Goal: Task Accomplishment & Management: Manage account settings

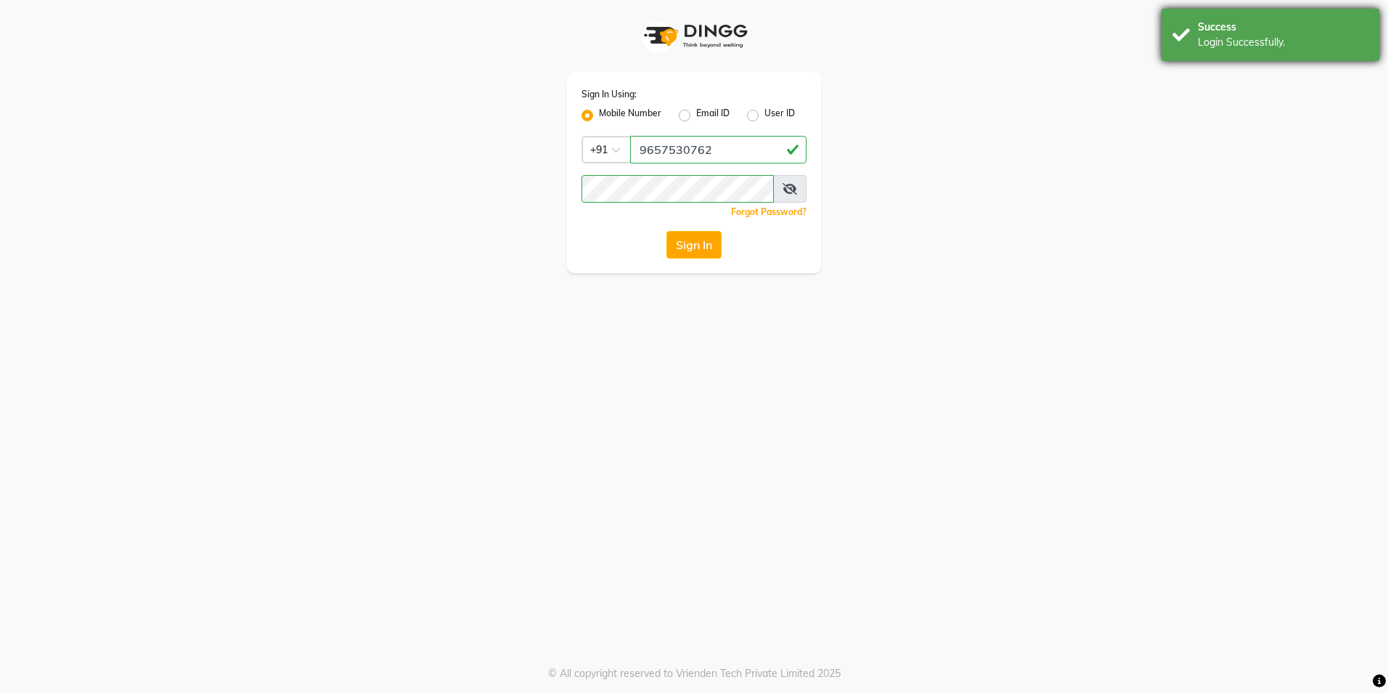
click at [1228, 47] on div "Login Successfully." at bounding box center [1283, 42] width 171 height 15
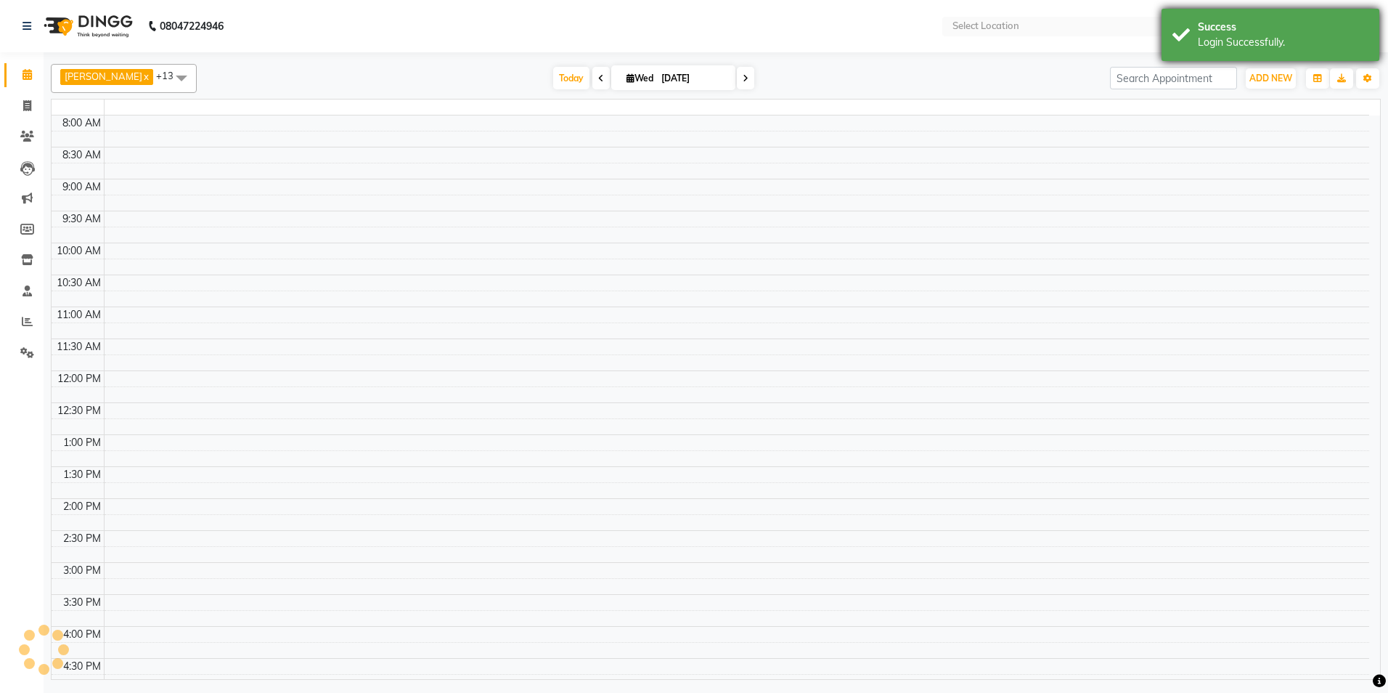
select select "en"
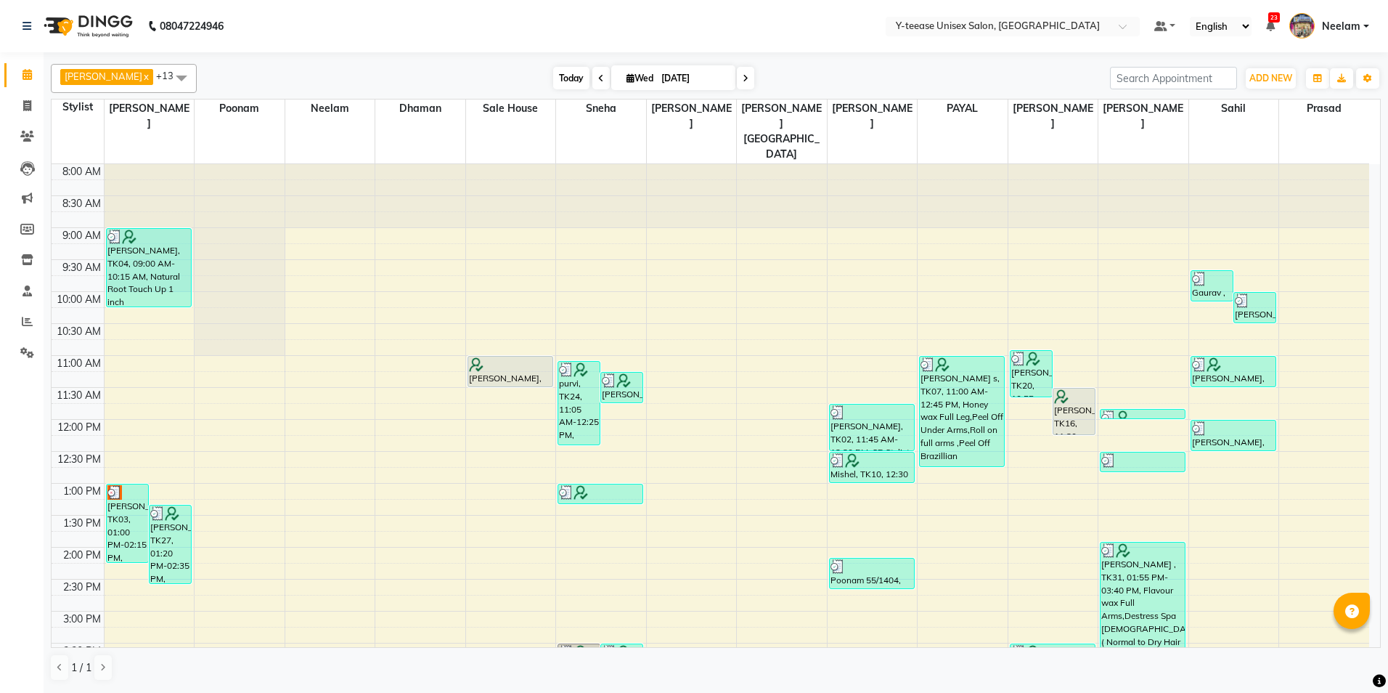
click at [553, 74] on span "Today" at bounding box center [571, 78] width 36 height 23
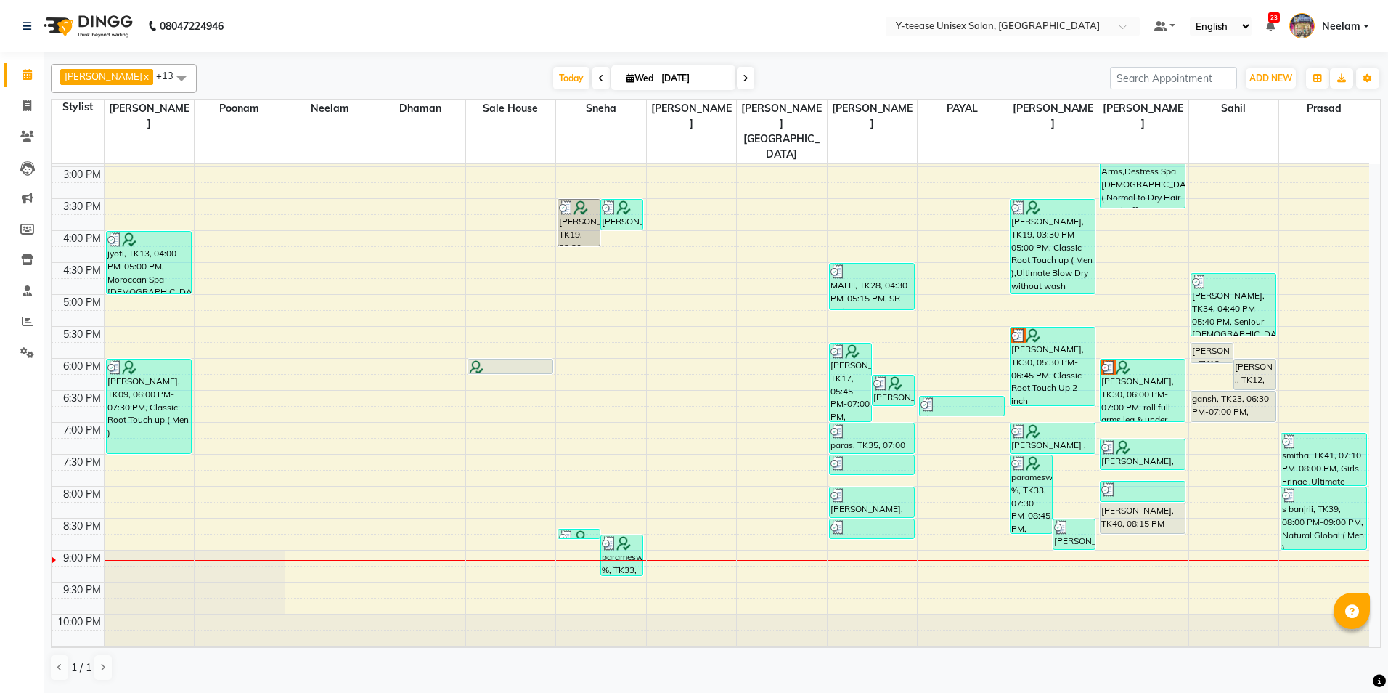
click at [656, 30] on nav "08047224946 Select Location × Y-teease Unisex Salon, Amanora Default Panel My P…" at bounding box center [694, 26] width 1388 height 52
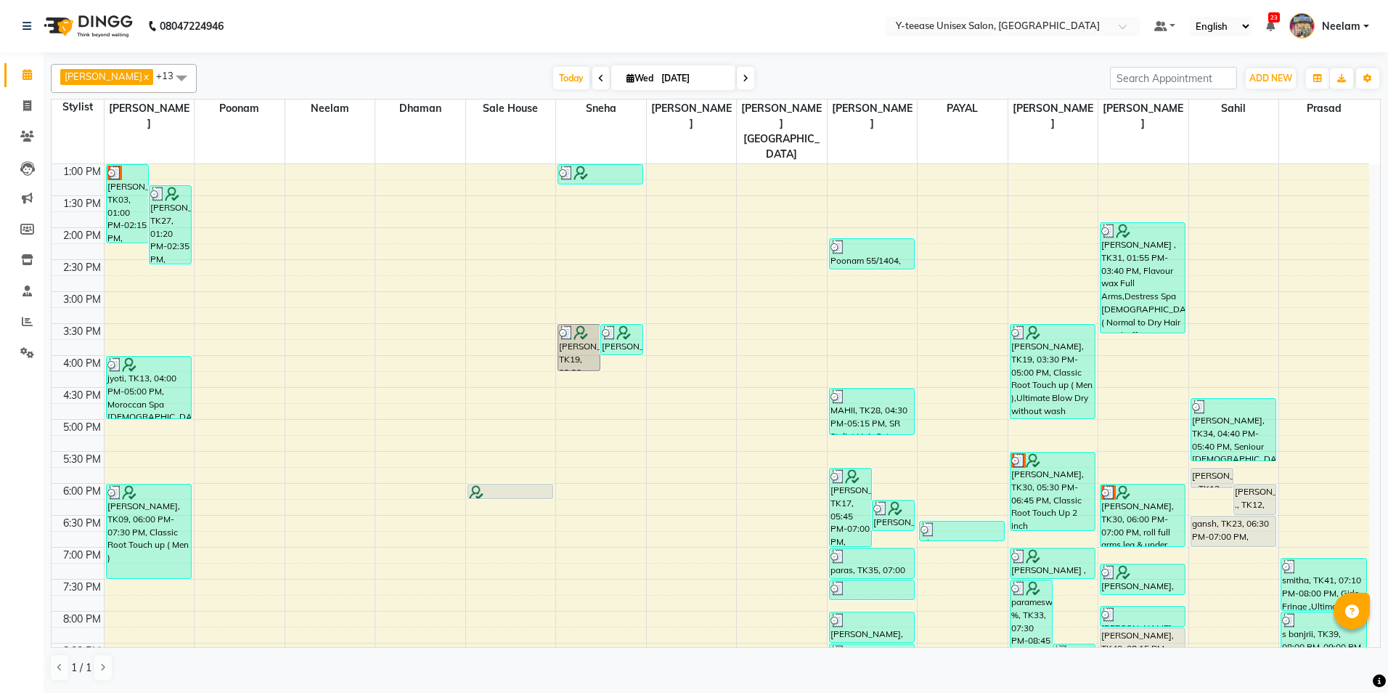
scroll to position [81, 0]
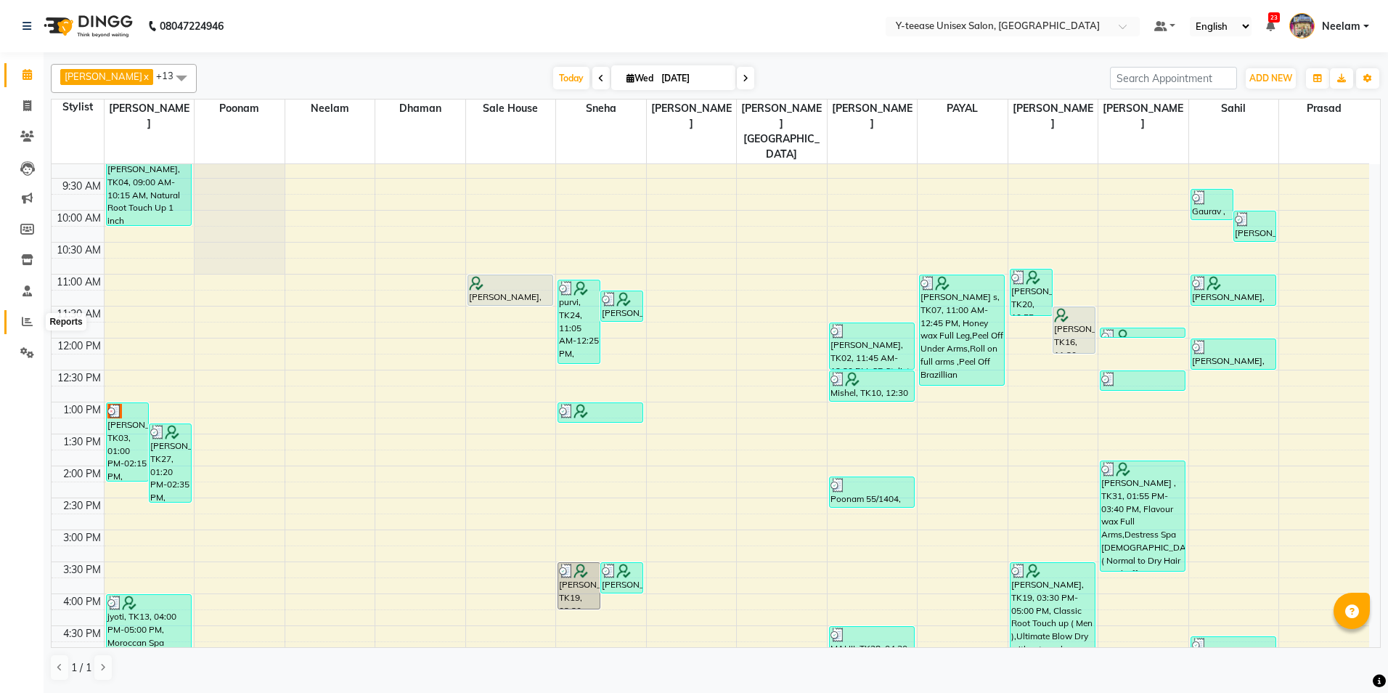
click at [19, 328] on span at bounding box center [27, 322] width 25 height 17
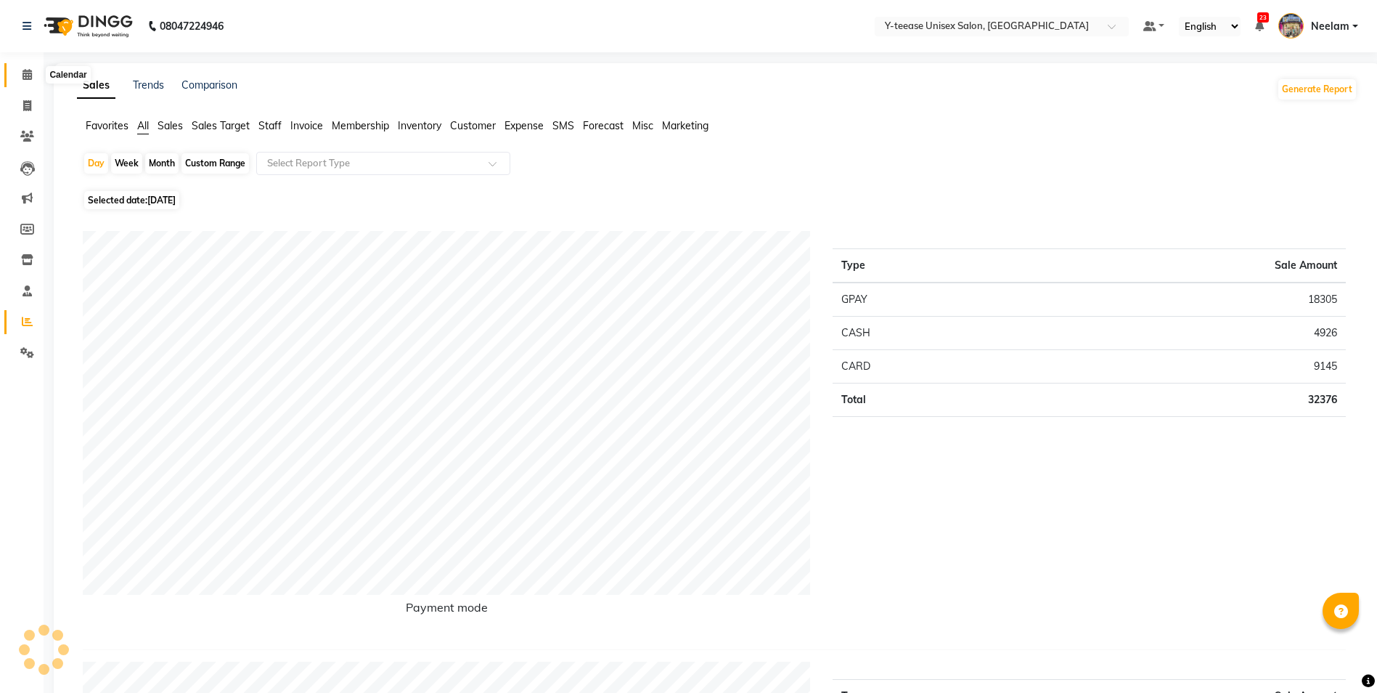
click at [29, 68] on span at bounding box center [27, 75] width 25 height 17
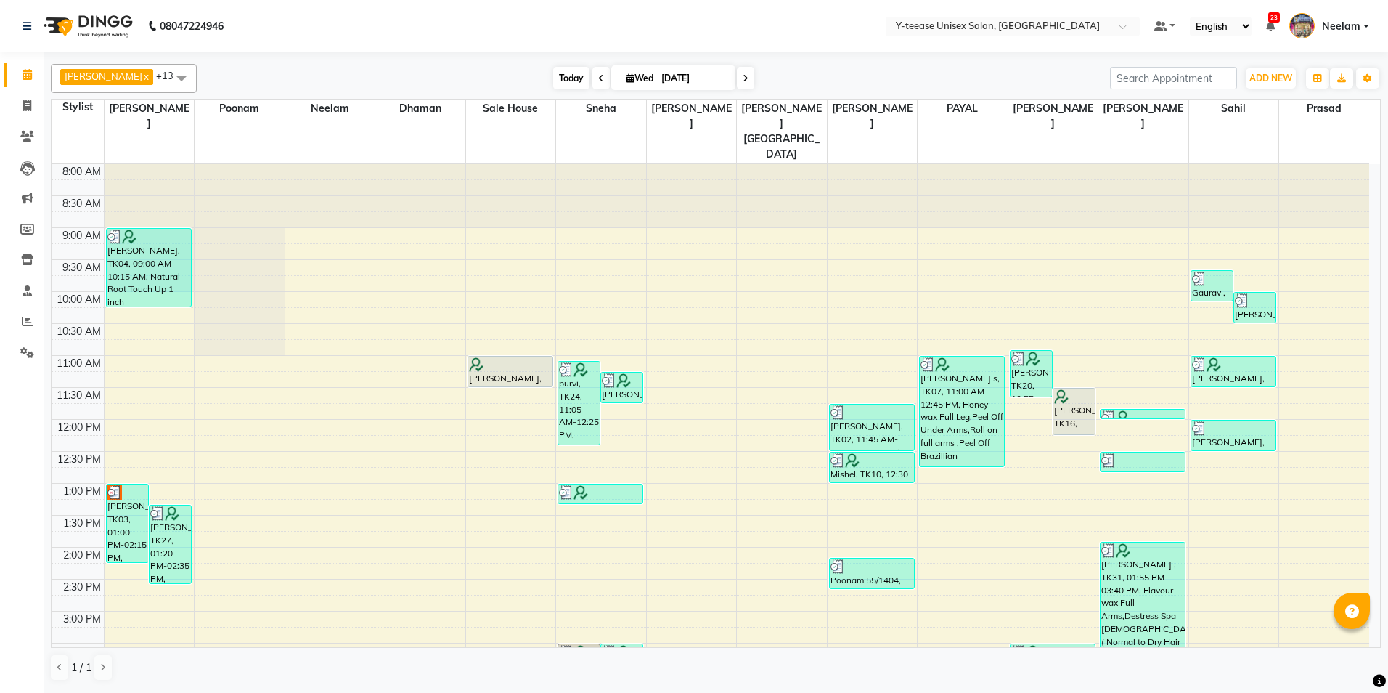
click at [553, 87] on span "Today" at bounding box center [571, 78] width 36 height 23
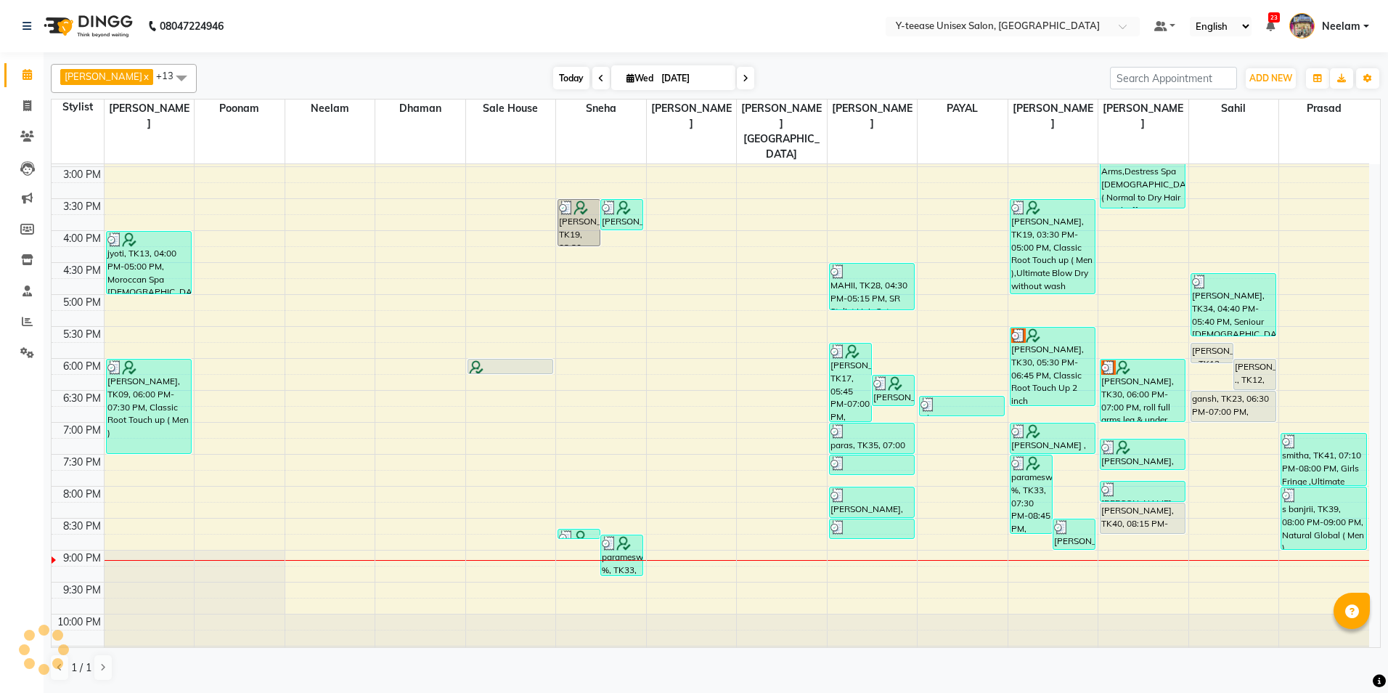
click at [553, 80] on span "Today" at bounding box center [571, 78] width 36 height 23
click at [862, 52] on nav "08047224946 Select Location × Y-teease Unisex Salon, Amanora Default Panel My P…" at bounding box center [694, 26] width 1388 height 52
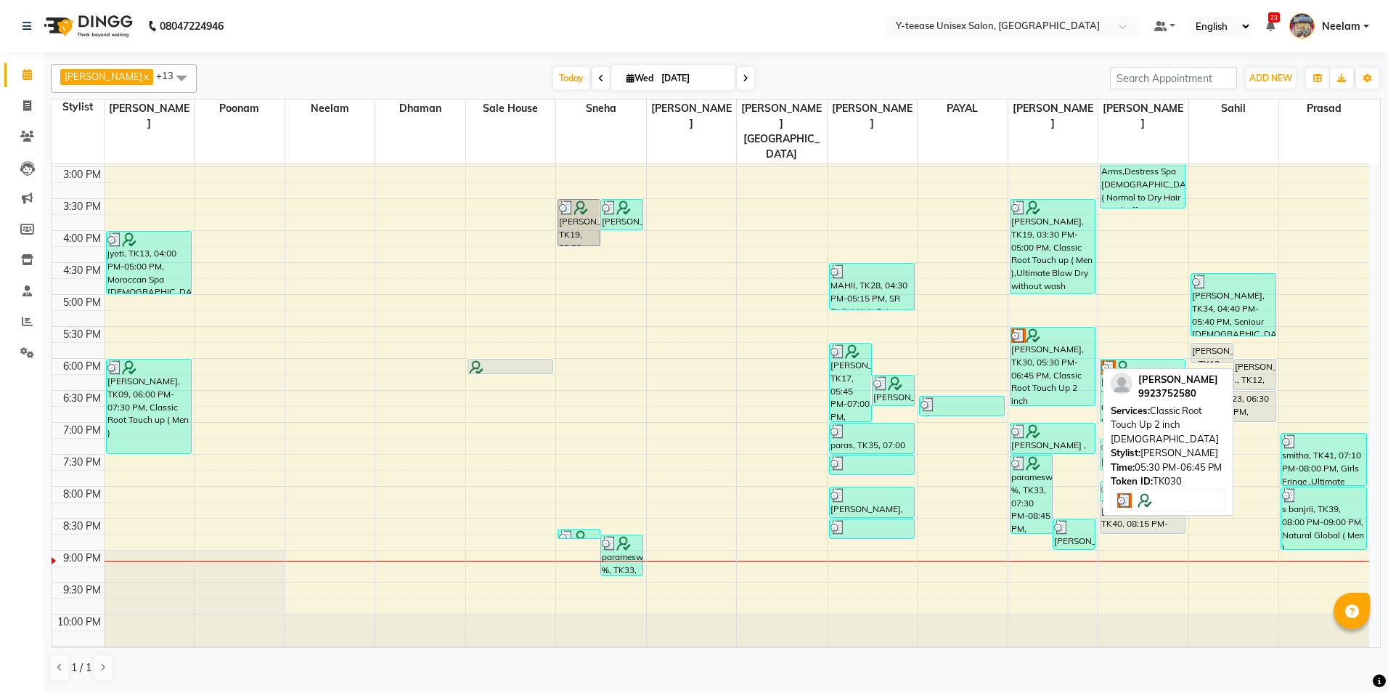
click at [1069, 348] on div "[PERSON_NAME], TK30, 05:30 PM-06:45 PM, Classic Root Touch Up 2 inch [DEMOGRAPH…" at bounding box center [1053, 366] width 84 height 78
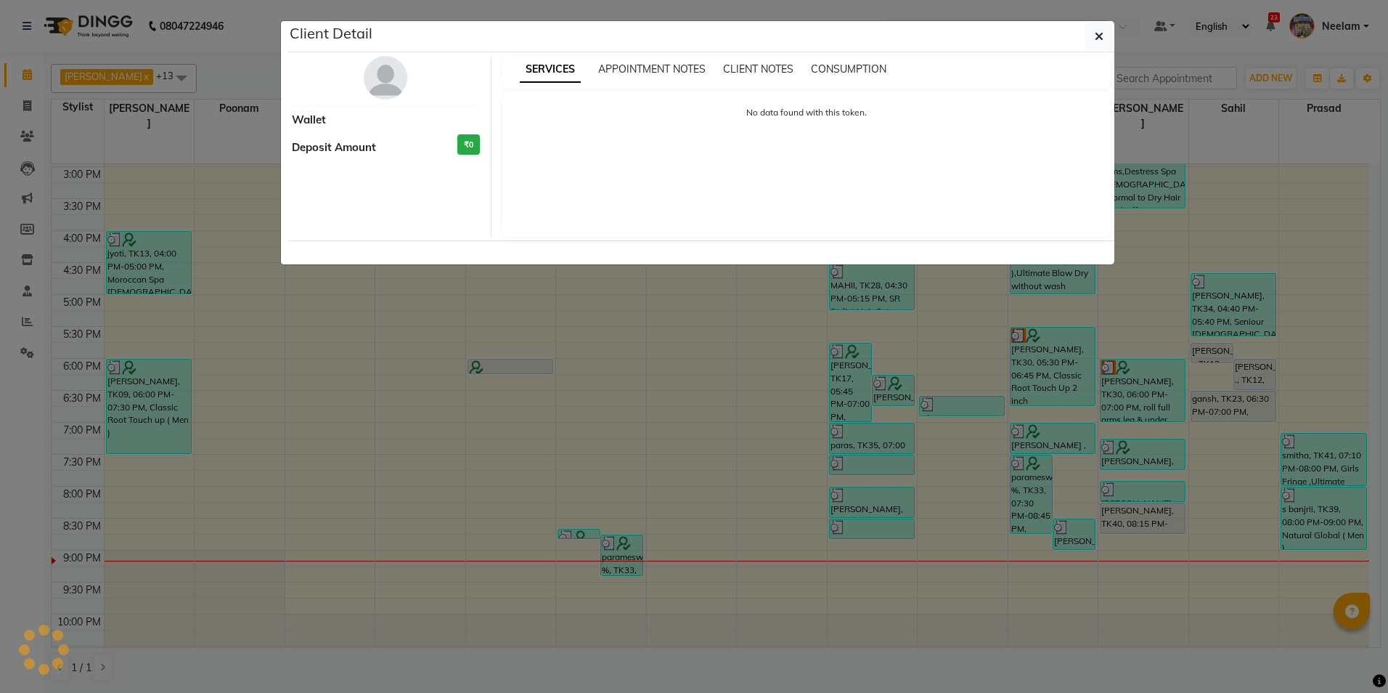
select select "3"
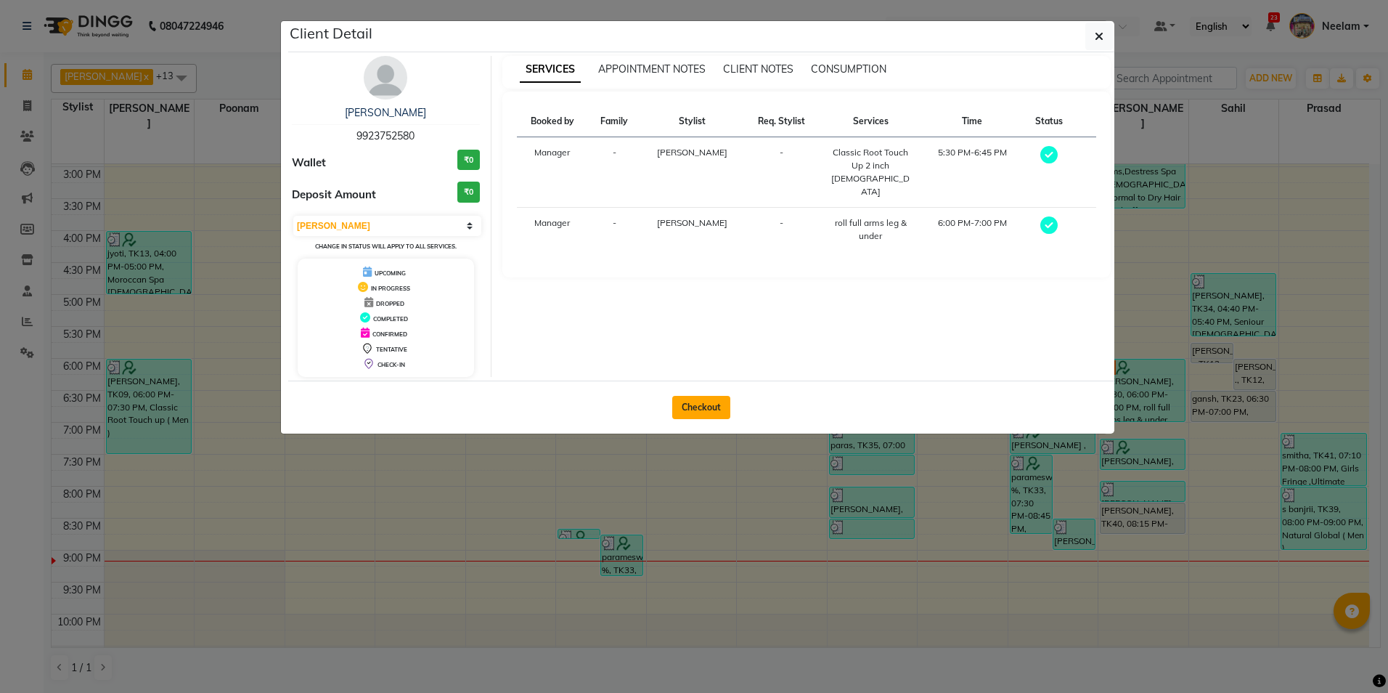
click at [721, 406] on button "Checkout" at bounding box center [701, 407] width 58 height 23
select select "service"
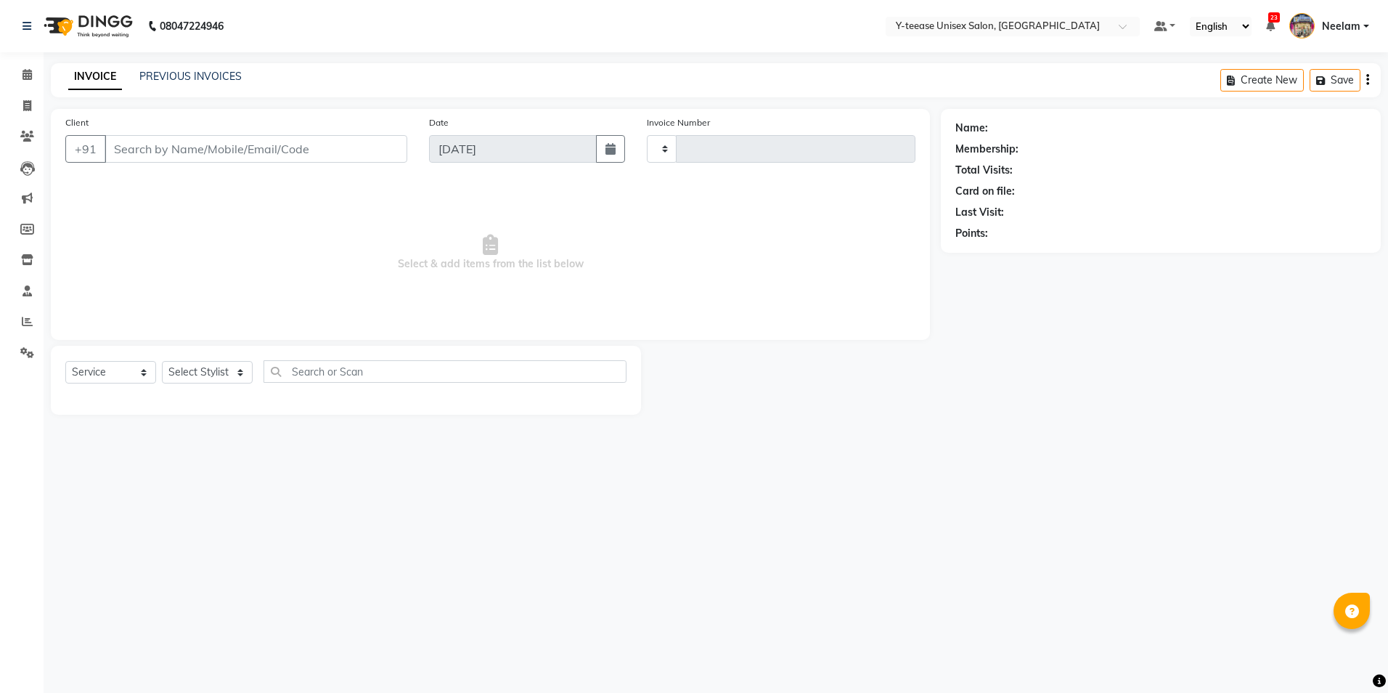
type input "7011"
select select "4"
type input "99******80"
select select "86041"
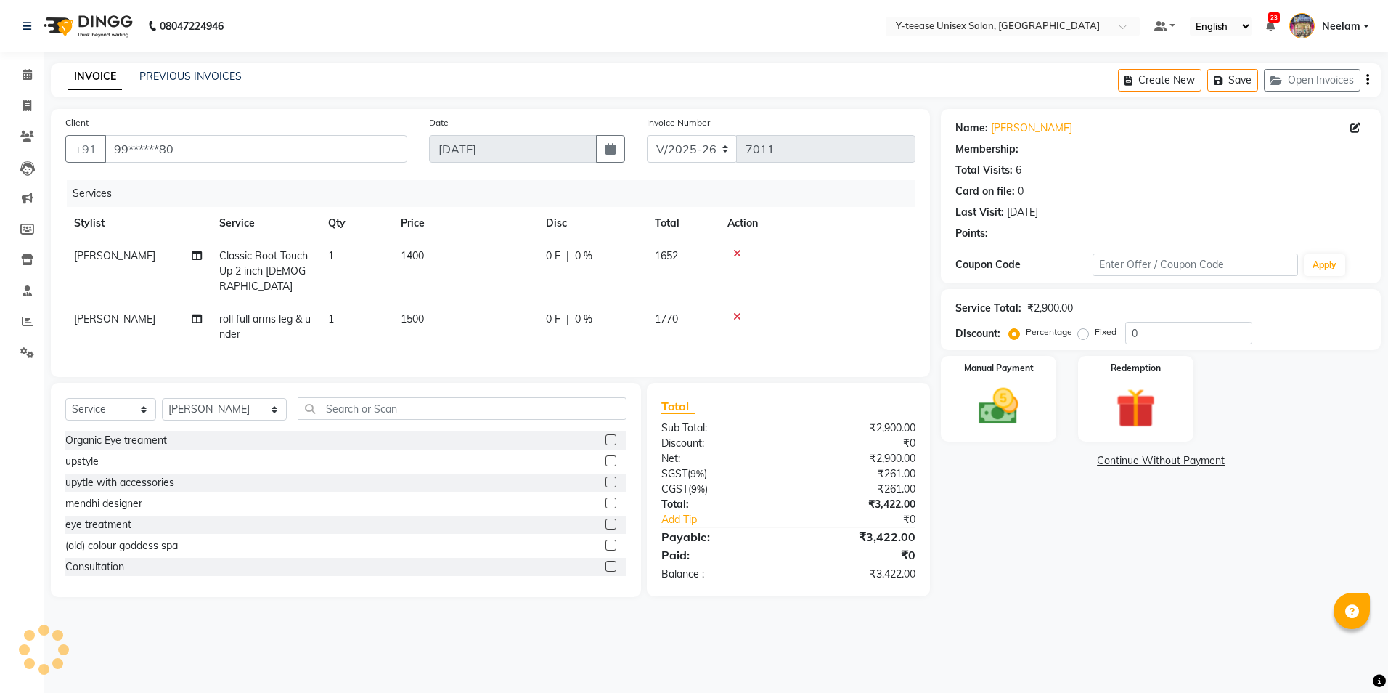
select select "1: Object"
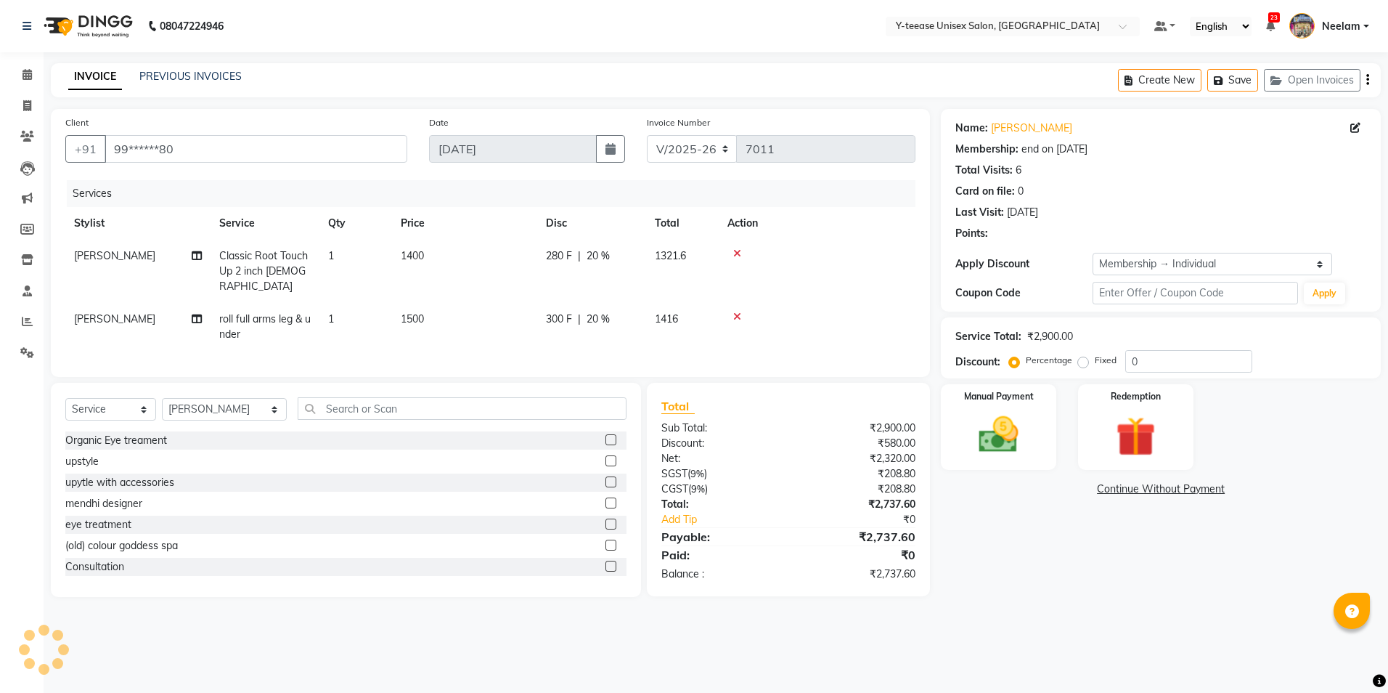
type input "20"
click at [26, 80] on span at bounding box center [27, 75] width 25 height 17
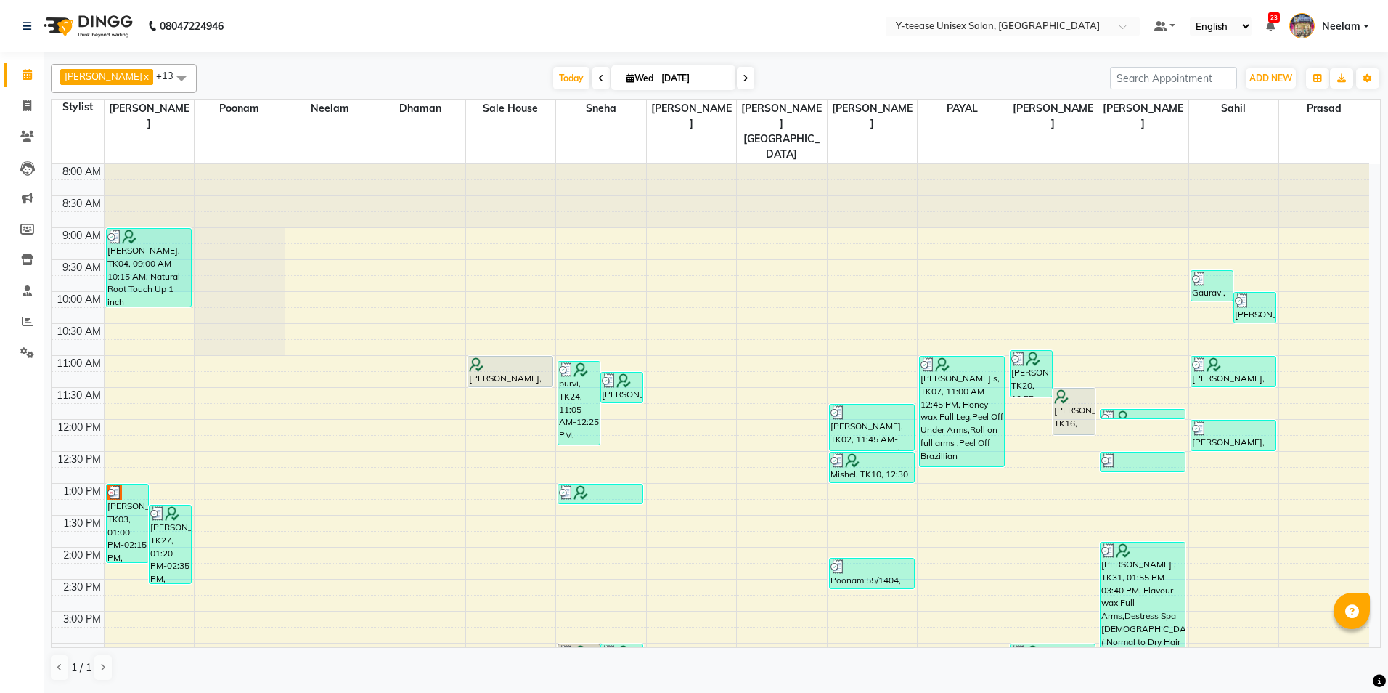
click at [1012, 56] on div at bounding box center [716, 55] width 1330 height 6
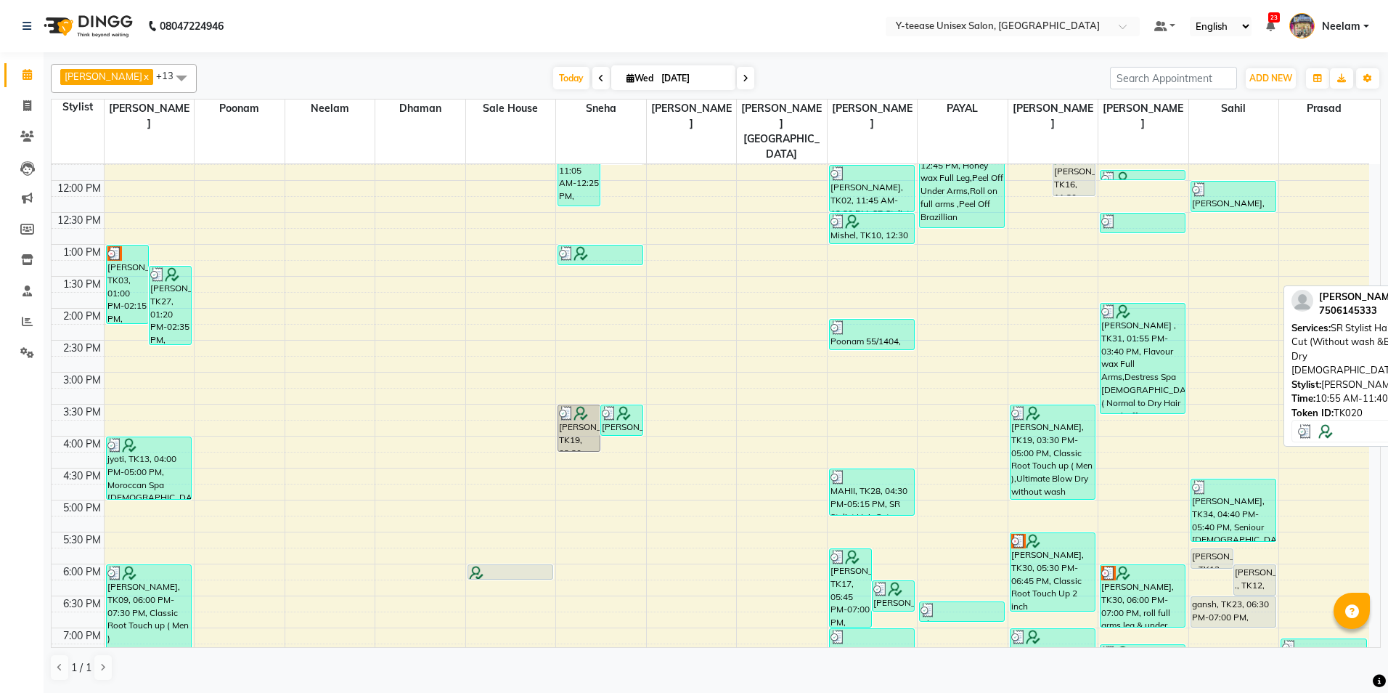
scroll to position [290, 0]
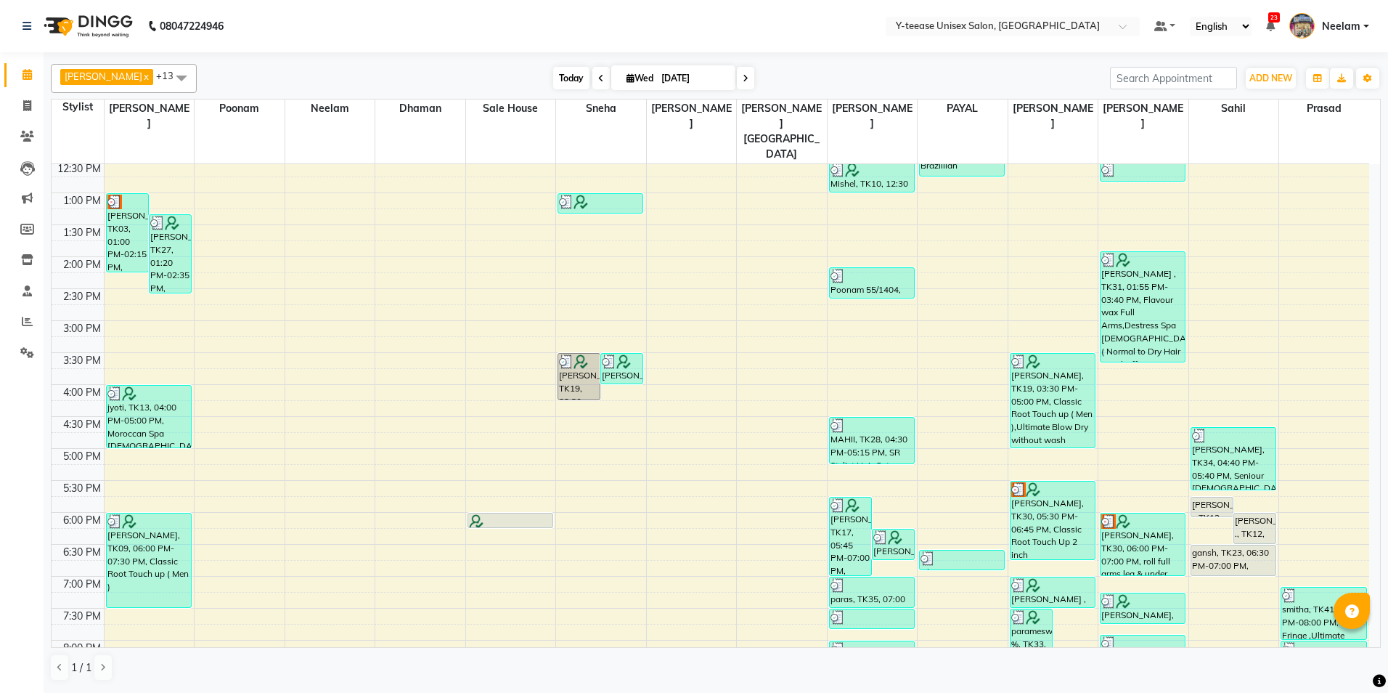
click at [553, 73] on span "Today" at bounding box center [571, 78] width 36 height 23
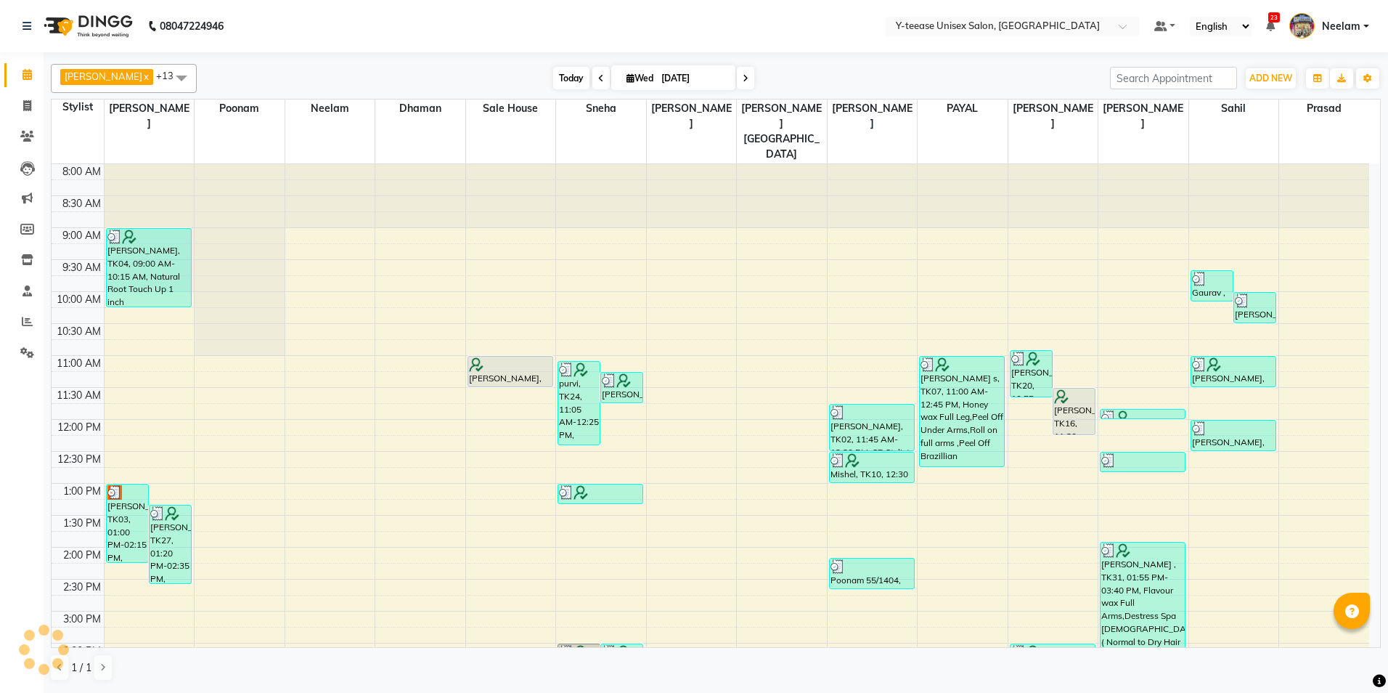
scroll to position [444, 0]
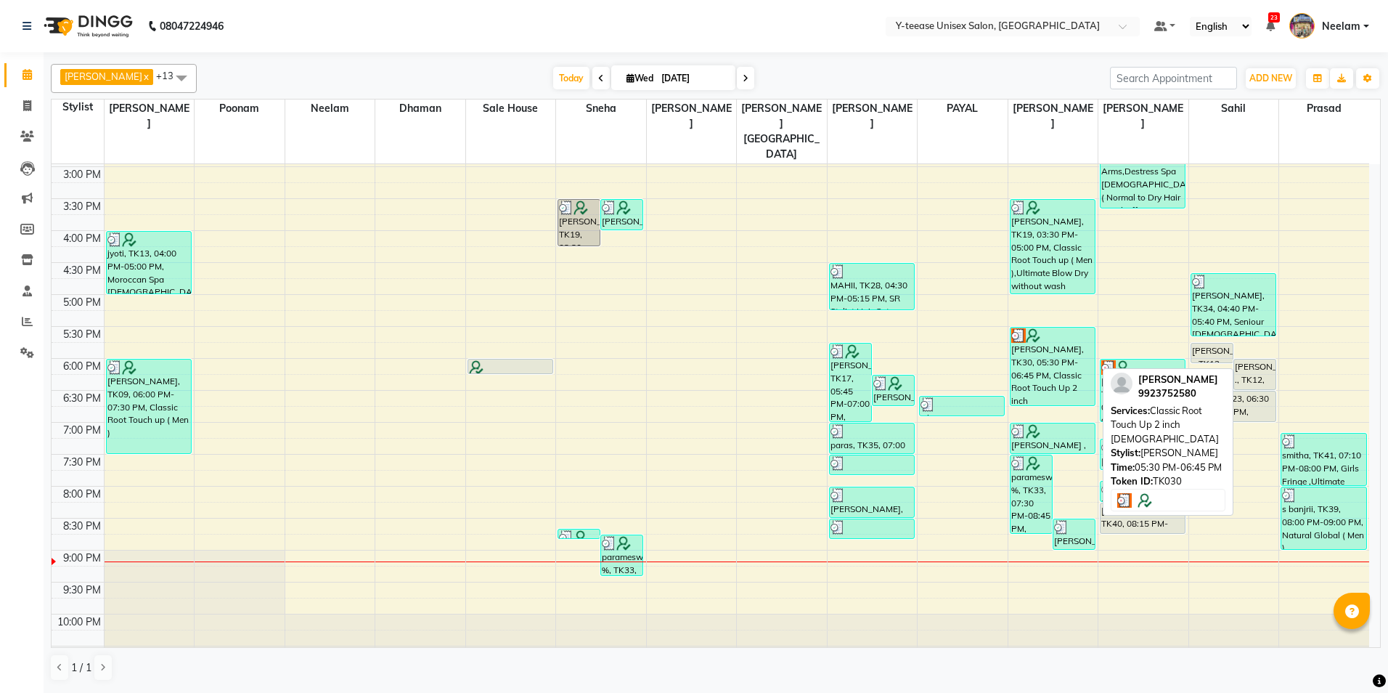
click at [1061, 343] on div "[PERSON_NAME], TK30, 05:30 PM-06:45 PM, Classic Root Touch Up 2 inch [DEMOGRAPH…" at bounding box center [1053, 366] width 84 height 78
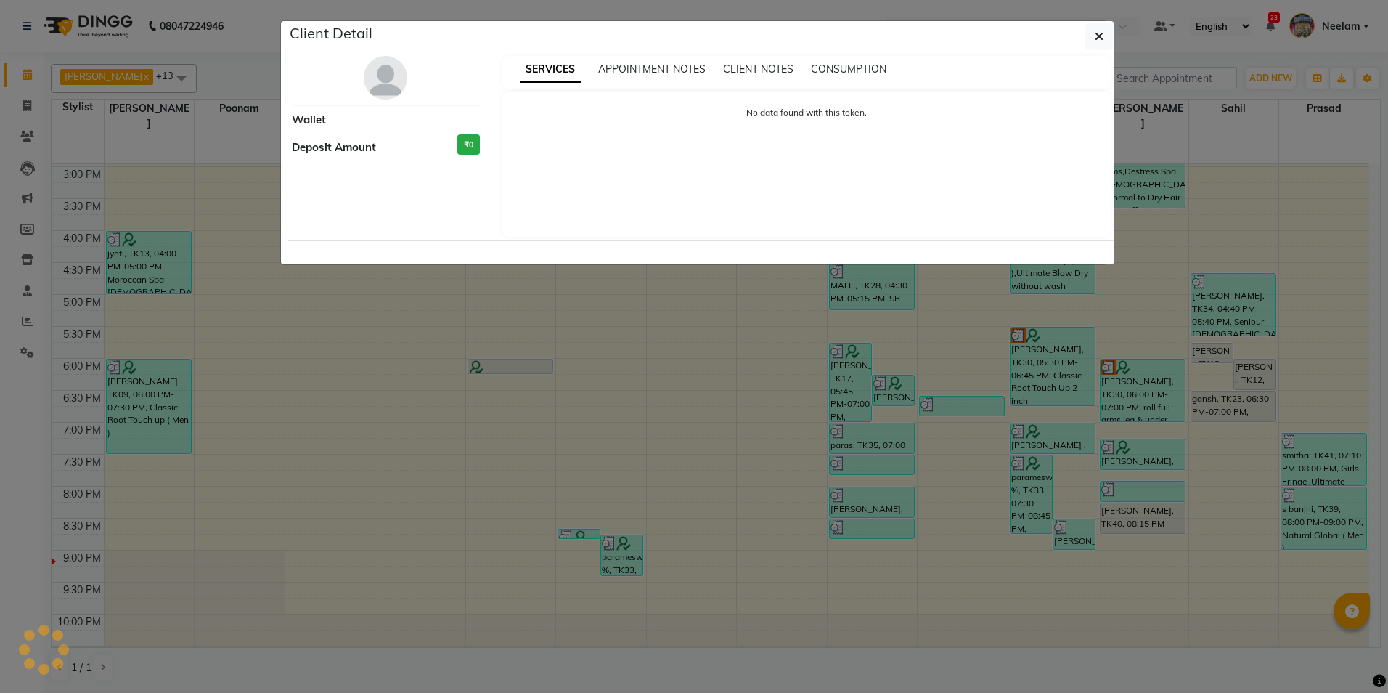
select select "3"
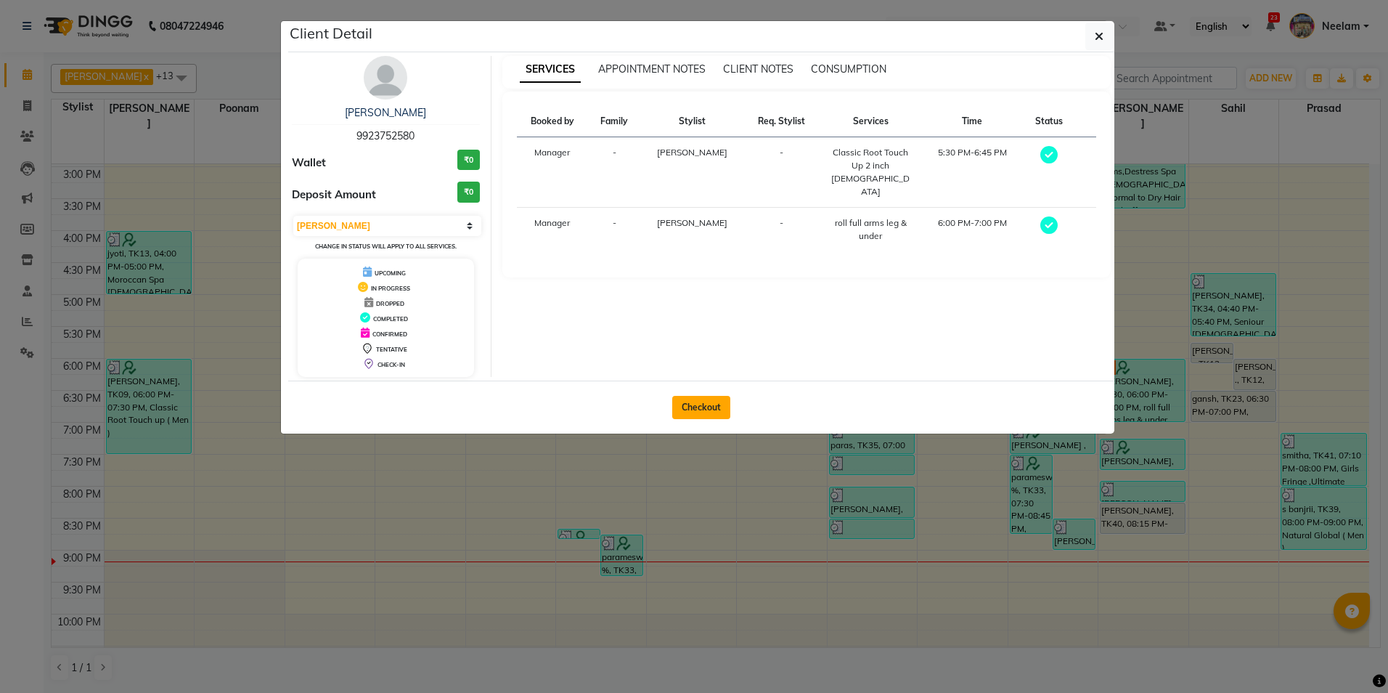
click at [711, 400] on button "Checkout" at bounding box center [701, 407] width 58 height 23
select select "service"
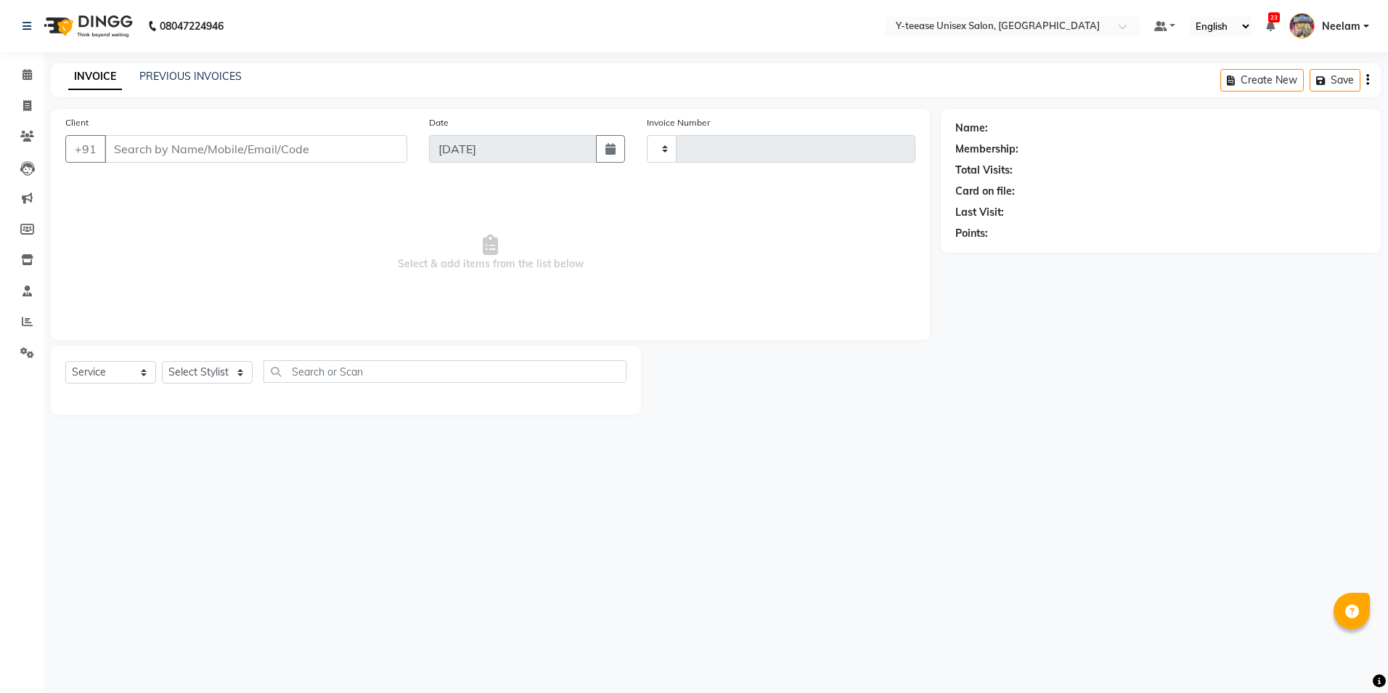
type input "7011"
select select "4"
type input "99******80"
select select "86041"
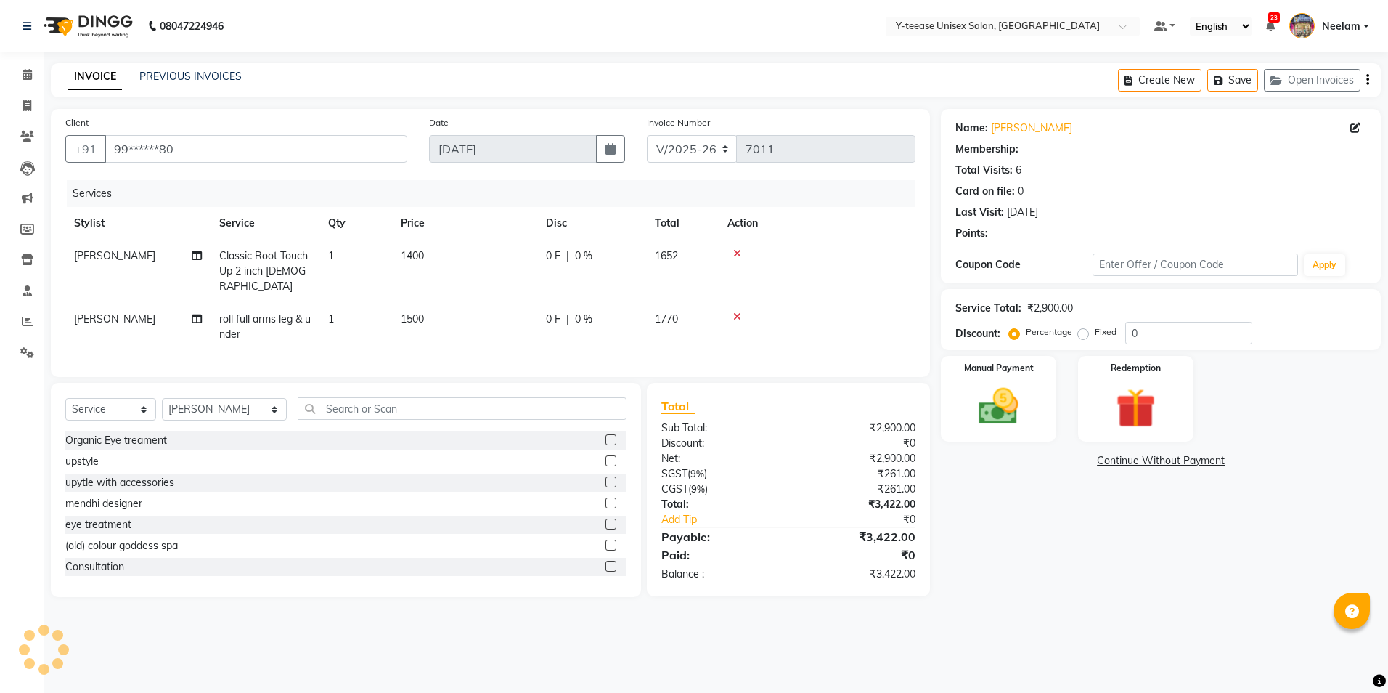
select select "1: Object"
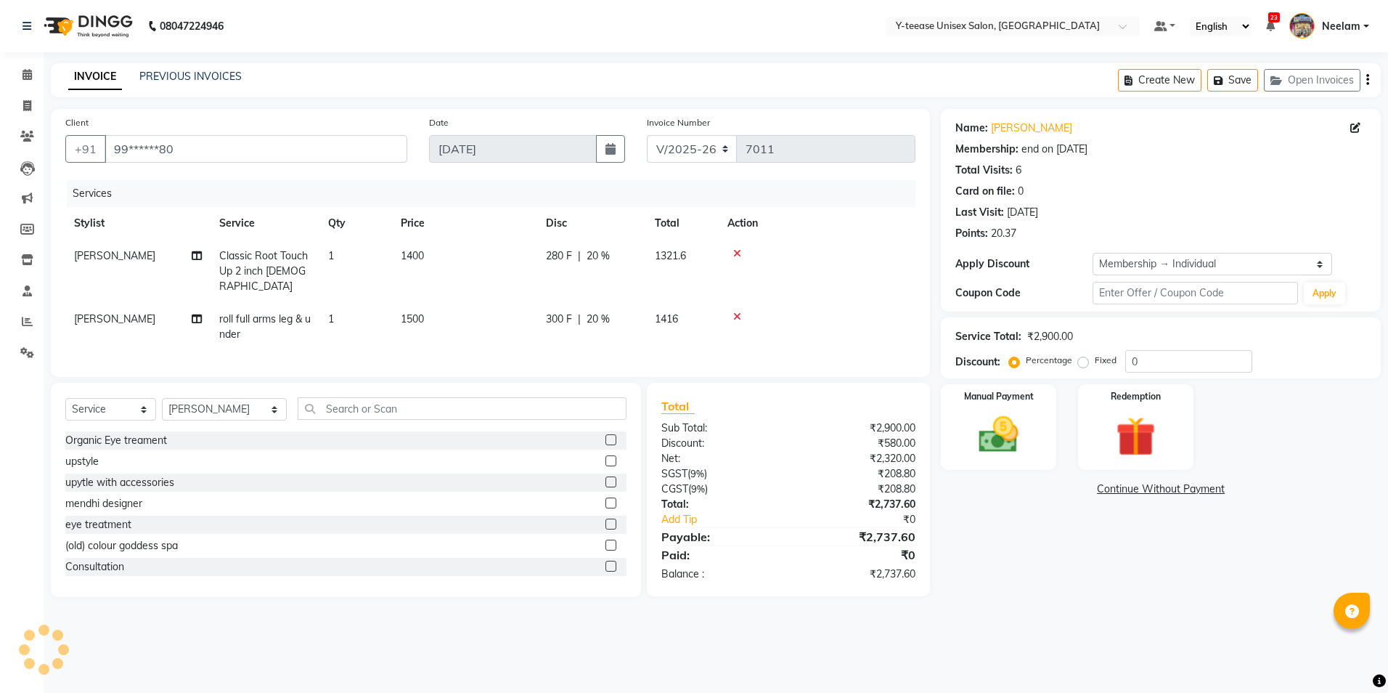
type input "20"
click at [28, 78] on icon at bounding box center [27, 74] width 9 height 11
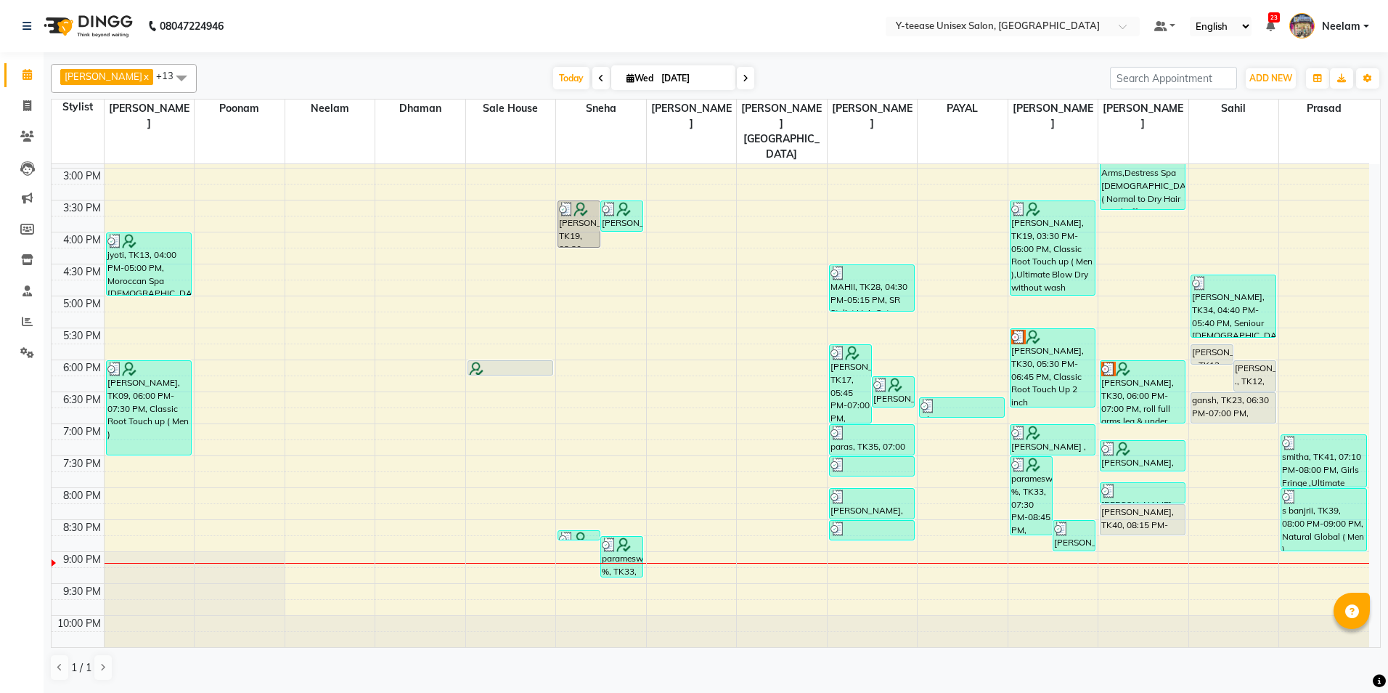
scroll to position [444, 0]
click at [737, 81] on span at bounding box center [745, 78] width 17 height 23
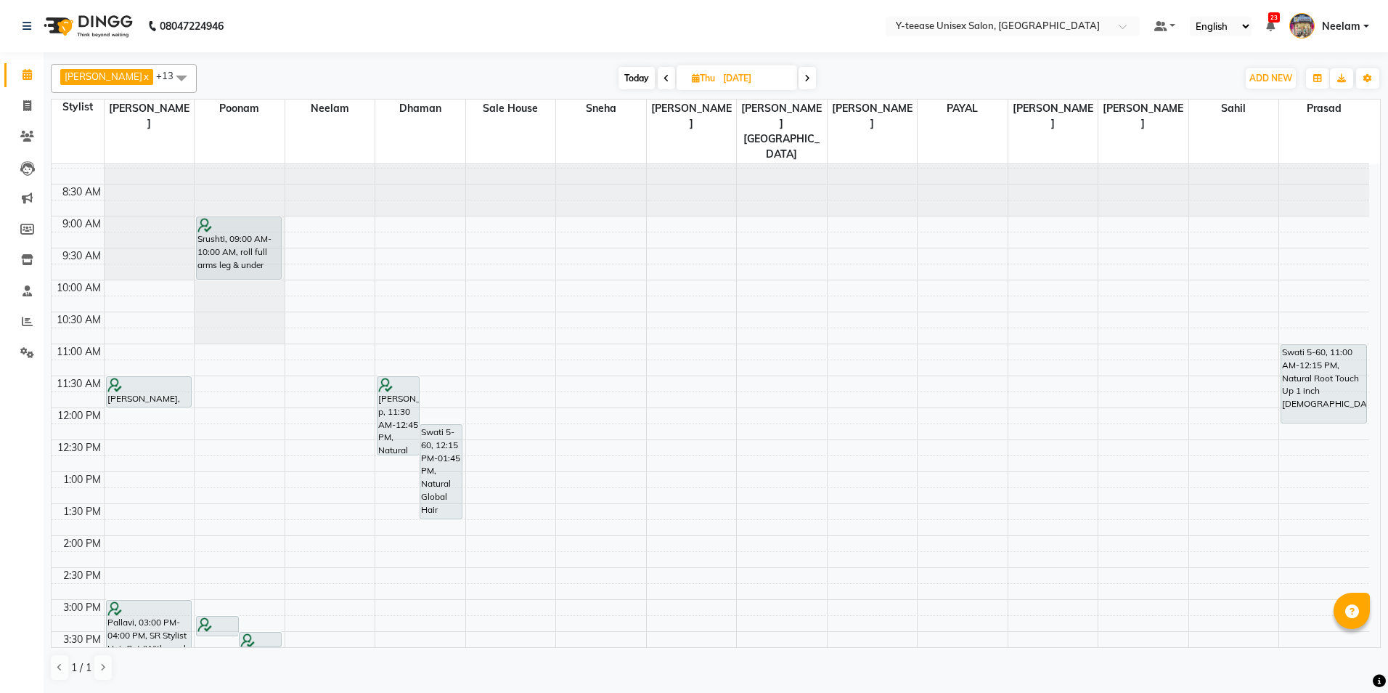
scroll to position [0, 0]
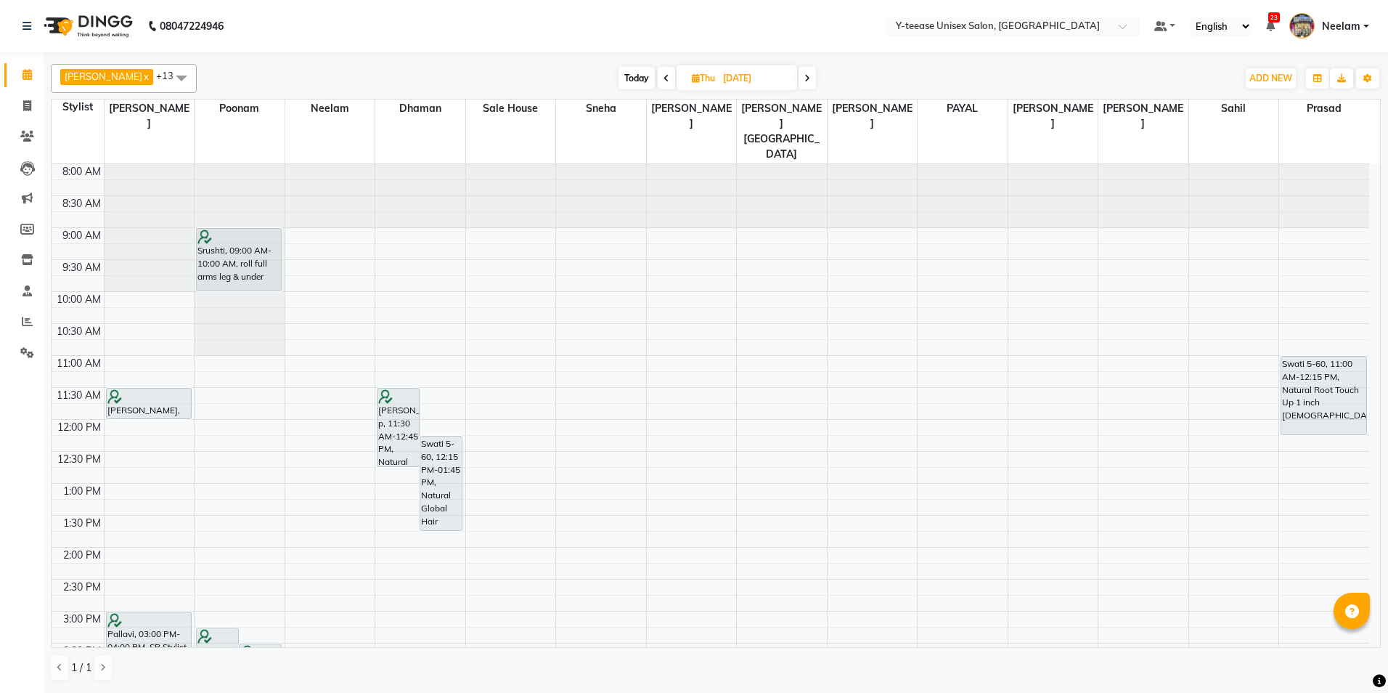
click at [420, 76] on div "[DATE] [DATE]" at bounding box center [717, 79] width 1026 height 22
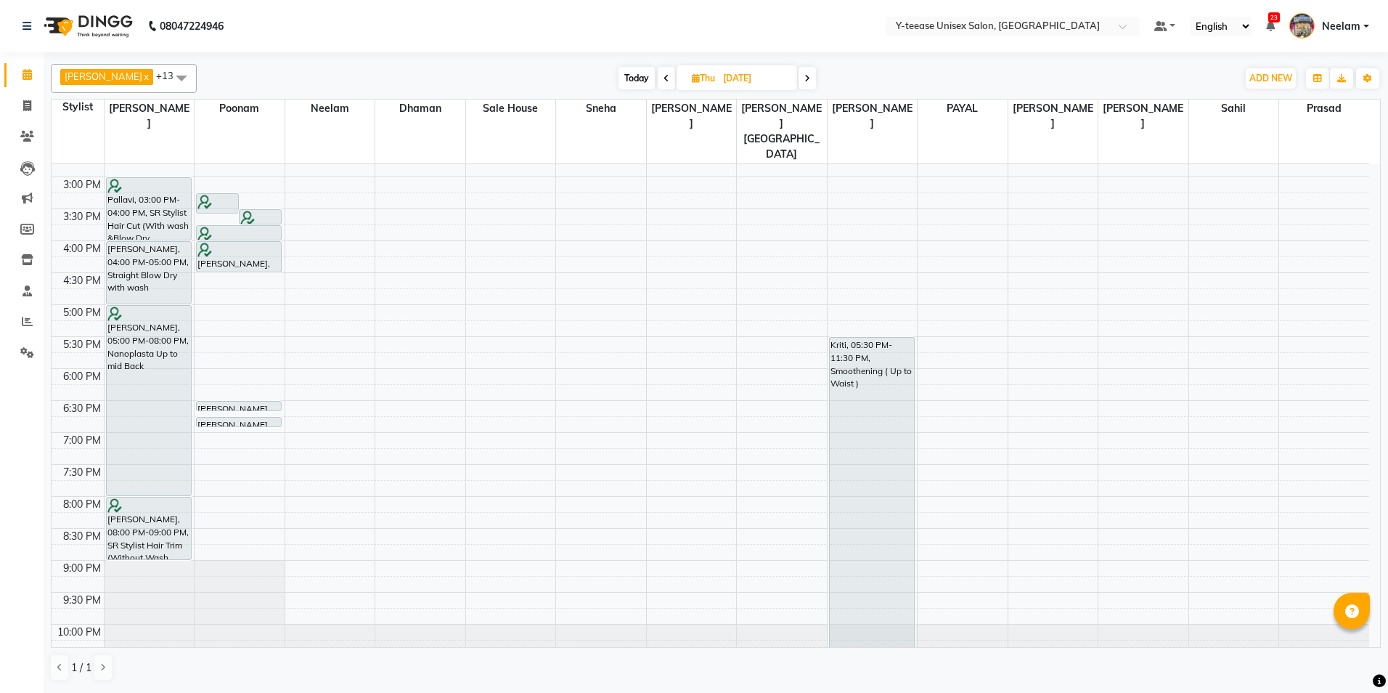
scroll to position [436, 0]
click at [804, 77] on icon at bounding box center [807, 78] width 6 height 9
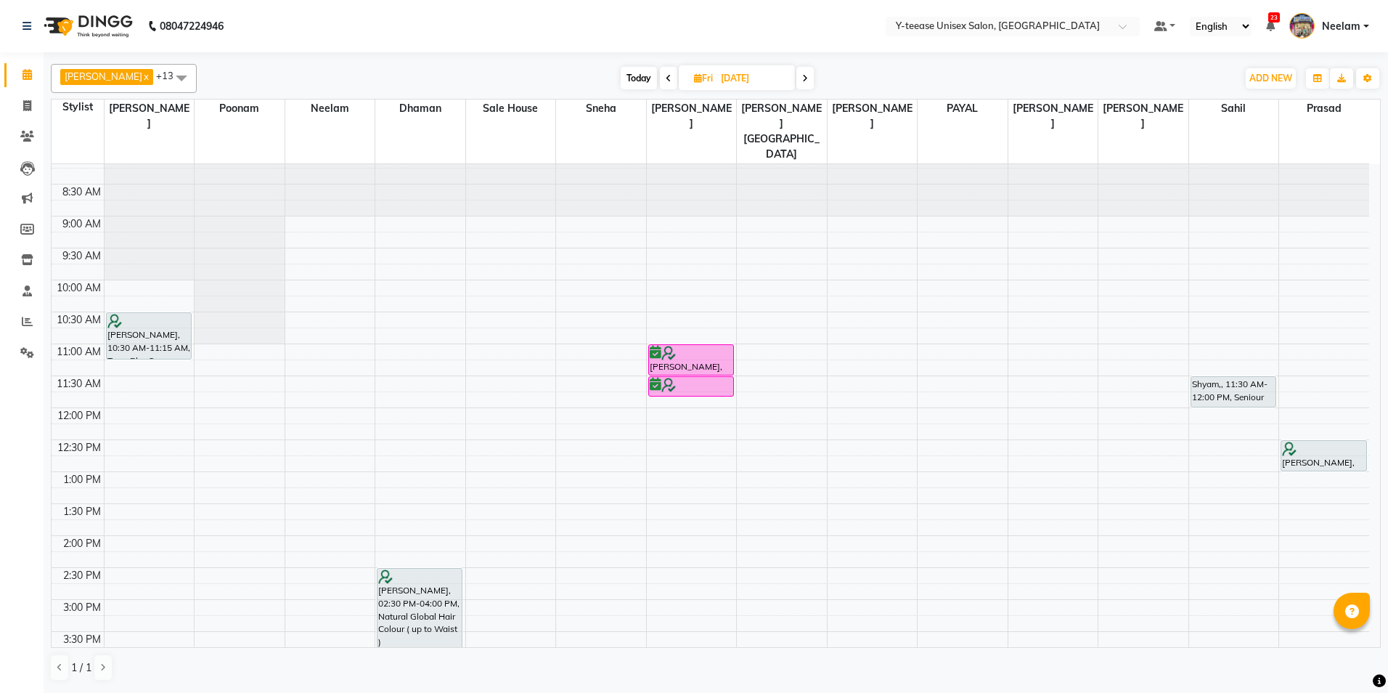
scroll to position [0, 0]
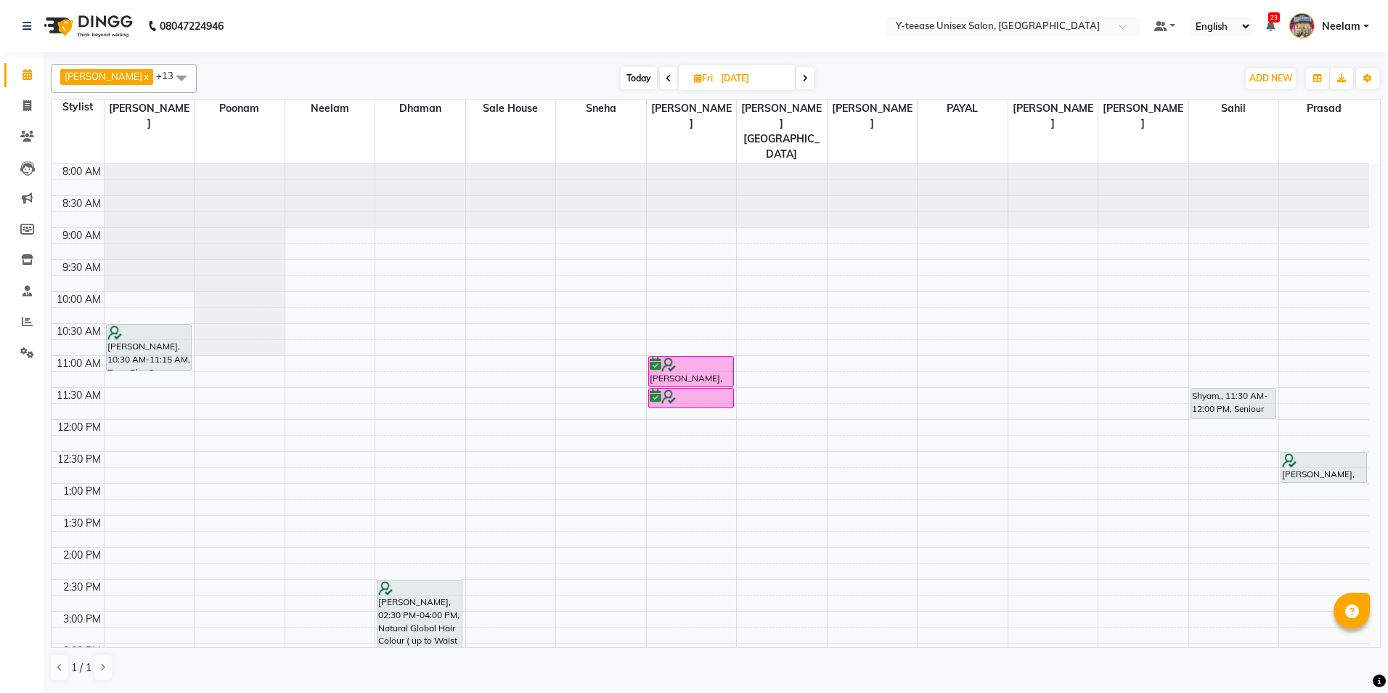
click at [630, 82] on span "Today" at bounding box center [639, 78] width 36 height 23
type input "[DATE]"
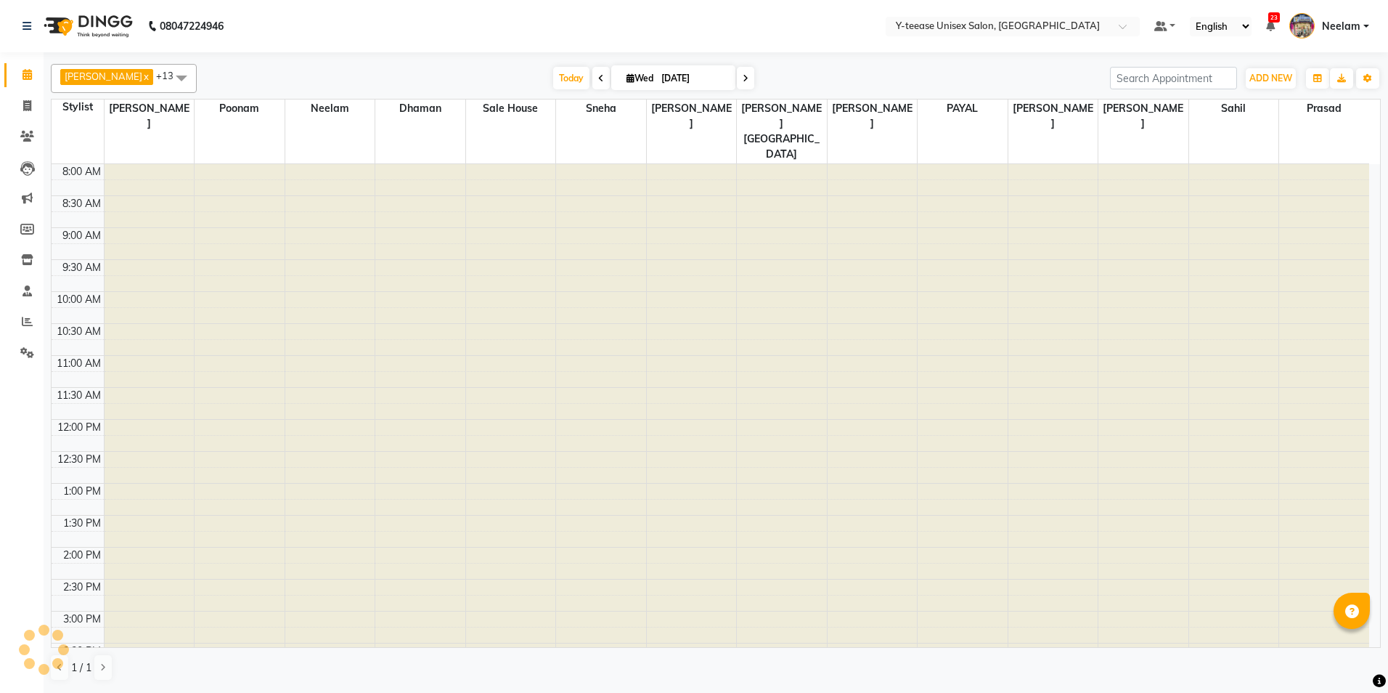
scroll to position [444, 0]
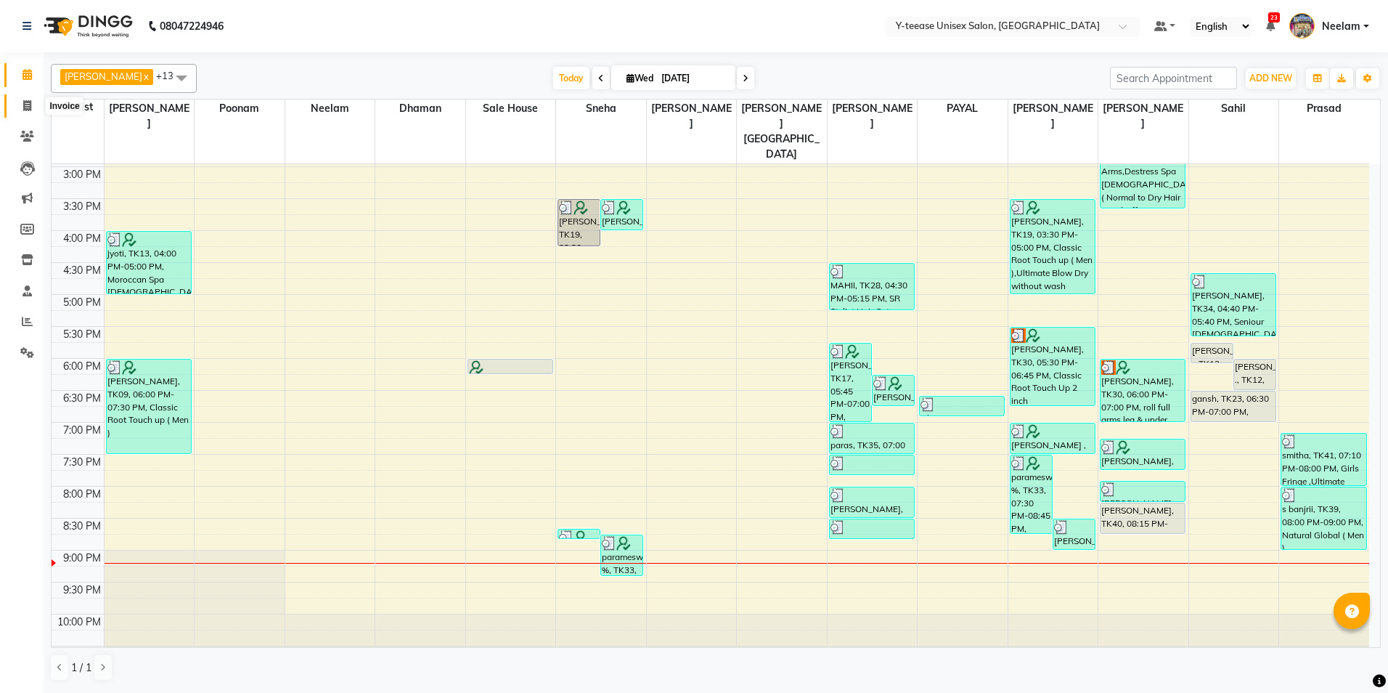
click at [25, 107] on icon at bounding box center [27, 105] width 8 height 11
select select "service"
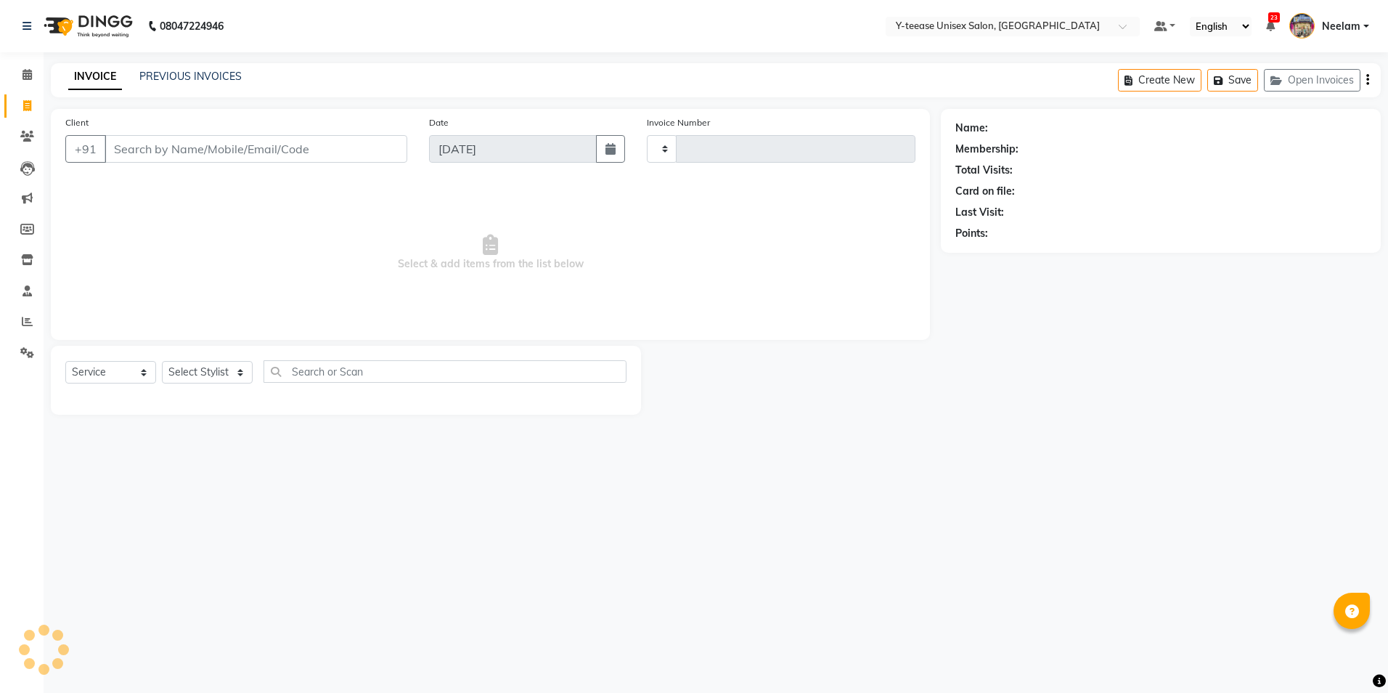
type input "7011"
select select "4"
click at [216, 375] on select "Select Stylist [PERSON_NAME] Dhaman [PERSON_NAME] [PERSON_NAME] nagar Manager M…" at bounding box center [224, 372] width 125 height 23
select select "71319"
click at [162, 361] on select "Select Stylist [PERSON_NAME] Dhaman [PERSON_NAME] [PERSON_NAME] nagar Manager M…" at bounding box center [224, 372] width 125 height 23
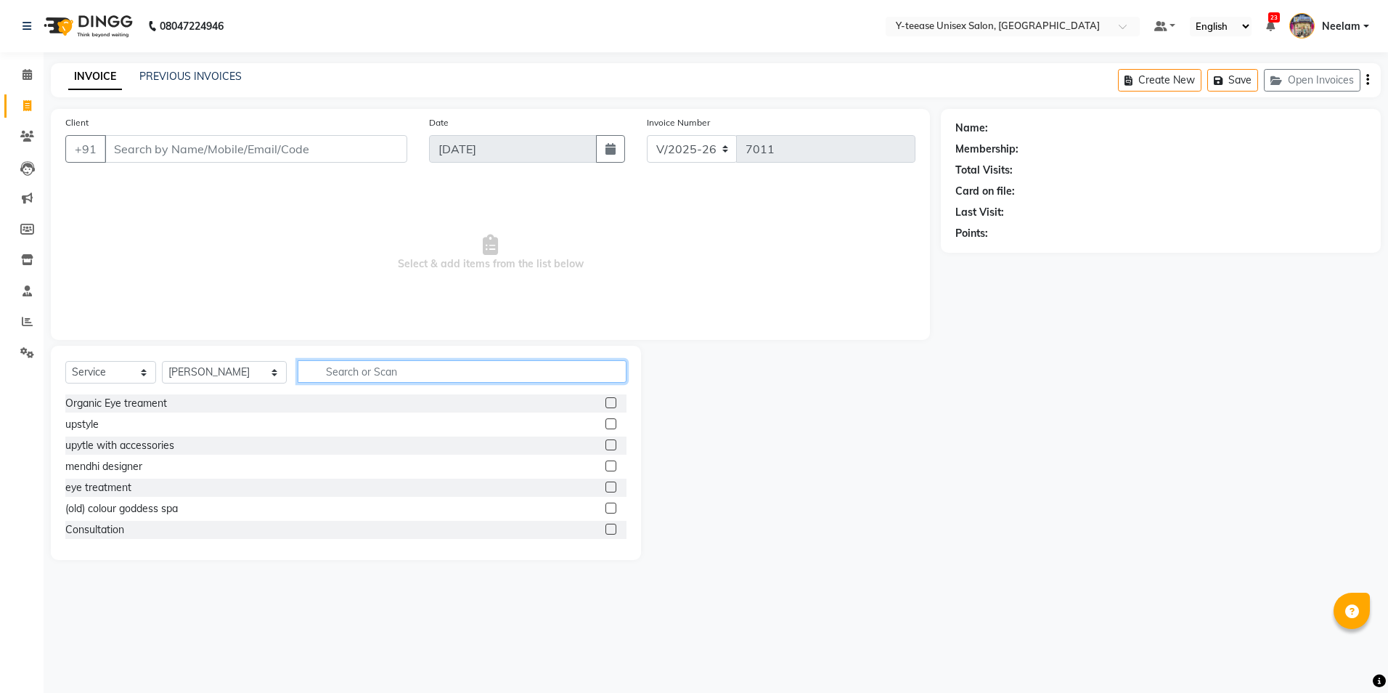
click at [310, 367] on input "text" at bounding box center [462, 371] width 329 height 23
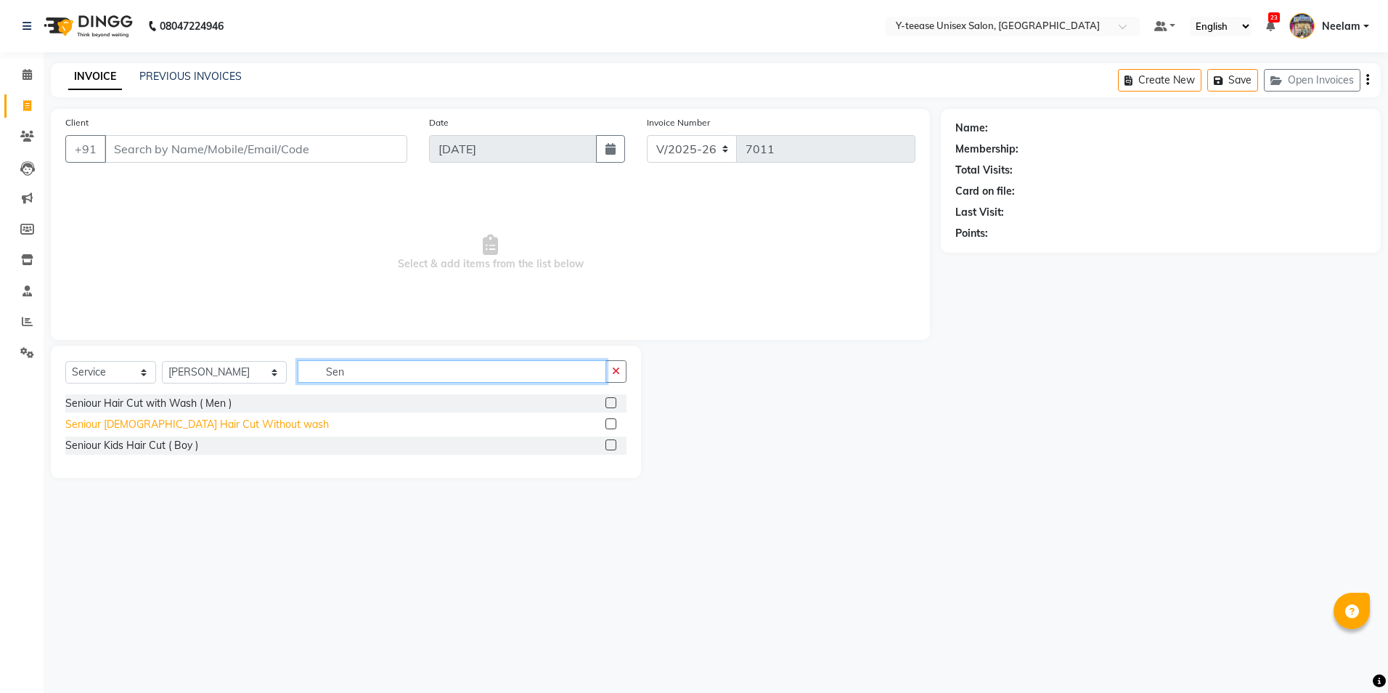
type input "Sen"
click at [192, 421] on div "Seniour [DEMOGRAPHIC_DATA] Hair Cut Without wash" at bounding box center [197, 424] width 264 height 15
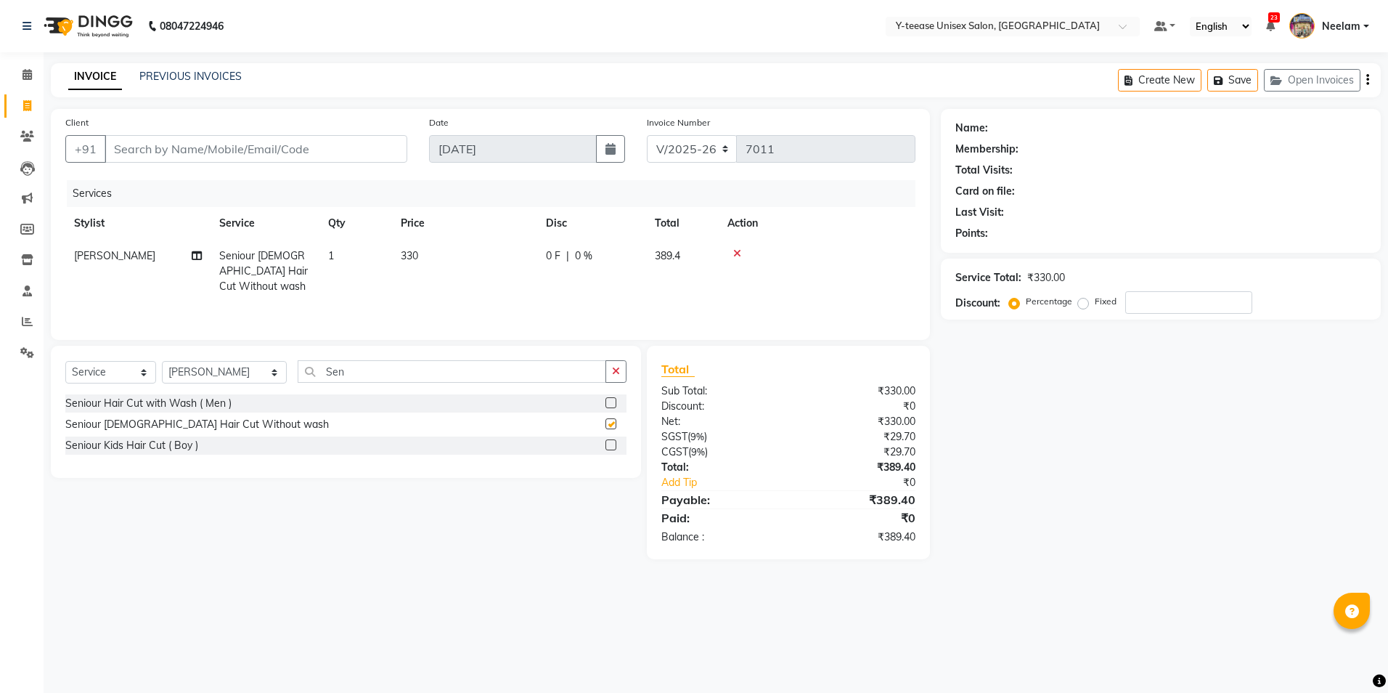
checkbox input "false"
click at [298, 367] on input "Sen" at bounding box center [452, 371] width 309 height 23
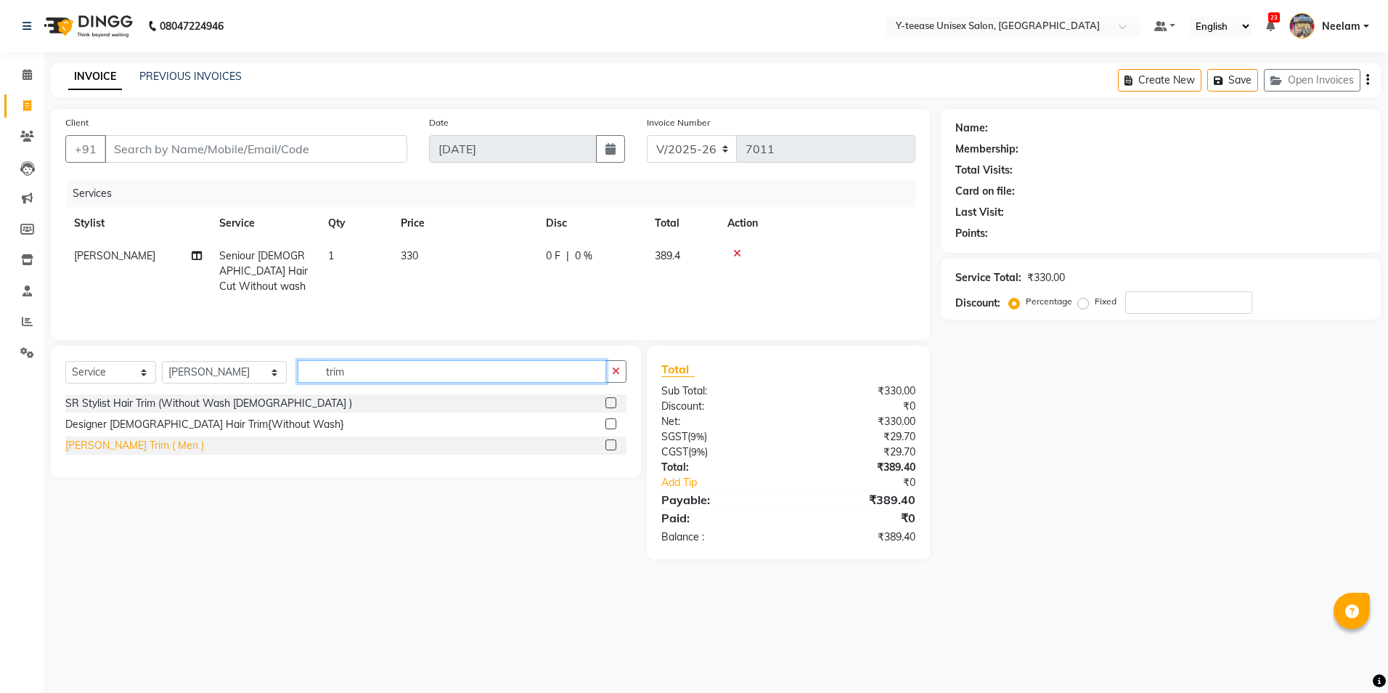
type input "trim"
click at [117, 441] on div "[PERSON_NAME] Trim ( Men )" at bounding box center [134, 445] width 139 height 15
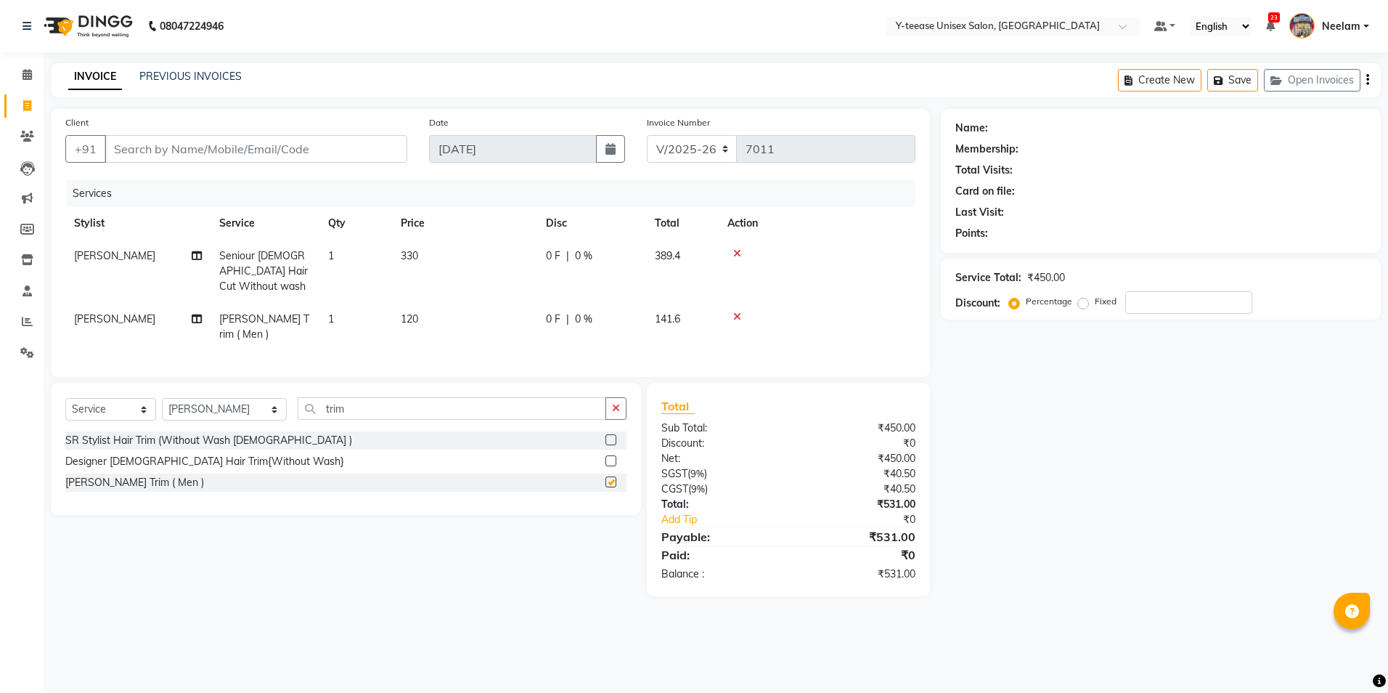
checkbox input "false"
click at [257, 164] on div "Client +91" at bounding box center [236, 145] width 364 height 60
click at [262, 149] on input "Client" at bounding box center [256, 149] width 303 height 28
type input "9"
type input "0"
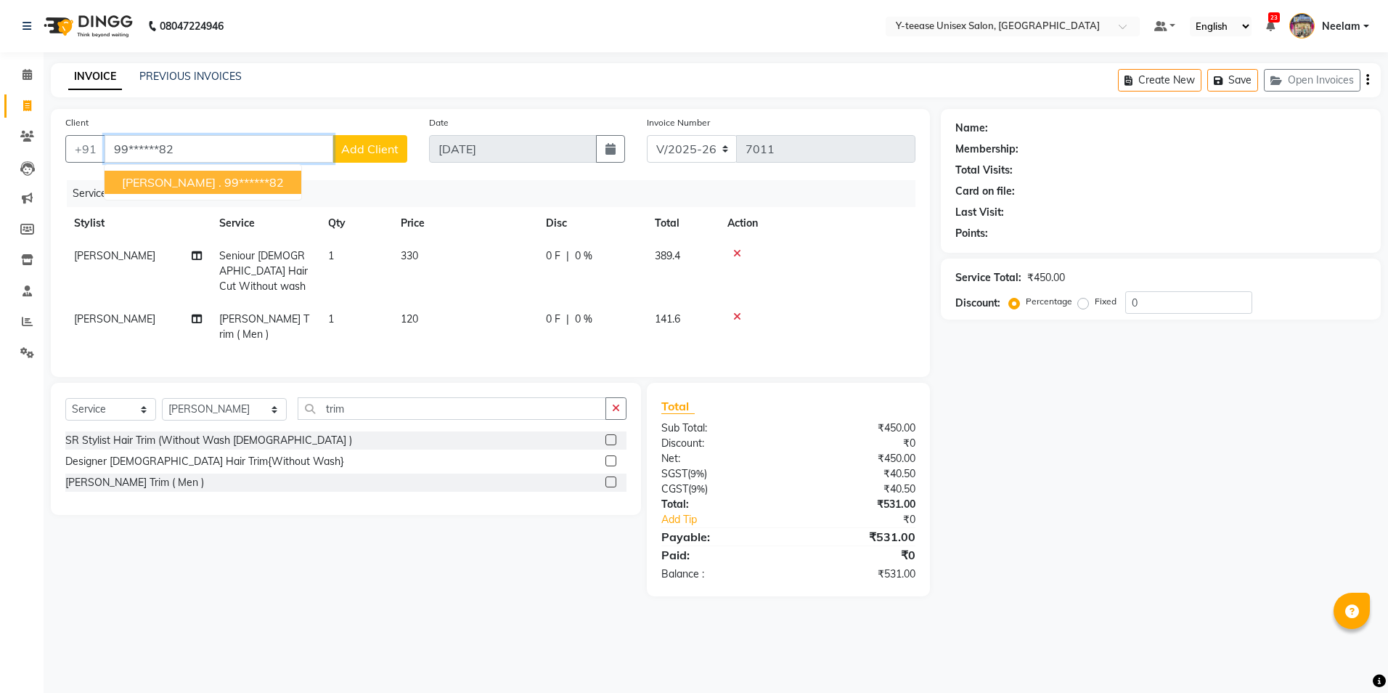
type input "99******82"
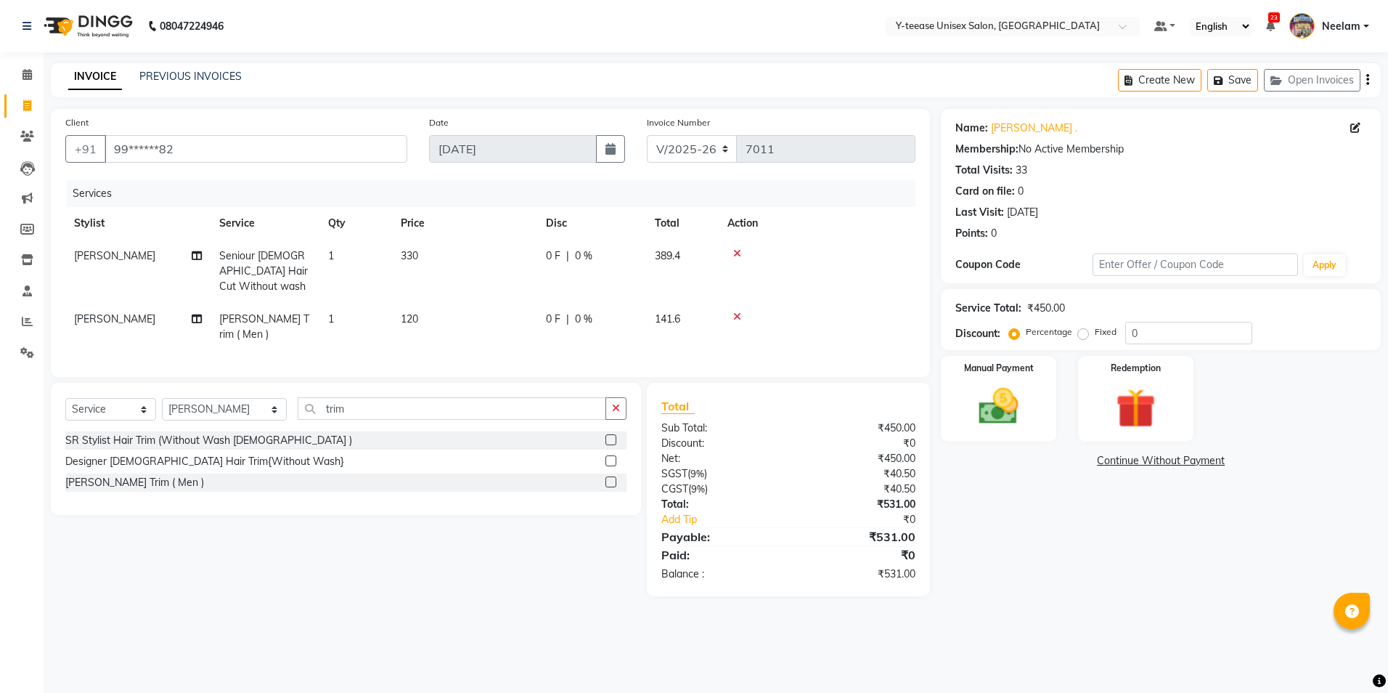
click at [1016, 560] on div "Name: [PERSON_NAME] . Membership: No Active Membership Total Visits: 33 Card on…" at bounding box center [1166, 352] width 451 height 487
click at [1035, 430] on div "Manual Payment" at bounding box center [999, 398] width 120 height 89
click at [1159, 466] on span "GPay" at bounding box center [1145, 461] width 30 height 17
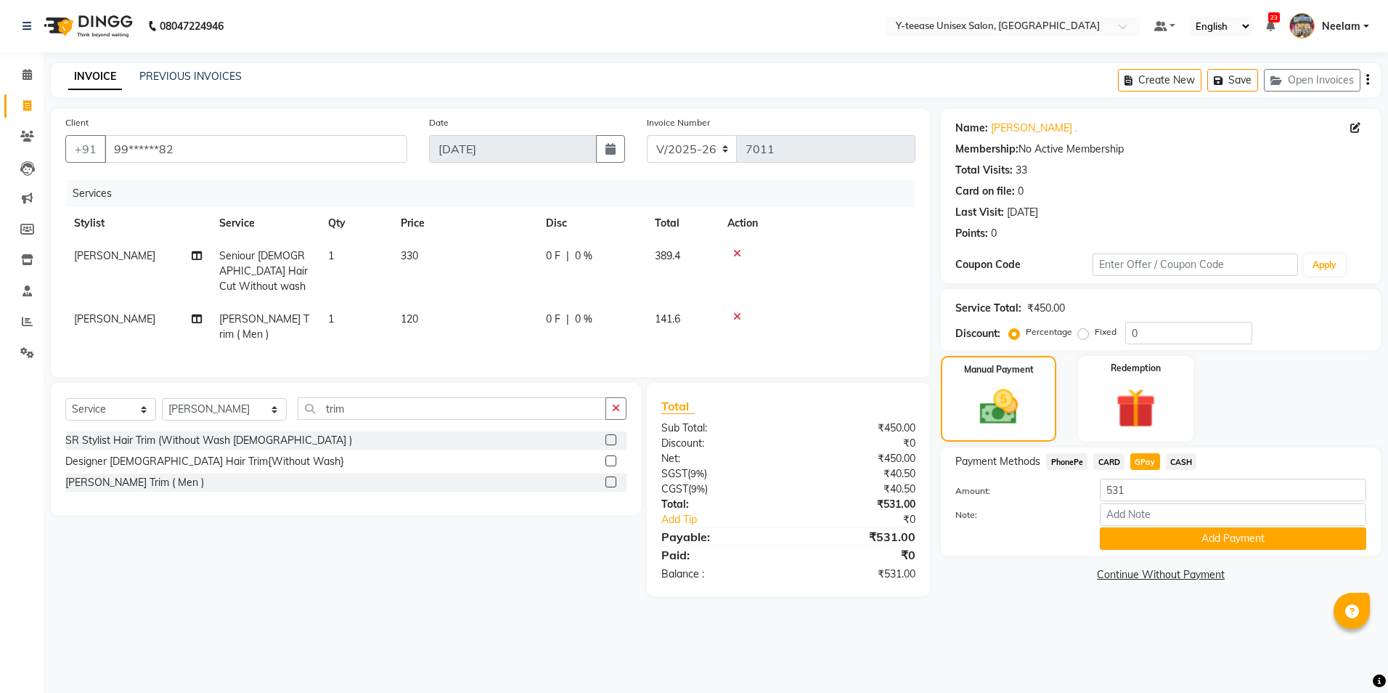
click at [1161, 531] on button "Add Payment" at bounding box center [1233, 538] width 266 height 23
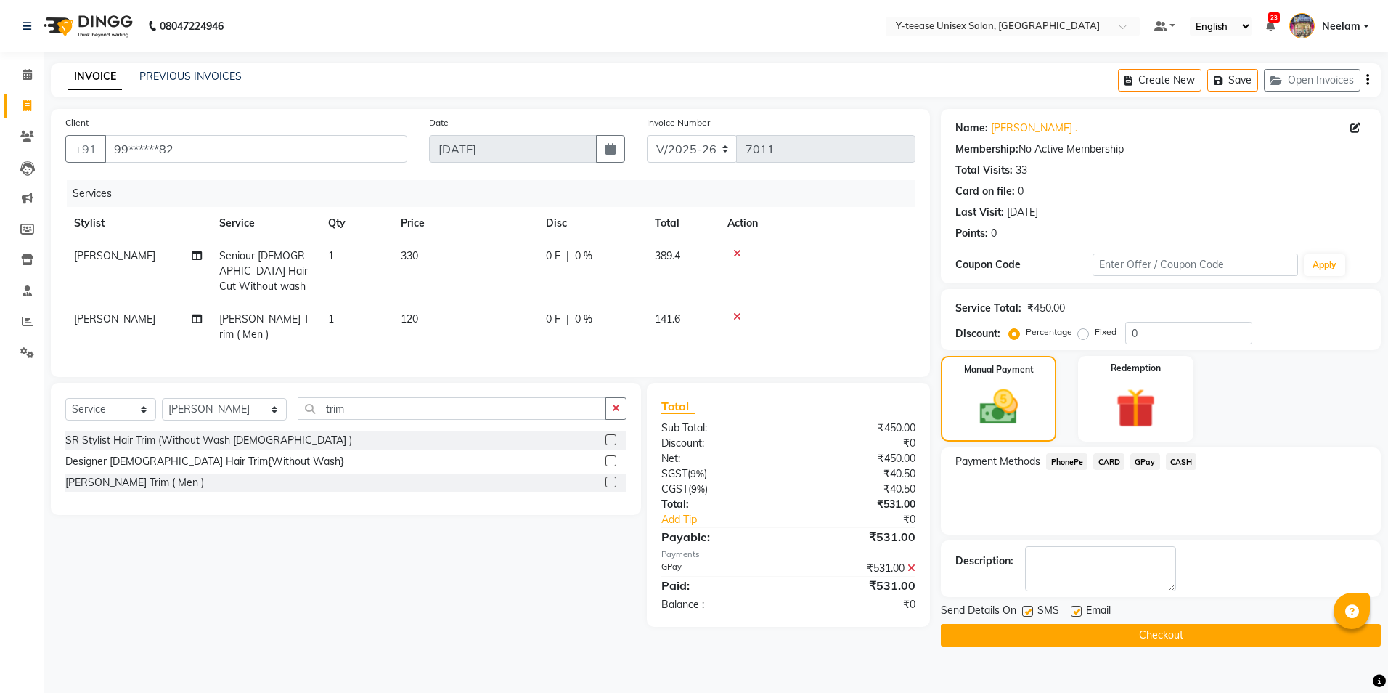
click at [1166, 627] on button "Checkout" at bounding box center [1161, 635] width 440 height 23
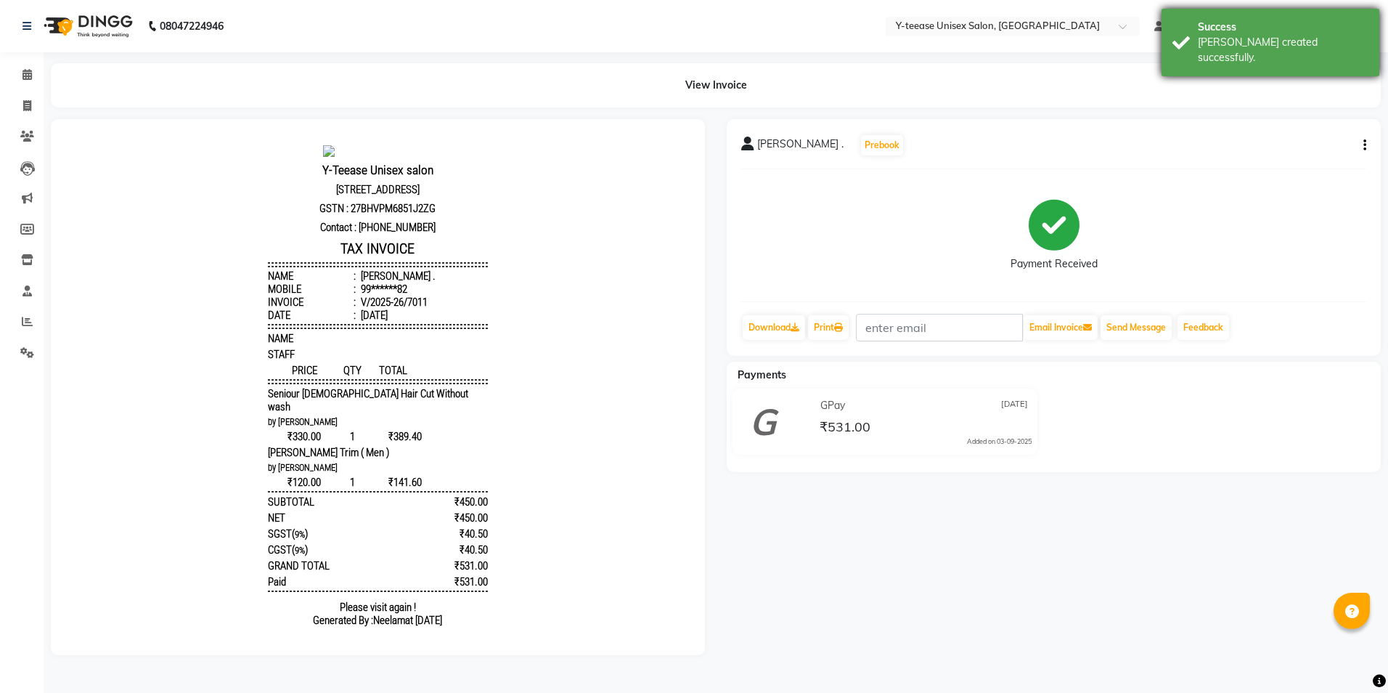
click at [1194, 45] on div "Success [PERSON_NAME] created successfully." at bounding box center [1271, 43] width 218 height 68
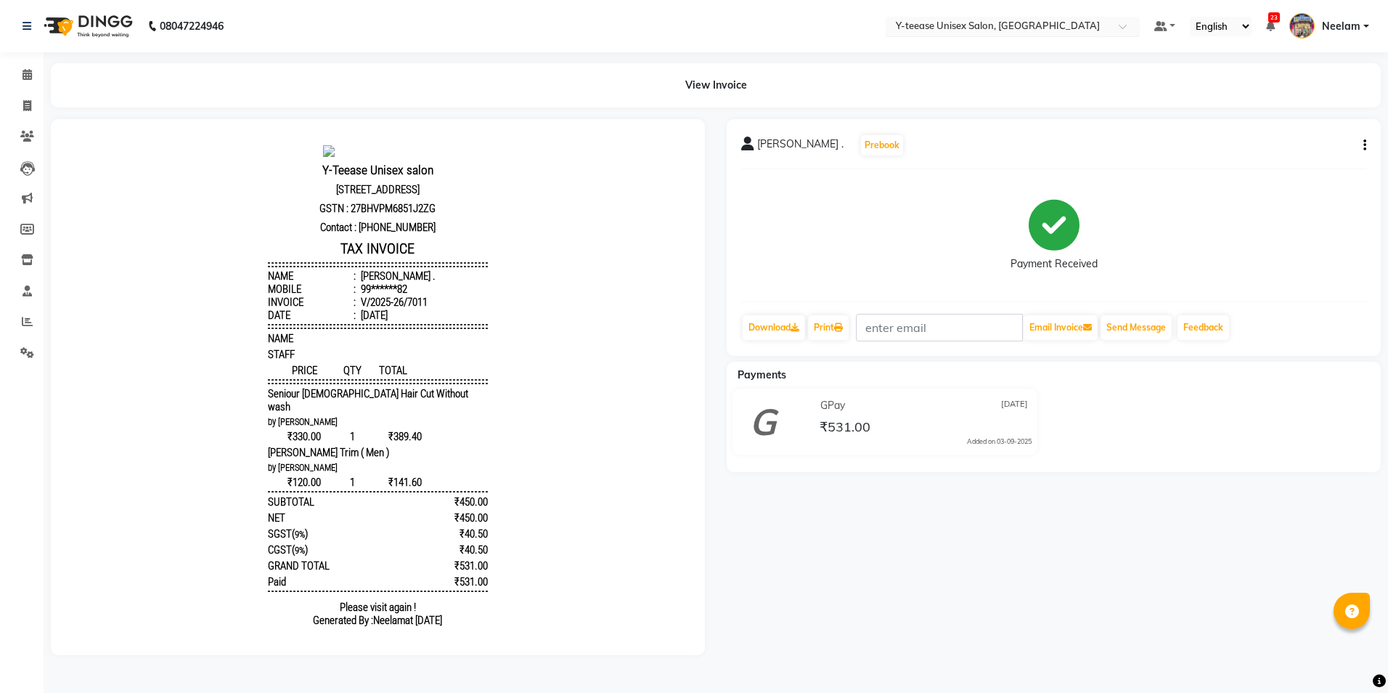
click at [1136, 25] on span at bounding box center [1128, 30] width 18 height 15
click at [791, 24] on nav "08047224946 Select Location × Y-teease Unisex Salon, Amanora Default Panel My P…" at bounding box center [694, 26] width 1388 height 52
click at [27, 76] on icon at bounding box center [27, 74] width 9 height 11
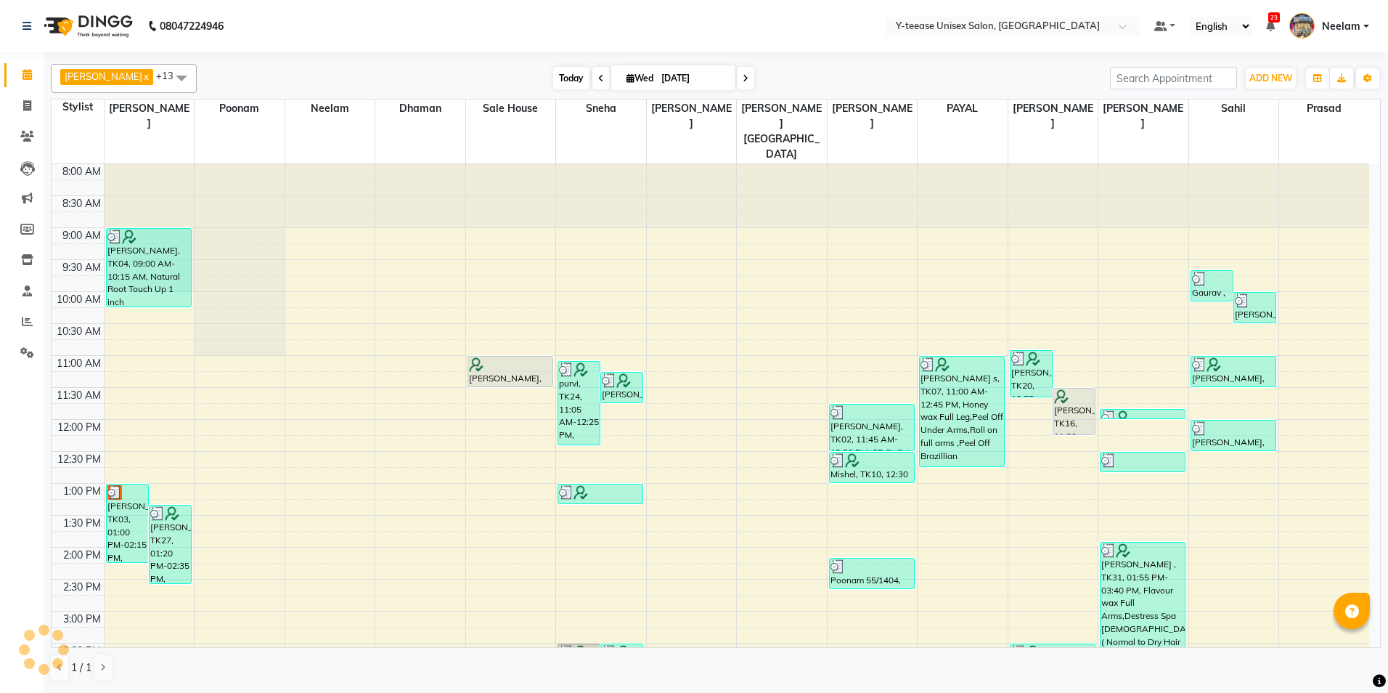
click at [553, 79] on span "Today" at bounding box center [571, 78] width 36 height 23
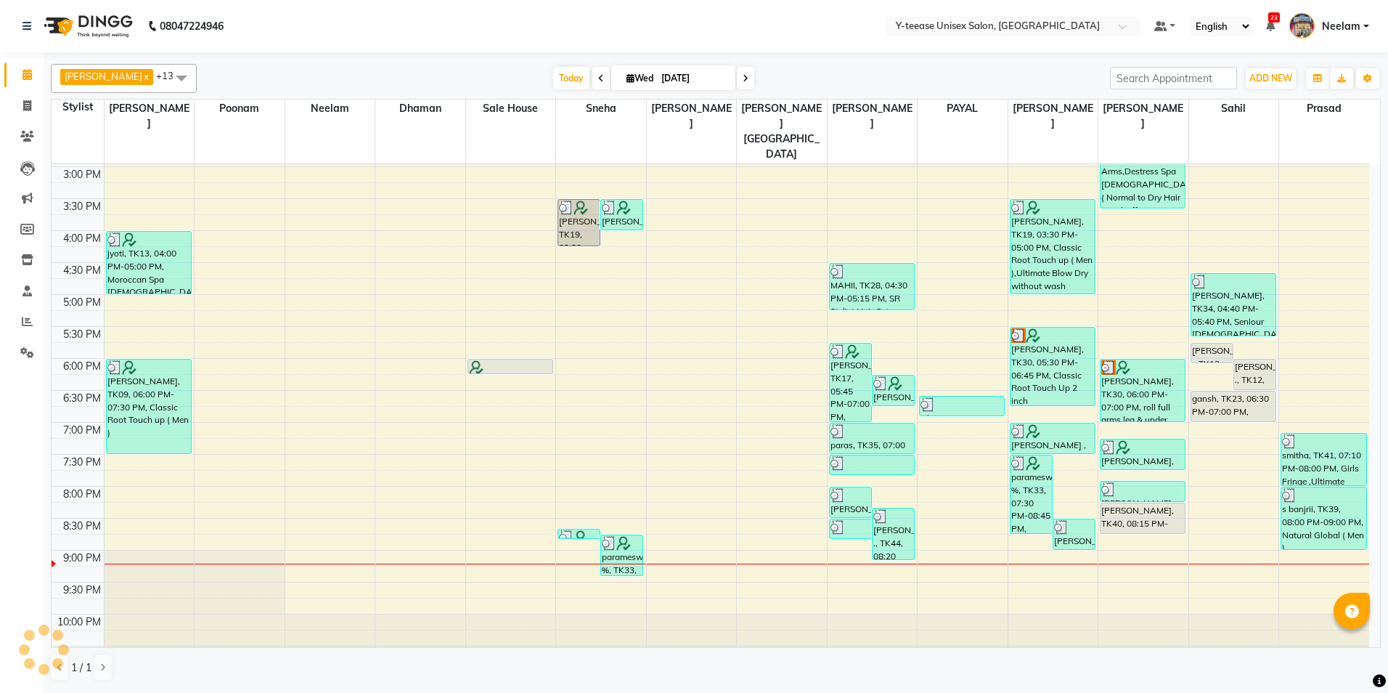
click at [579, 36] on nav "08047224946 Select Location × Y-teease Unisex Salon, Amanora Default Panel My P…" at bounding box center [694, 26] width 1388 height 52
drag, startPoint x: 257, startPoint y: 154, endPoint x: 703, endPoint y: 354, distance: 489.4
click at [687, 362] on div "8:00 AM 8:30 AM 9:00 AM 9:30 AM 10:00 AM 10:30 AM 11:00 AM 11:30 AM 12:00 PM 12…" at bounding box center [711, 199] width 1318 height 958
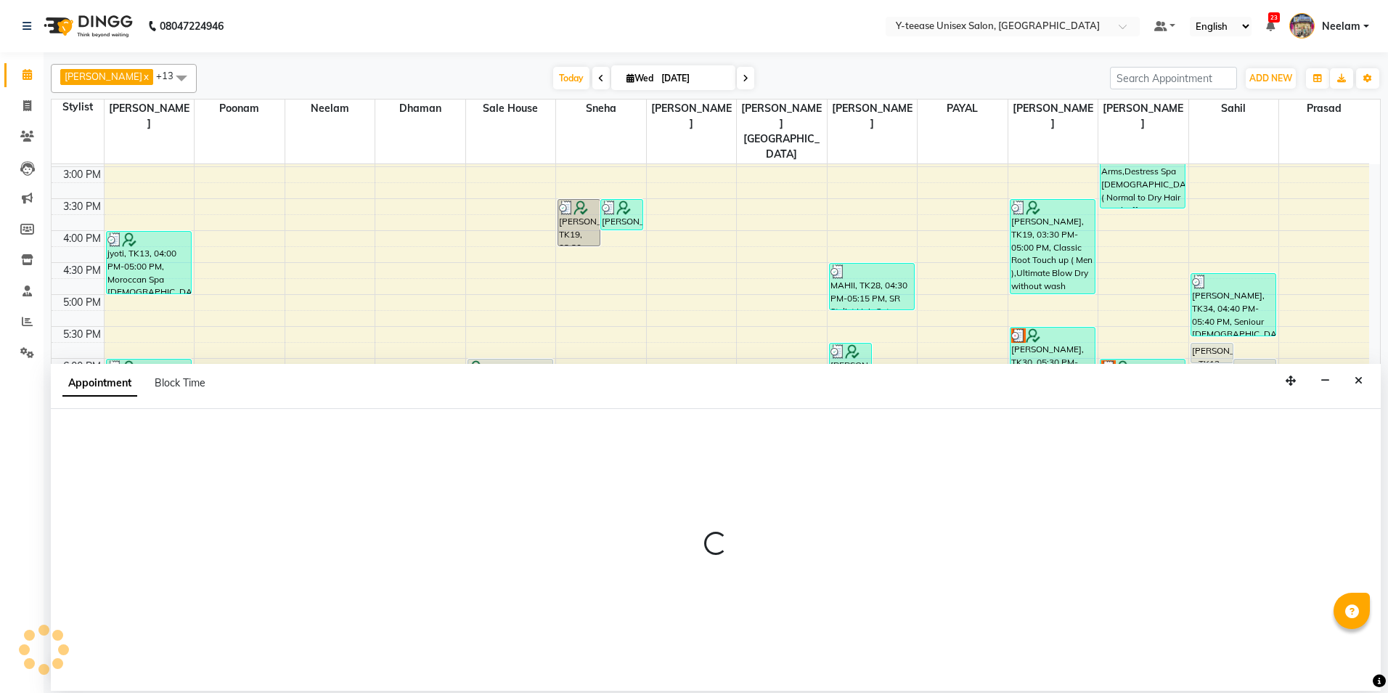
select select "67330"
select select "tentative"
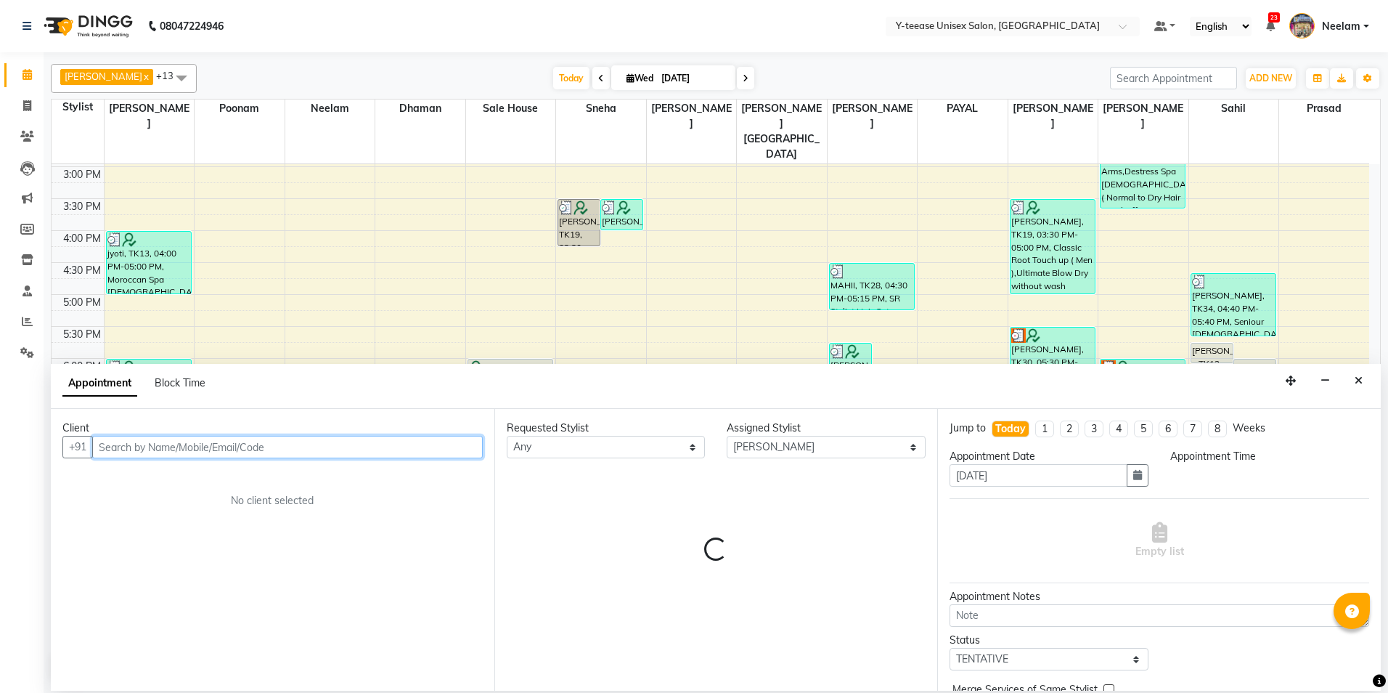
select select "1110"
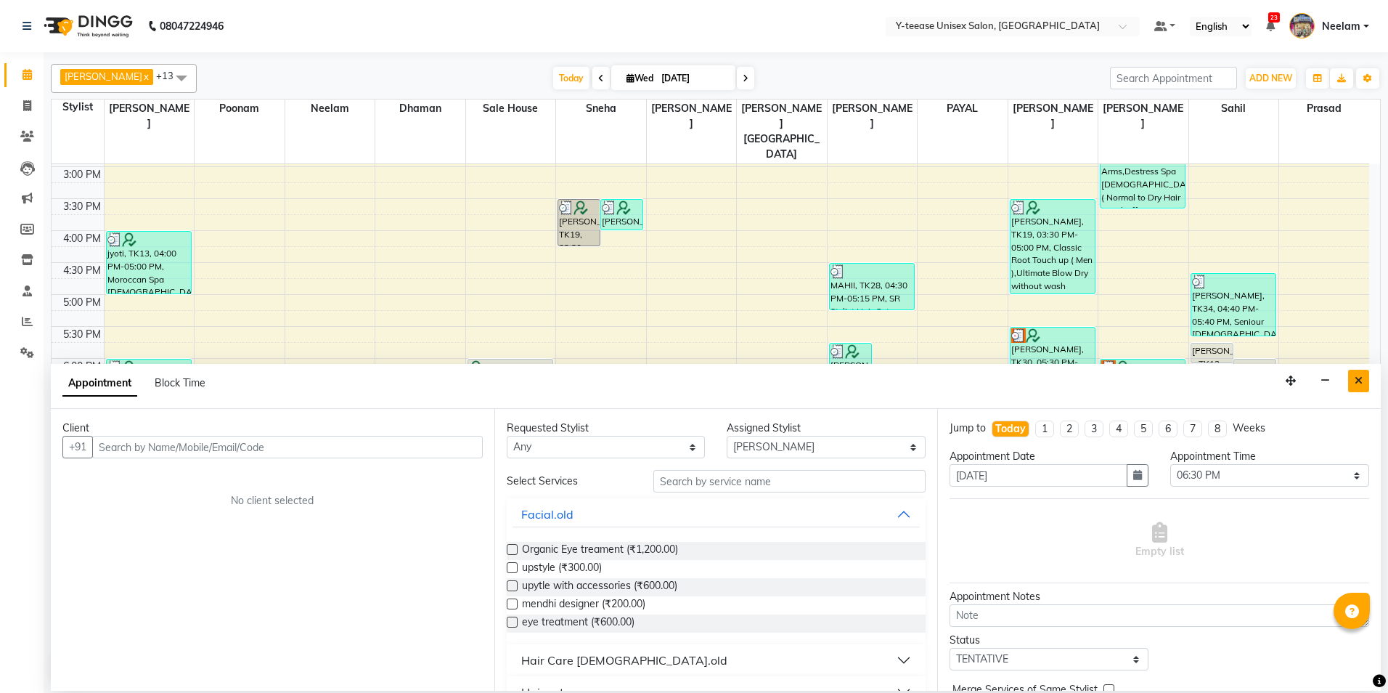
drag, startPoint x: 717, startPoint y: 277, endPoint x: 1352, endPoint y: 391, distance: 645.2
drag, startPoint x: 1352, startPoint y: 391, endPoint x: 919, endPoint y: 313, distance: 439.6
drag, startPoint x: 919, startPoint y: 313, endPoint x: 1355, endPoint y: 374, distance: 439.8
drag, startPoint x: 1355, startPoint y: 374, endPoint x: 1354, endPoint y: 383, distance: 8.7
drag, startPoint x: 1354, startPoint y: 383, endPoint x: 483, endPoint y: 531, distance: 883.8
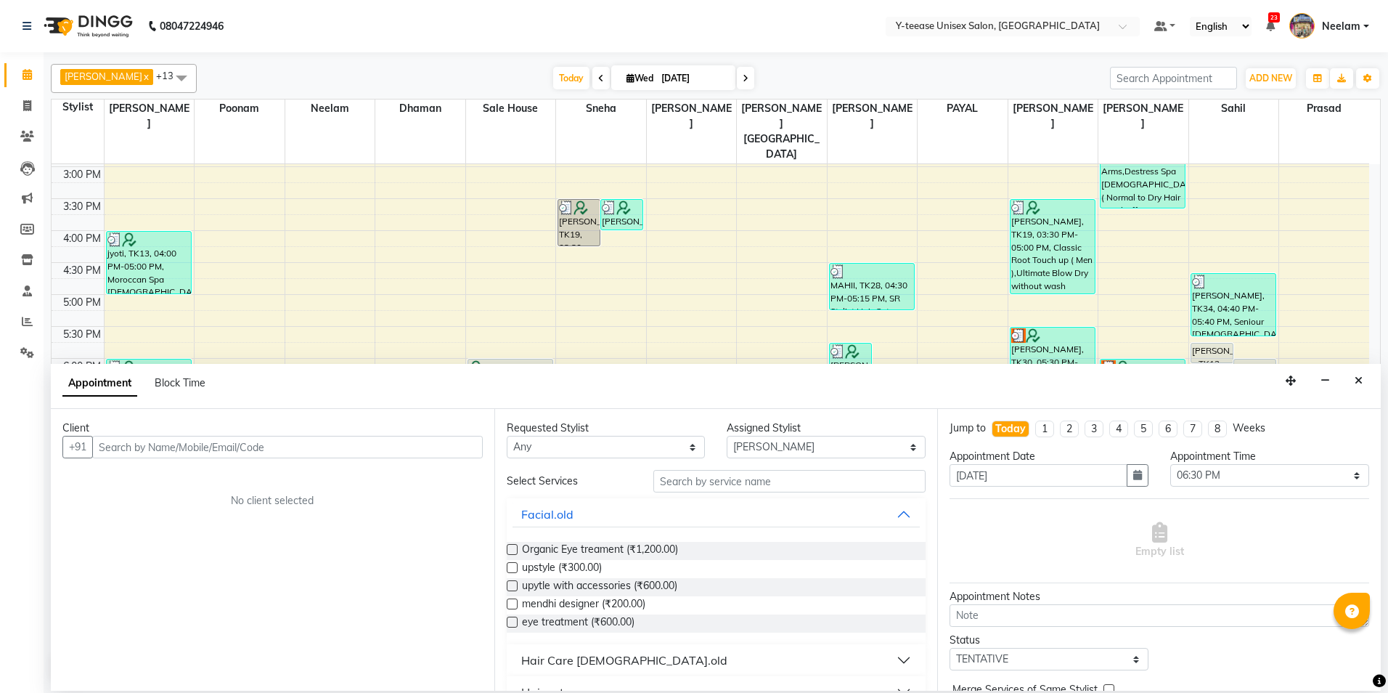
drag, startPoint x: 483, startPoint y: 531, endPoint x: 364, endPoint y: 103, distance: 444.4
drag, startPoint x: 364, startPoint y: 103, endPoint x: 1362, endPoint y: 381, distance: 1035.5
click at [1362, 381] on icon "Close" at bounding box center [1359, 380] width 8 height 10
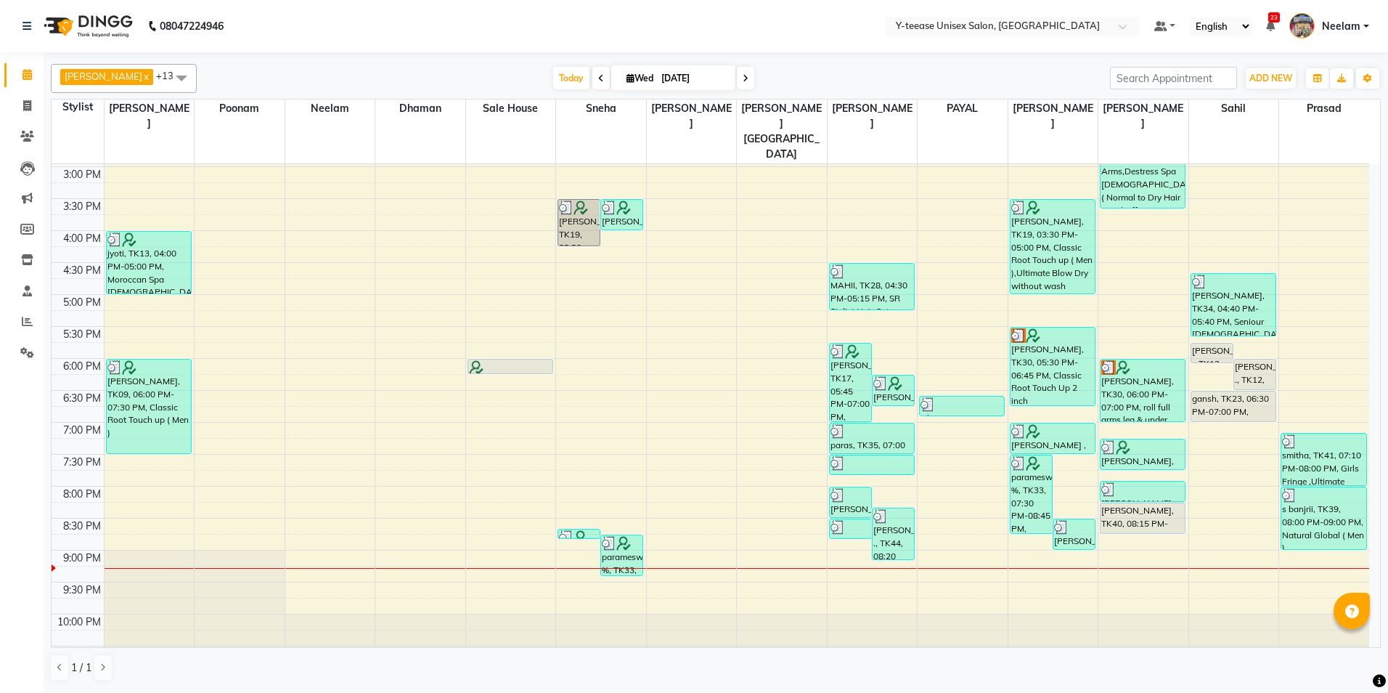
click at [1352, 33] on span "Neelam" at bounding box center [1341, 26] width 38 height 15
click at [1298, 102] on link "Sign out" at bounding box center [1294, 104] width 133 height 23
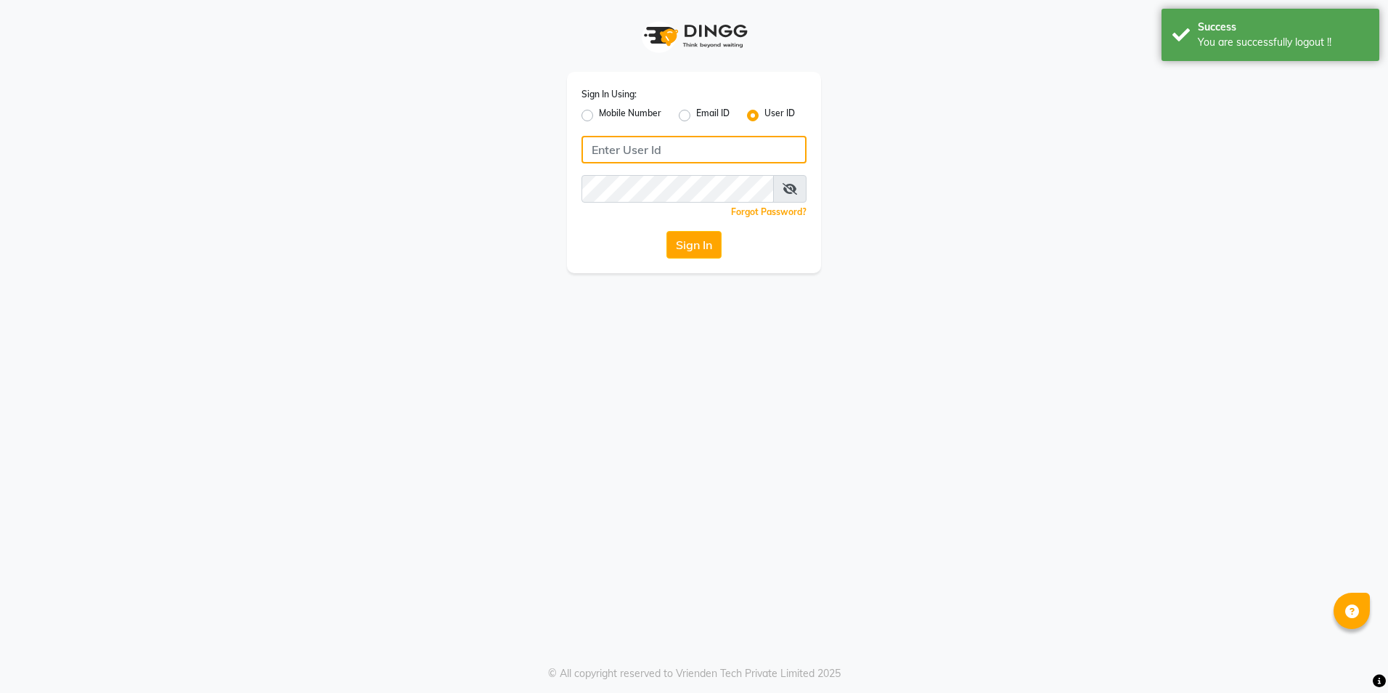
type input "8999679795"
click at [594, 120] on div "Mobile Number" at bounding box center [621, 115] width 80 height 17
click at [599, 117] on label "Mobile Number" at bounding box center [630, 115] width 62 height 17
click at [599, 116] on input "Mobile Number" at bounding box center [603, 111] width 9 height 9
radio input "true"
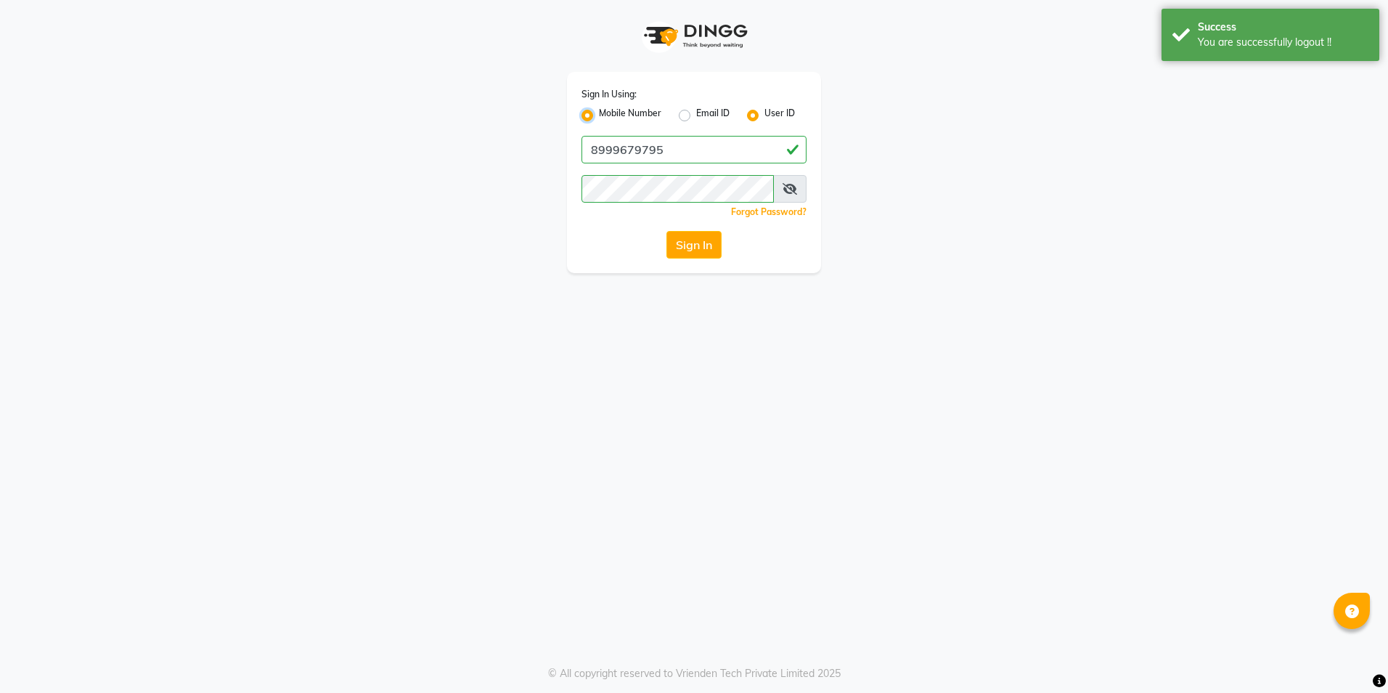
radio input "false"
click at [692, 148] on input "Username" at bounding box center [718, 150] width 176 height 28
type input "9657530762"
click at [694, 244] on button "Sign In" at bounding box center [693, 245] width 55 height 28
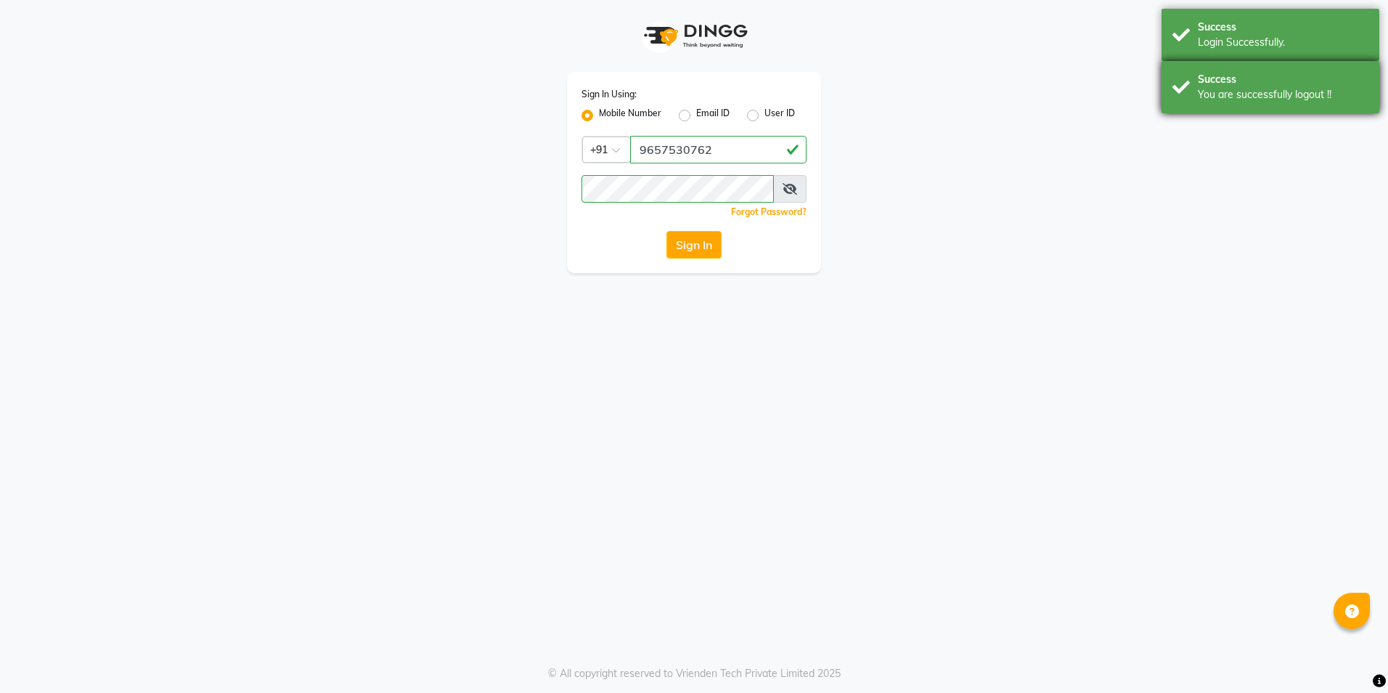
drag, startPoint x: 1193, startPoint y: 99, endPoint x: 1229, endPoint y: 27, distance: 80.8
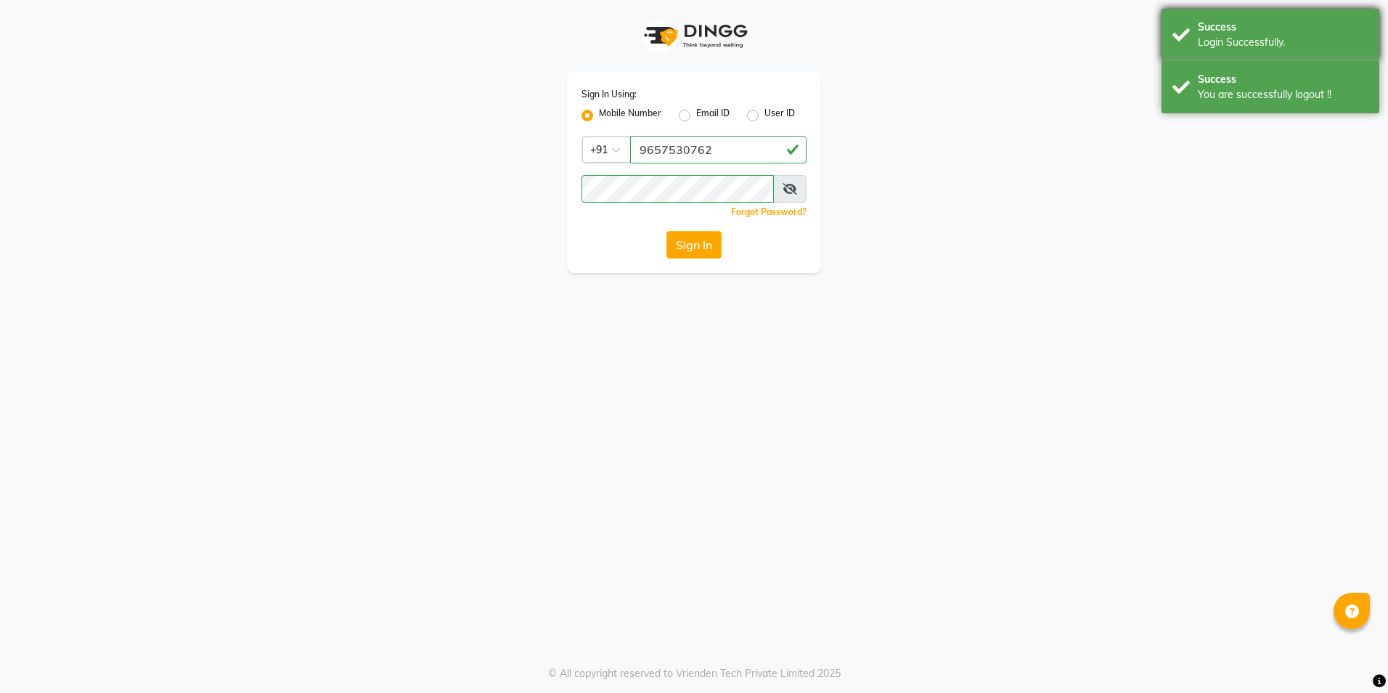
click at [1194, 99] on div "Success You are successfully logout !!" at bounding box center [1271, 87] width 218 height 52
click at [1232, 12] on div "Success Login Successfully." at bounding box center [1271, 35] width 218 height 52
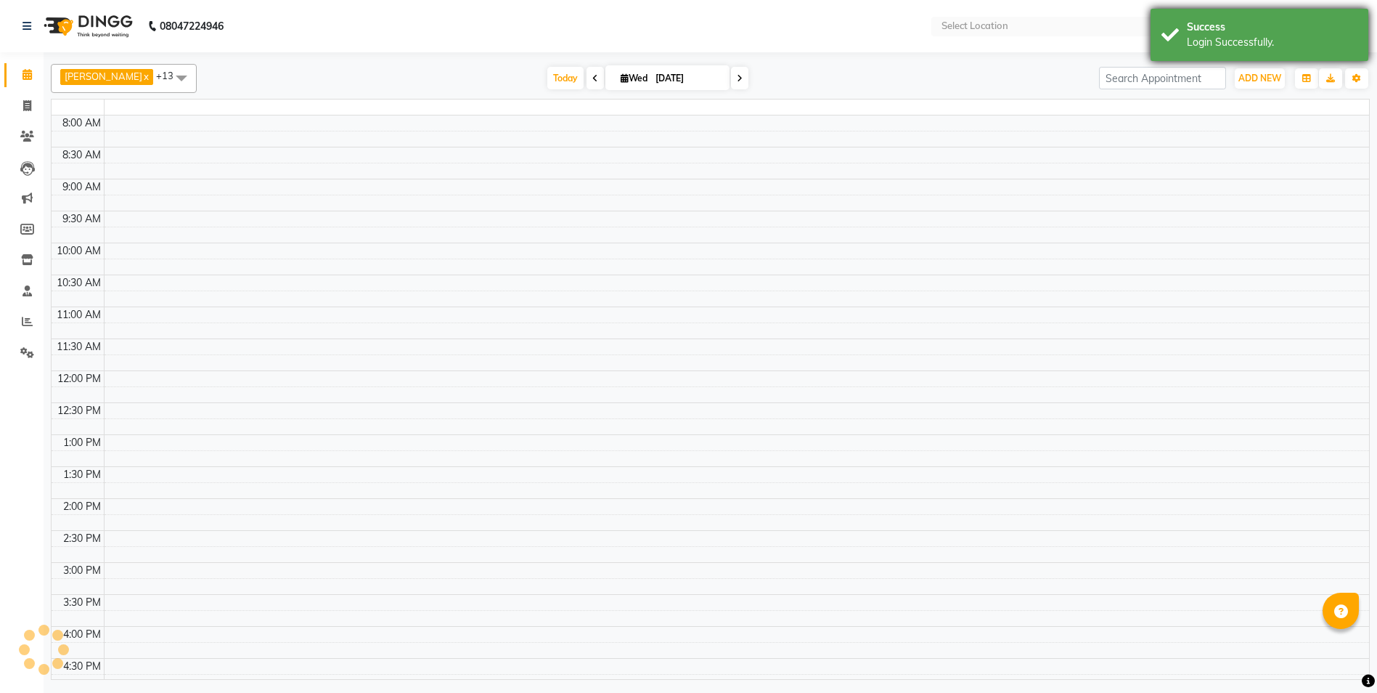
select select "en"
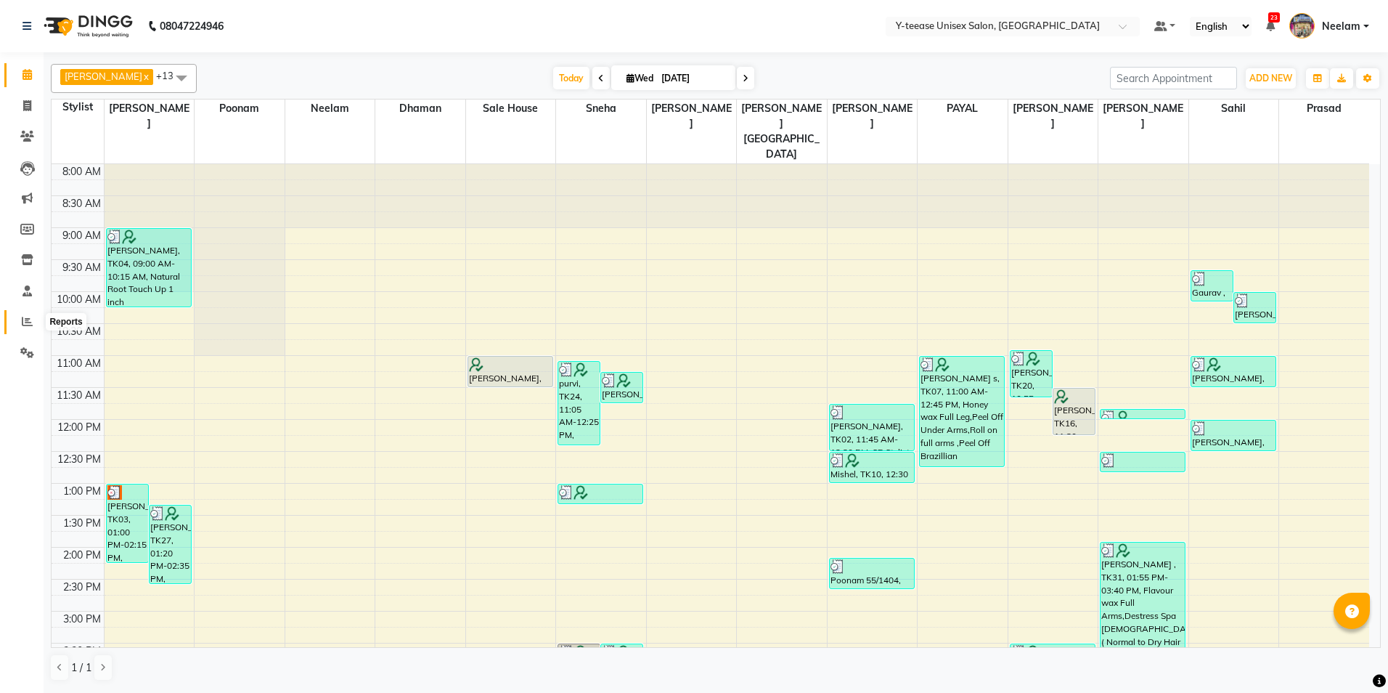
click at [26, 322] on icon at bounding box center [27, 321] width 11 height 11
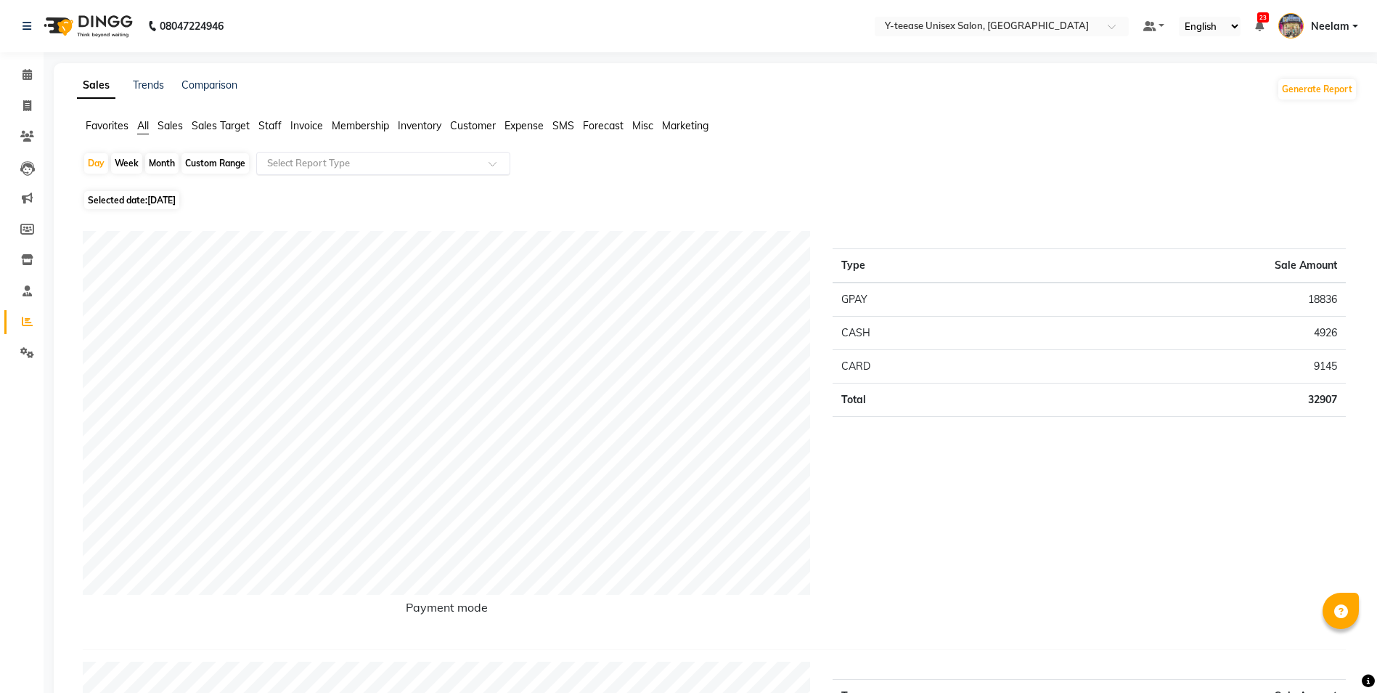
click at [367, 170] on input "text" at bounding box center [368, 163] width 209 height 15
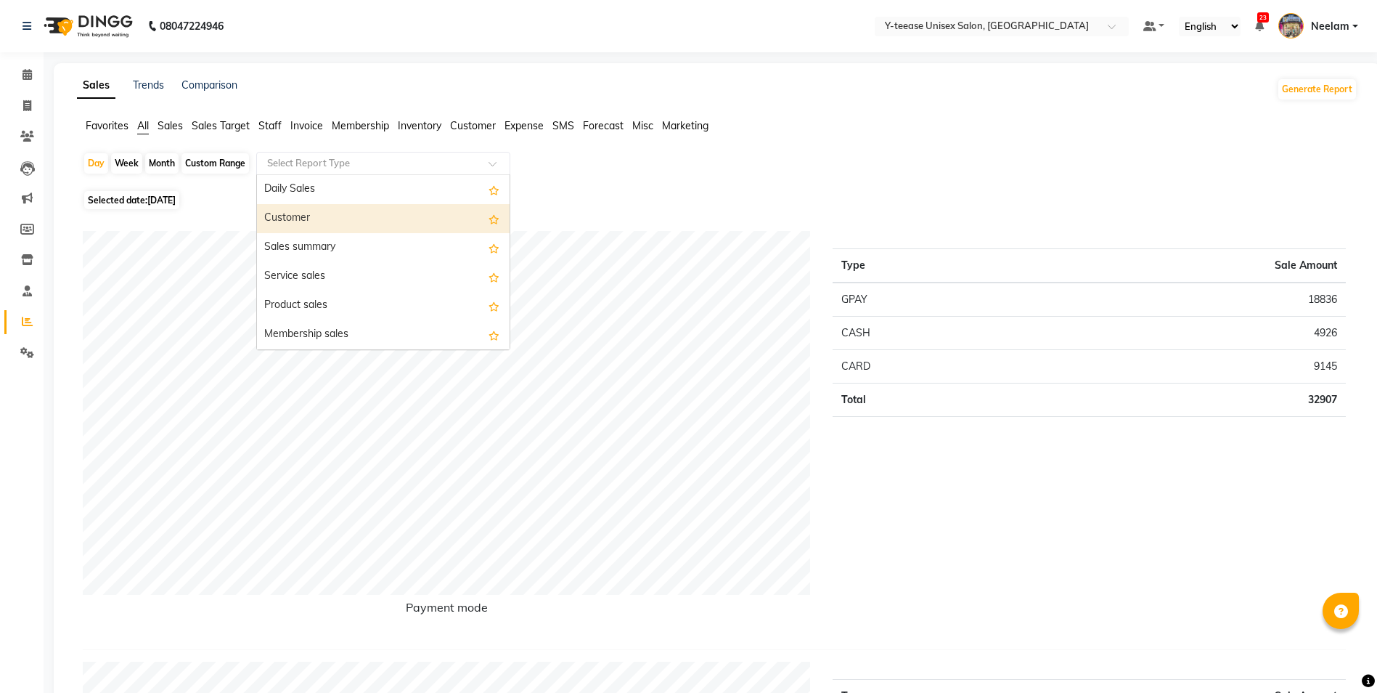
click at [357, 211] on div "Customer" at bounding box center [383, 218] width 253 height 29
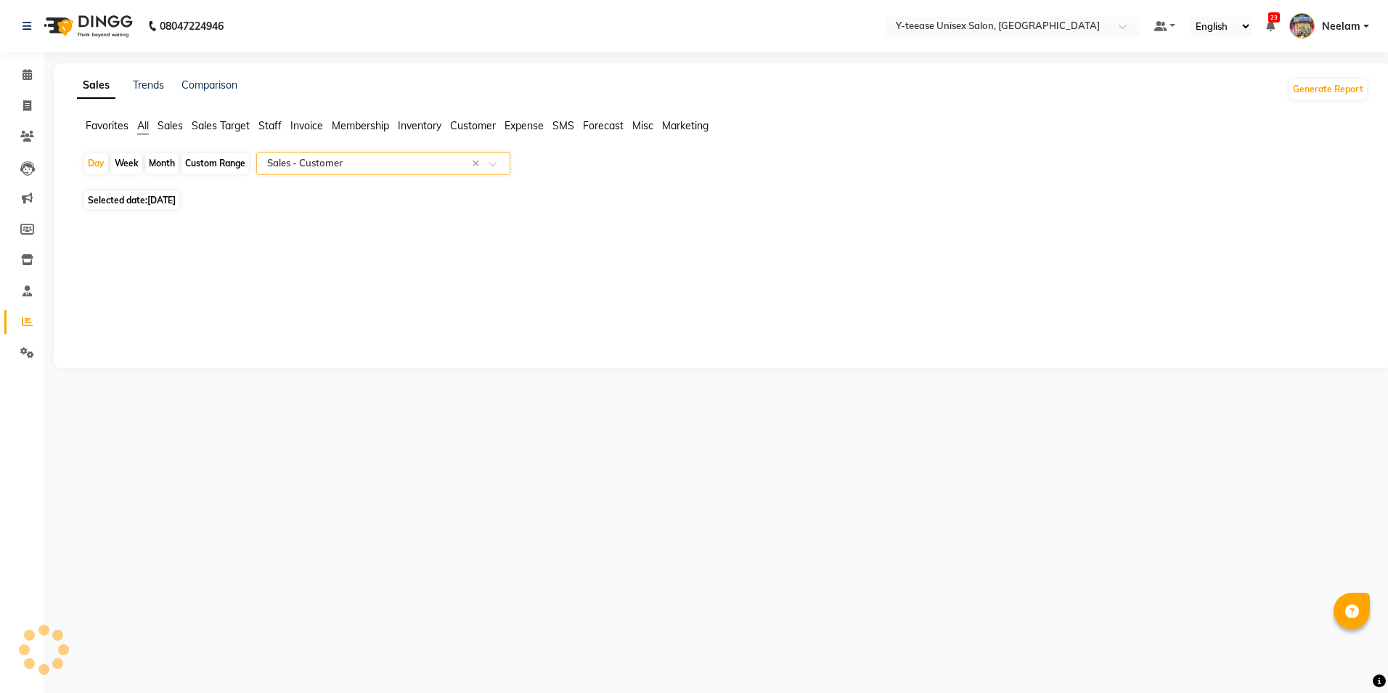
select select "csv"
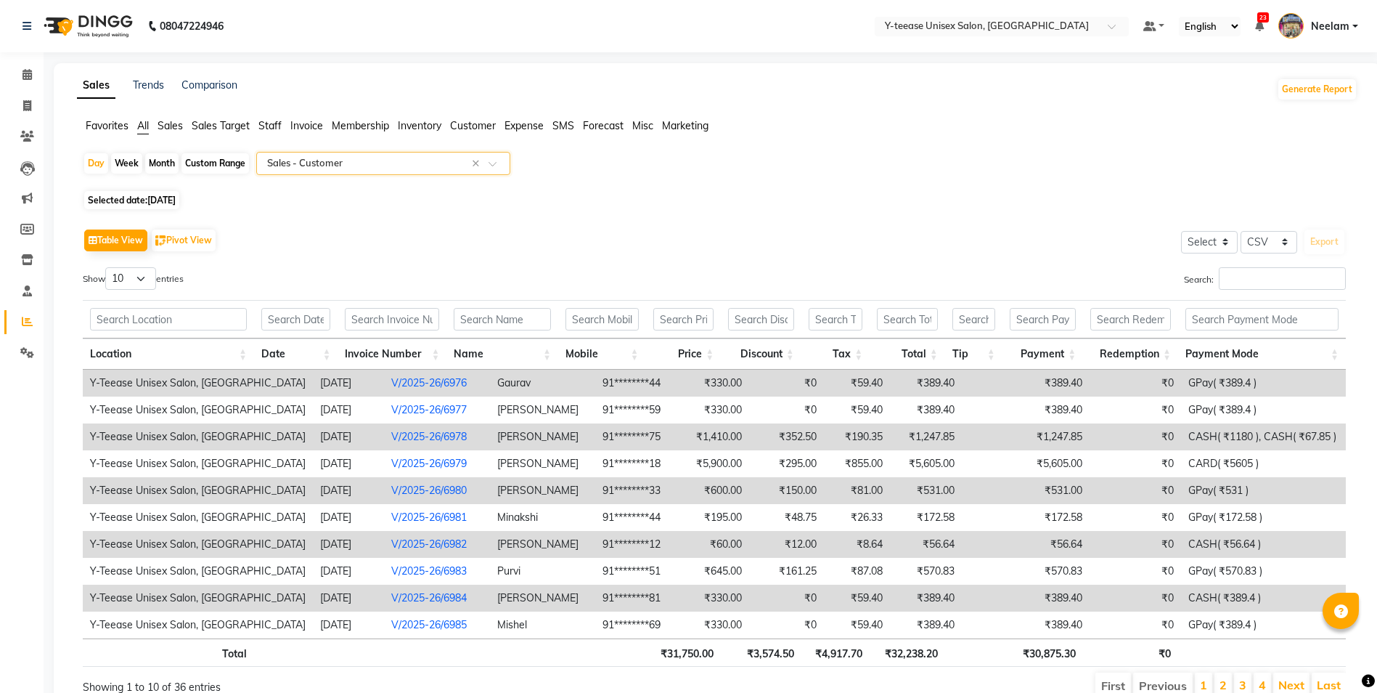
scroll to position [66, 0]
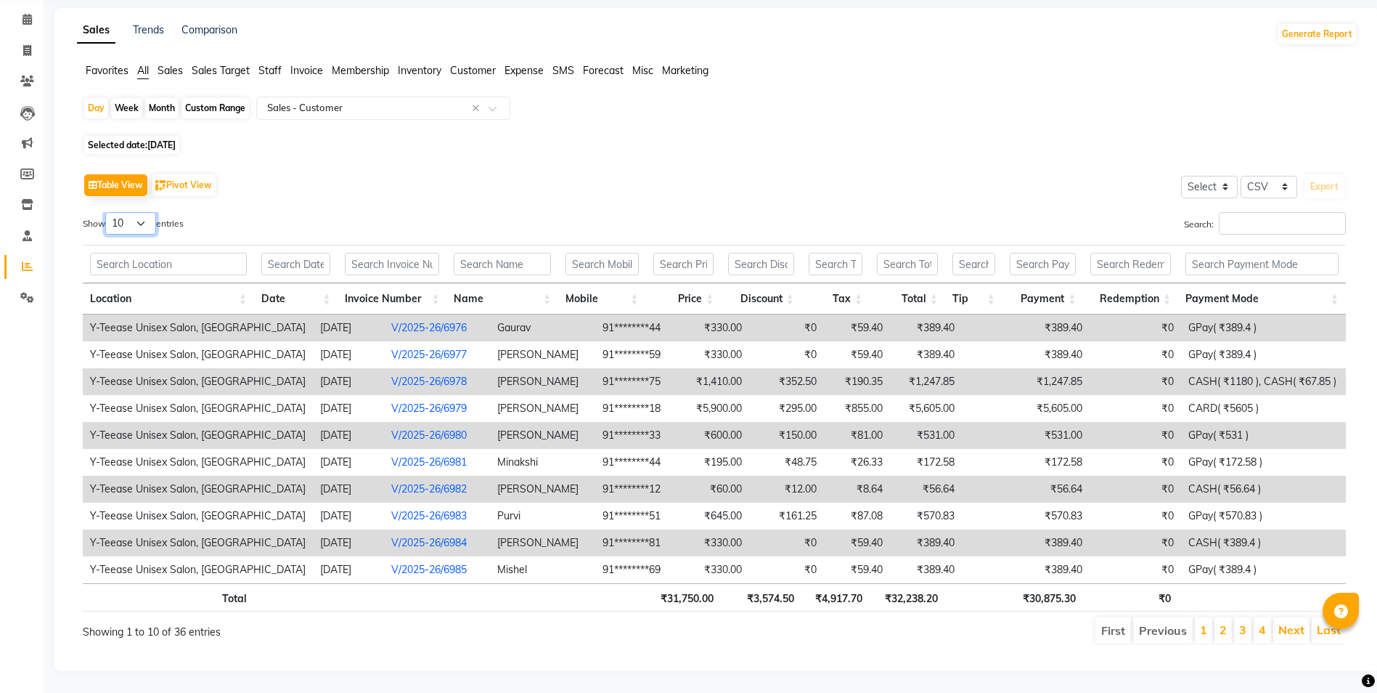
drag, startPoint x: 149, startPoint y: 208, endPoint x: 150, endPoint y: 225, distance: 17.5
click at [148, 212] on select "10 25 50 100" at bounding box center [130, 223] width 51 height 23
select select "100"
click at [107, 212] on select "10 25 50 100" at bounding box center [130, 223] width 51 height 23
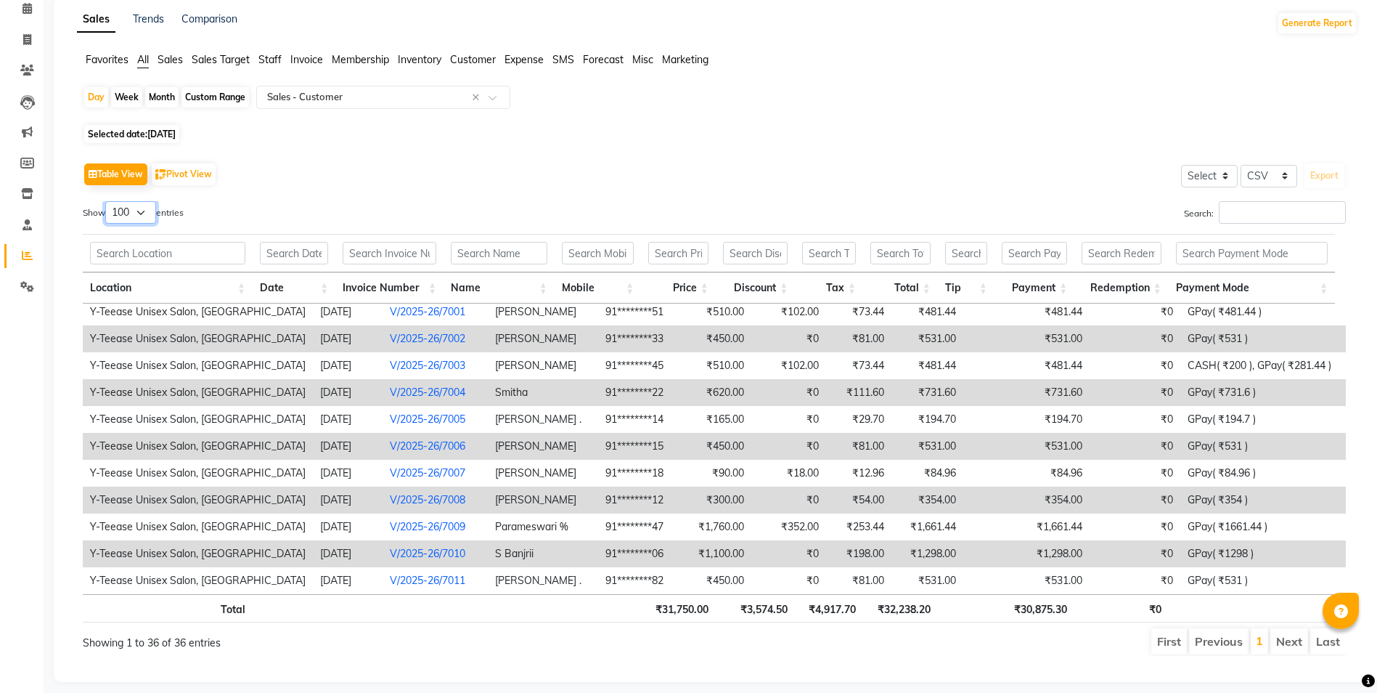
scroll to position [88, 0]
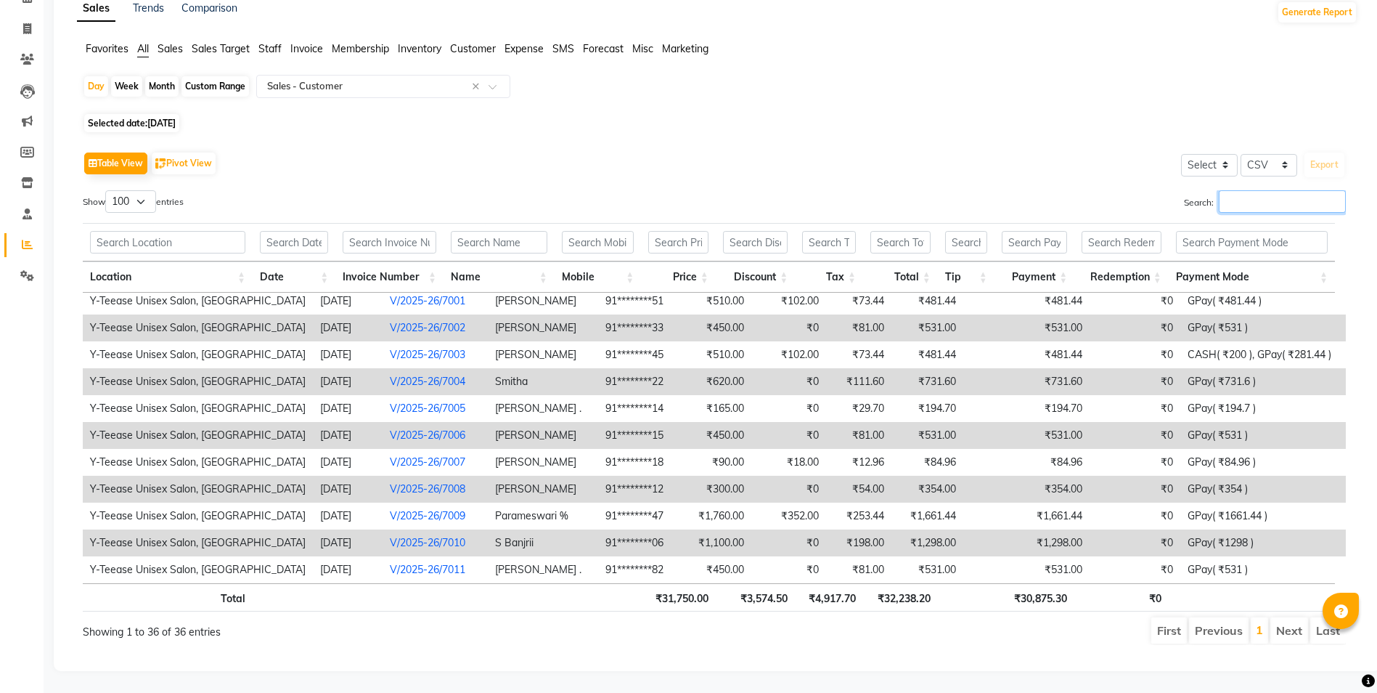
click at [1232, 200] on input "Search:" at bounding box center [1282, 201] width 127 height 23
type input "gpay"
click at [30, 209] on span at bounding box center [27, 214] width 25 height 17
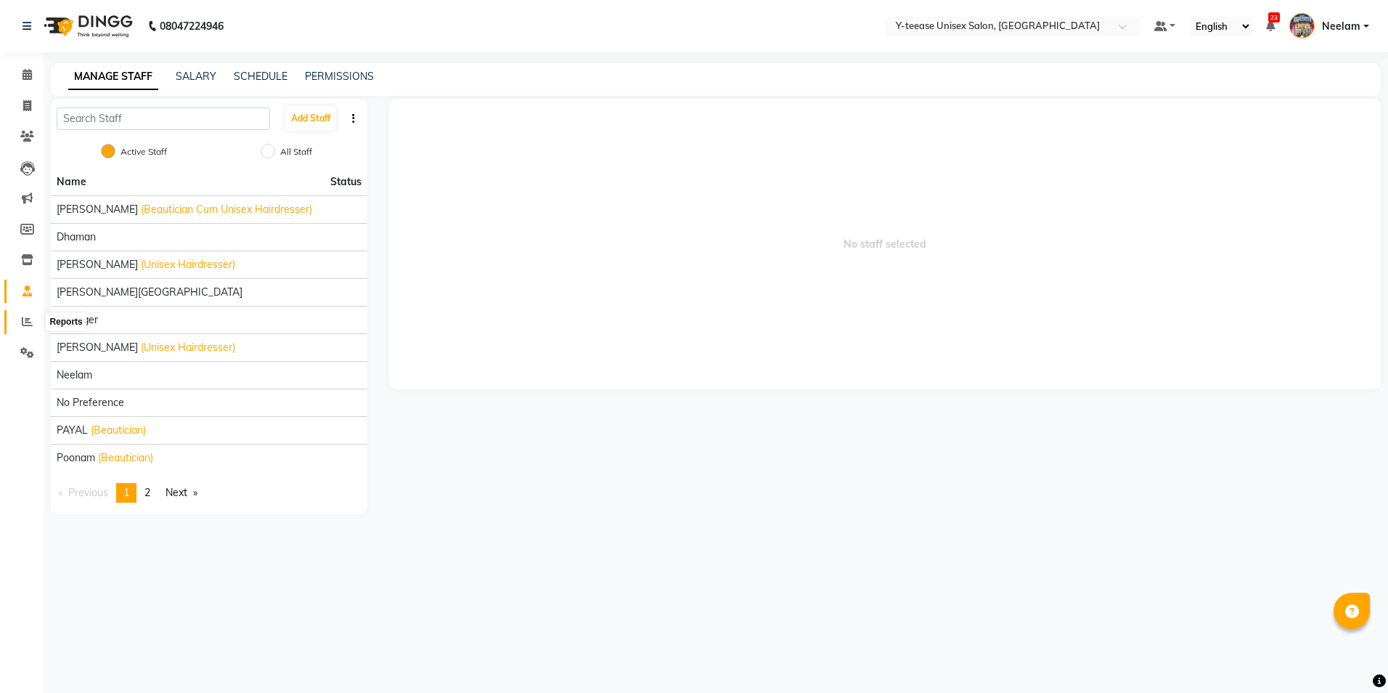
click at [17, 320] on span at bounding box center [27, 322] width 25 height 17
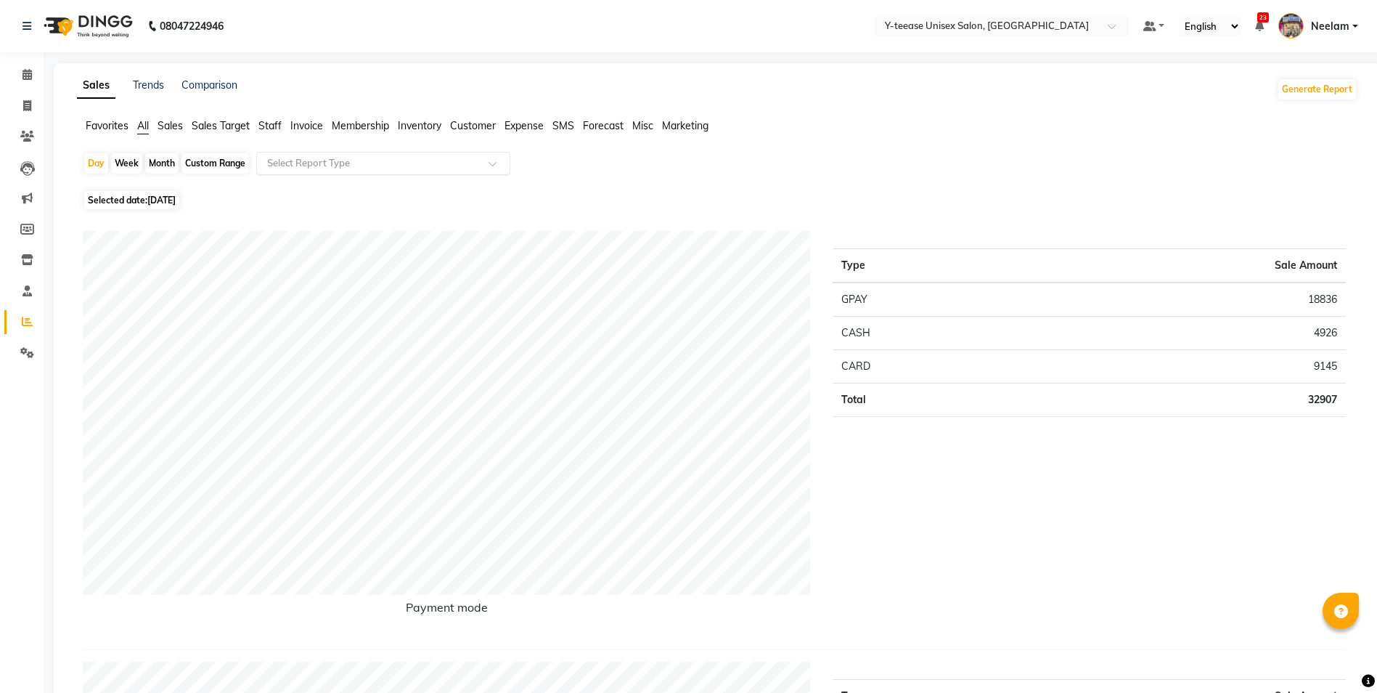
click at [300, 168] on input "text" at bounding box center [368, 163] width 209 height 15
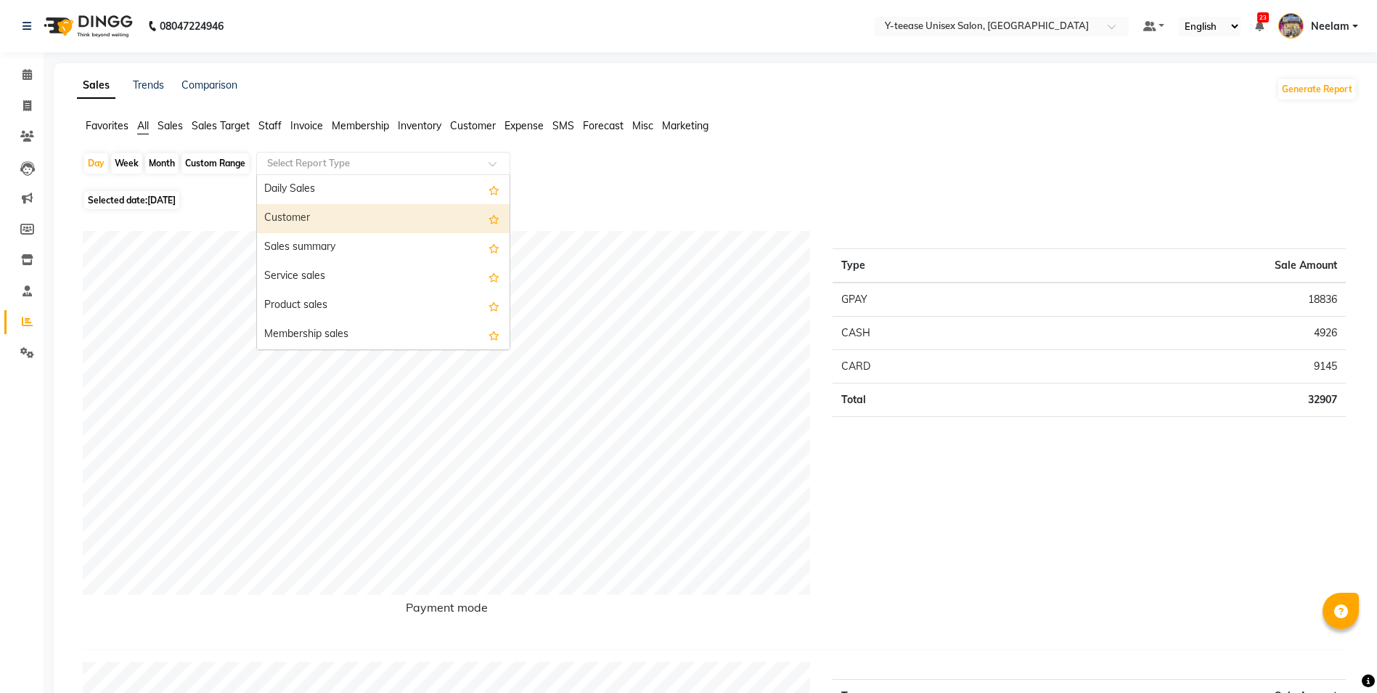
click at [321, 212] on div "Customer" at bounding box center [383, 218] width 253 height 29
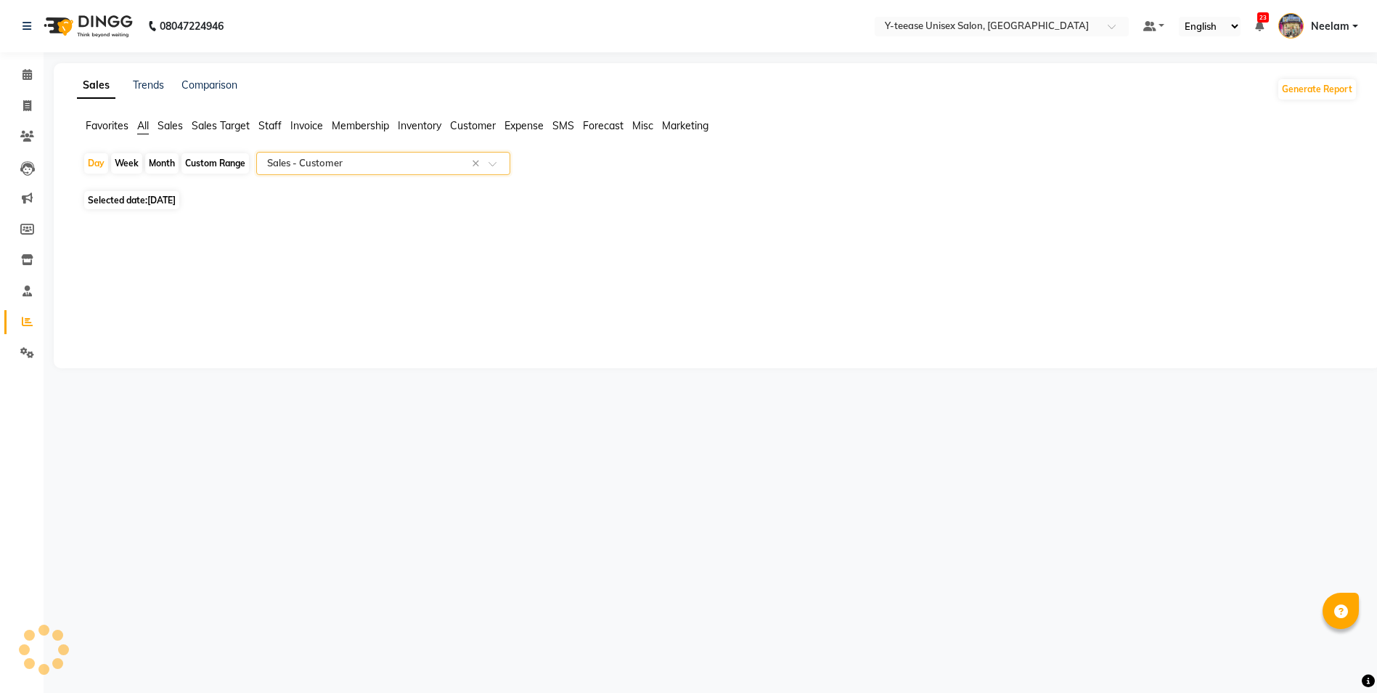
select select "csv"
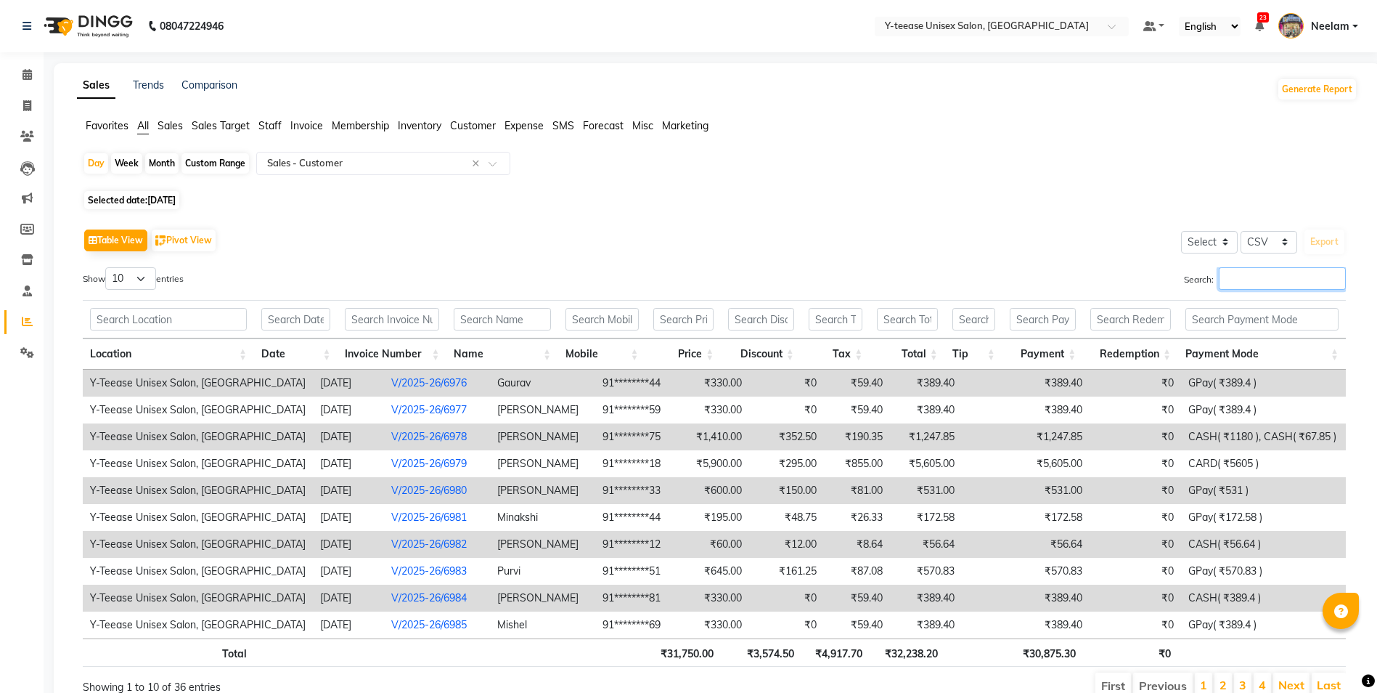
click at [1245, 284] on input "Search:" at bounding box center [1282, 278] width 127 height 23
type input "a"
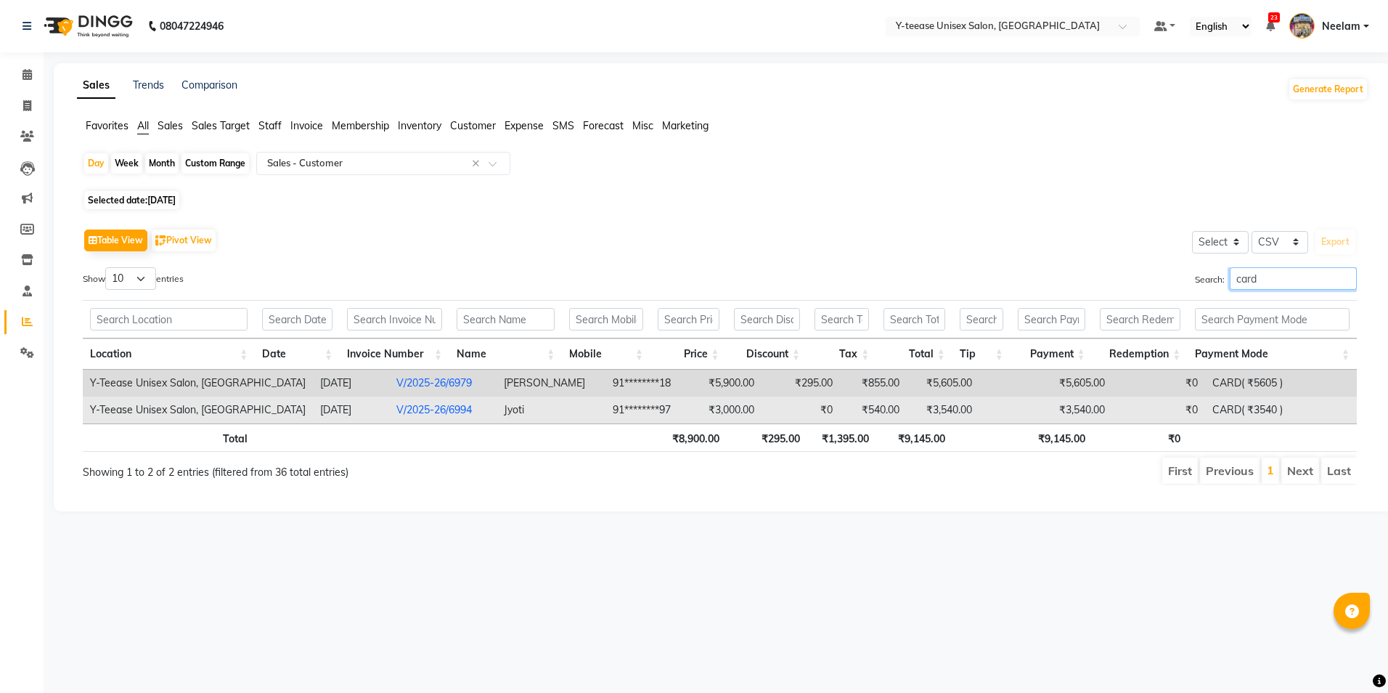
type input "card"
click at [396, 412] on link "V/2025-26/6994" at bounding box center [434, 409] width 76 height 13
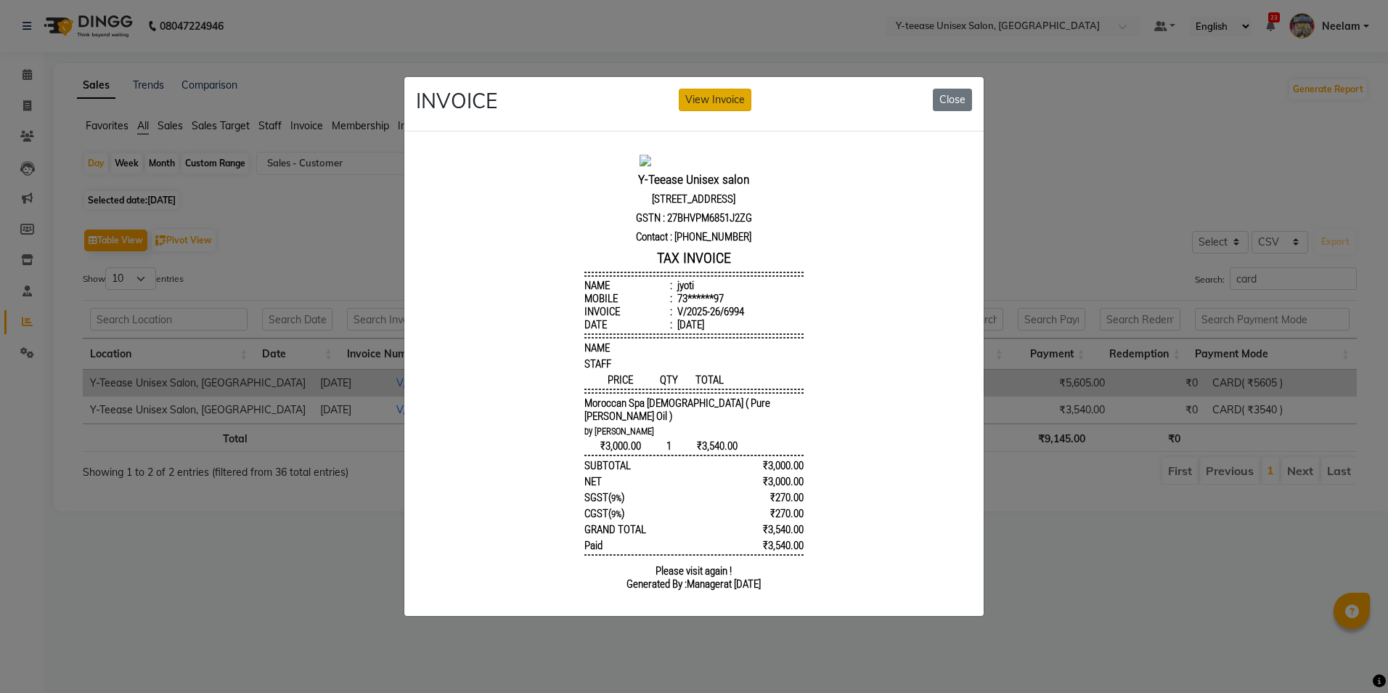
click at [706, 89] on button "View Invoice" at bounding box center [715, 100] width 73 height 23
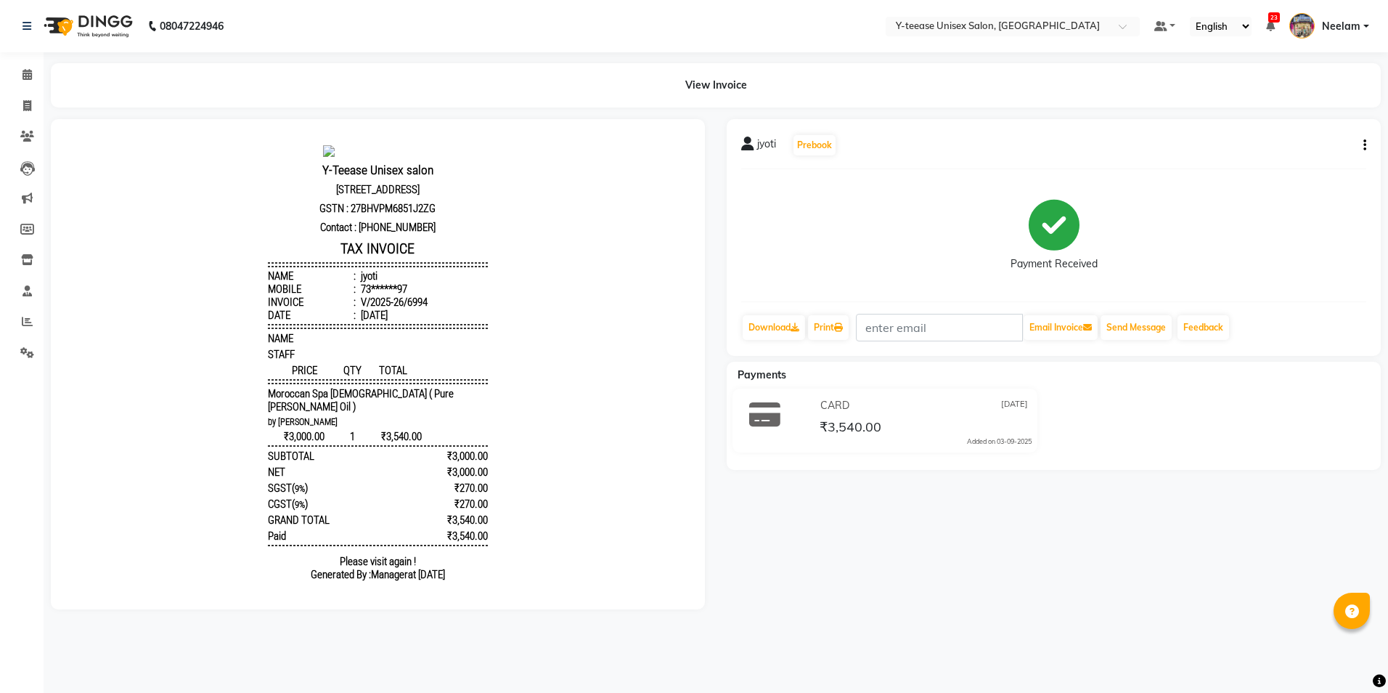
click at [1366, 145] on icon "button" at bounding box center [1364, 145] width 3 height 1
click at [1286, 144] on div "Edit Item Staff" at bounding box center [1292, 145] width 99 height 18
select select "56"
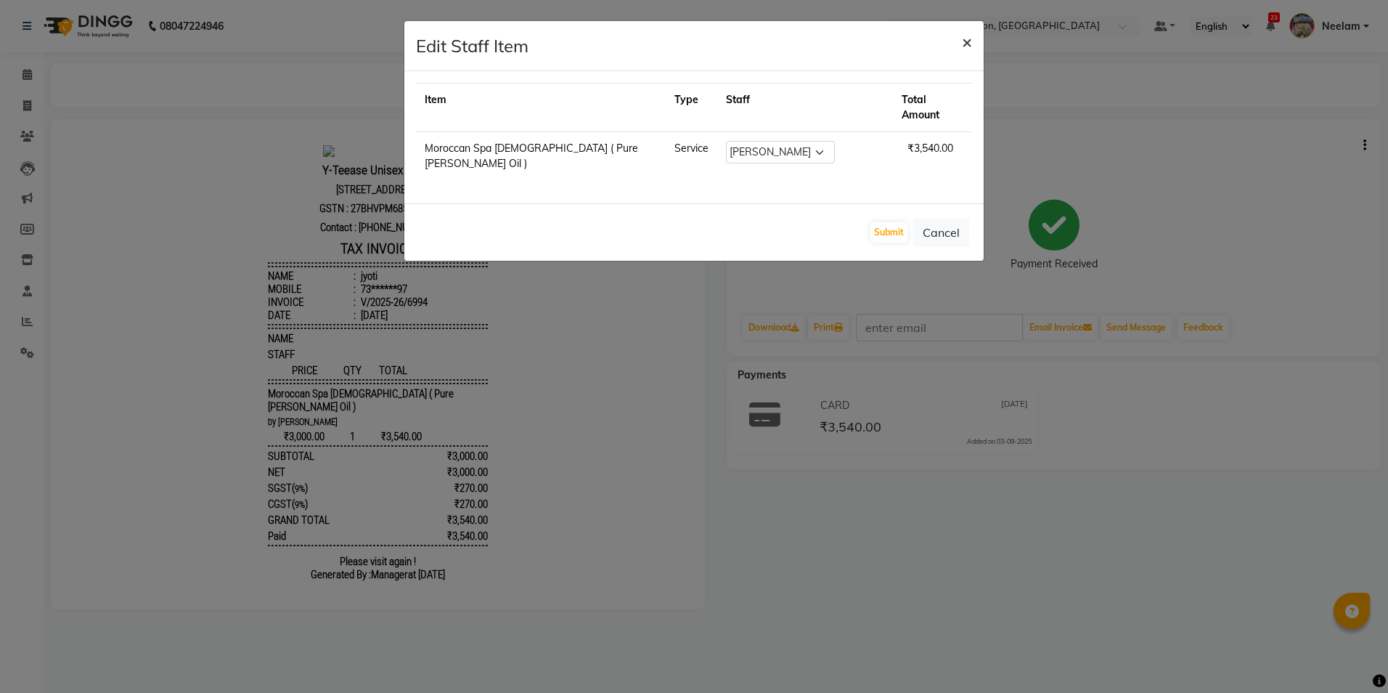
click at [968, 47] on span "×" at bounding box center [967, 41] width 10 height 22
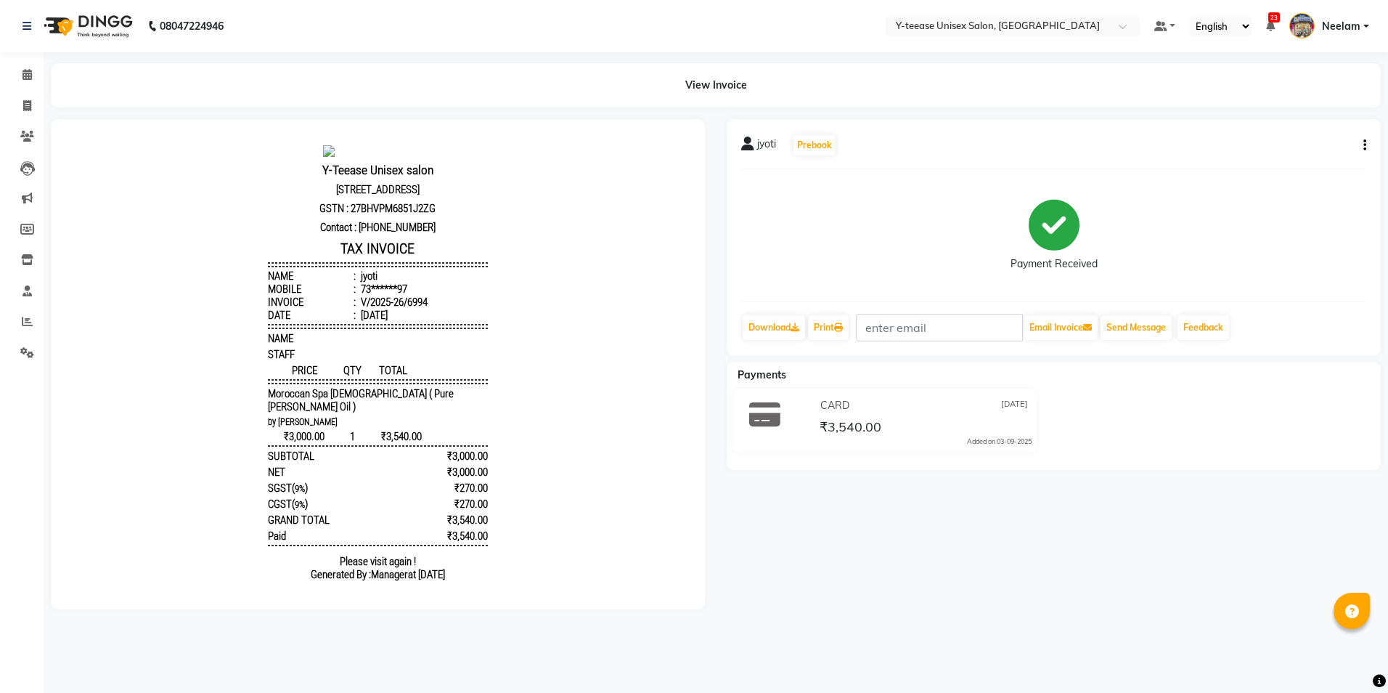
drag, startPoint x: 1344, startPoint y: 25, endPoint x: 1345, endPoint y: 32, distance: 7.3
click at [1345, 25] on span "Neelam" at bounding box center [1341, 26] width 38 height 15
click at [1282, 110] on link "Sign out" at bounding box center [1294, 104] width 133 height 23
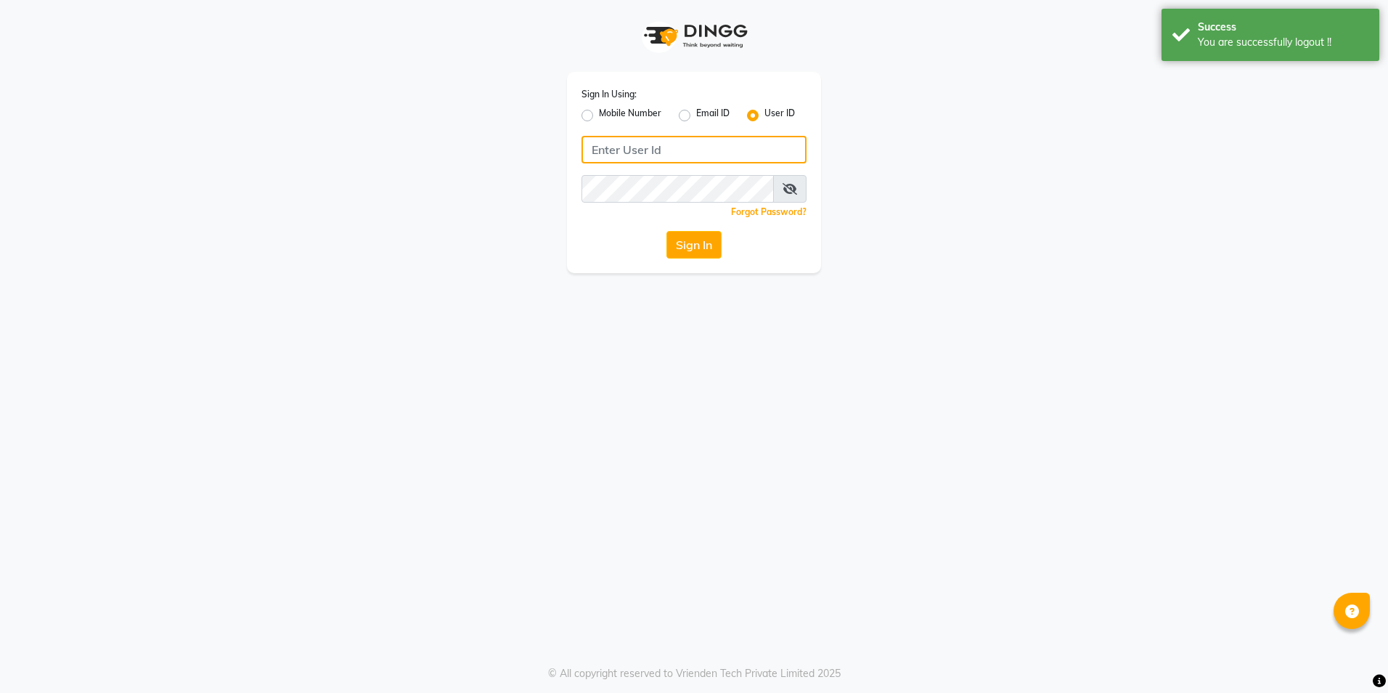
type input "8999679795"
click at [599, 118] on label "Mobile Number" at bounding box center [630, 115] width 62 height 17
click at [599, 116] on input "Mobile Number" at bounding box center [603, 111] width 9 height 9
radio input "true"
radio input "false"
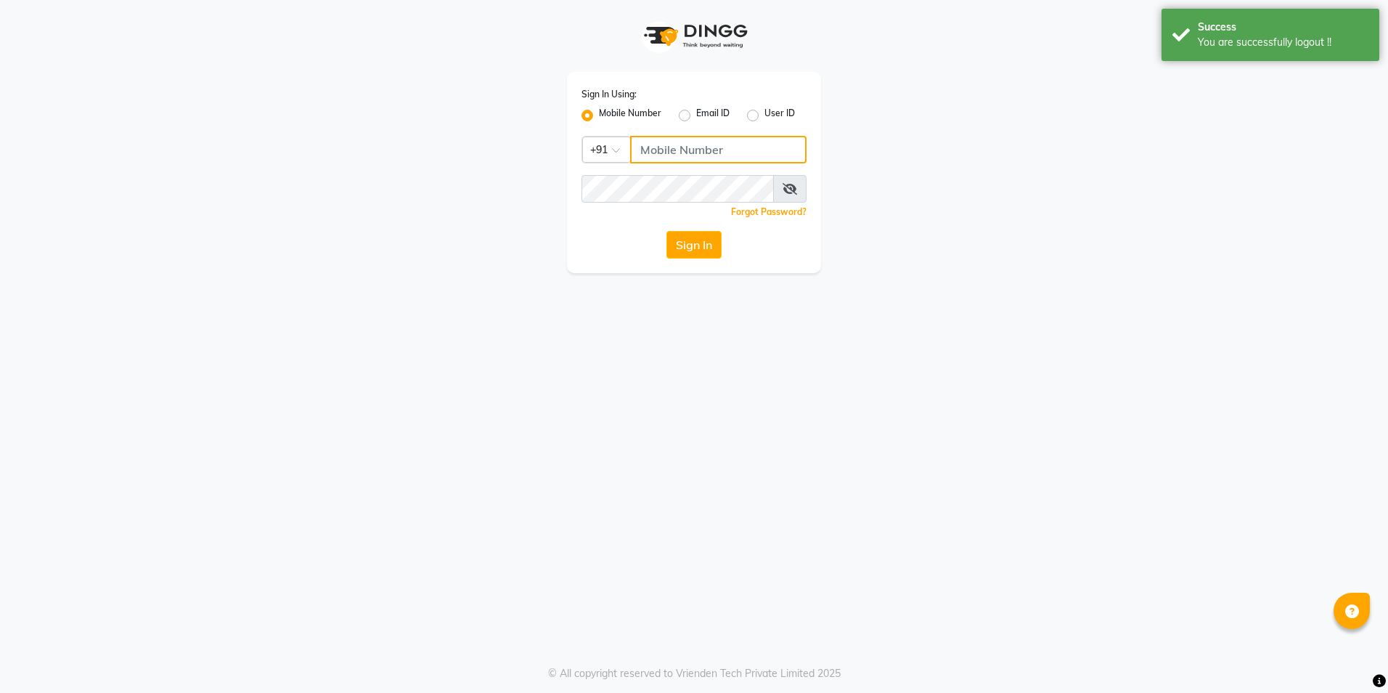
click at [655, 139] on input "Username" at bounding box center [718, 150] width 176 height 28
click at [658, 149] on input "Username" at bounding box center [718, 150] width 176 height 28
type input "9860099181"
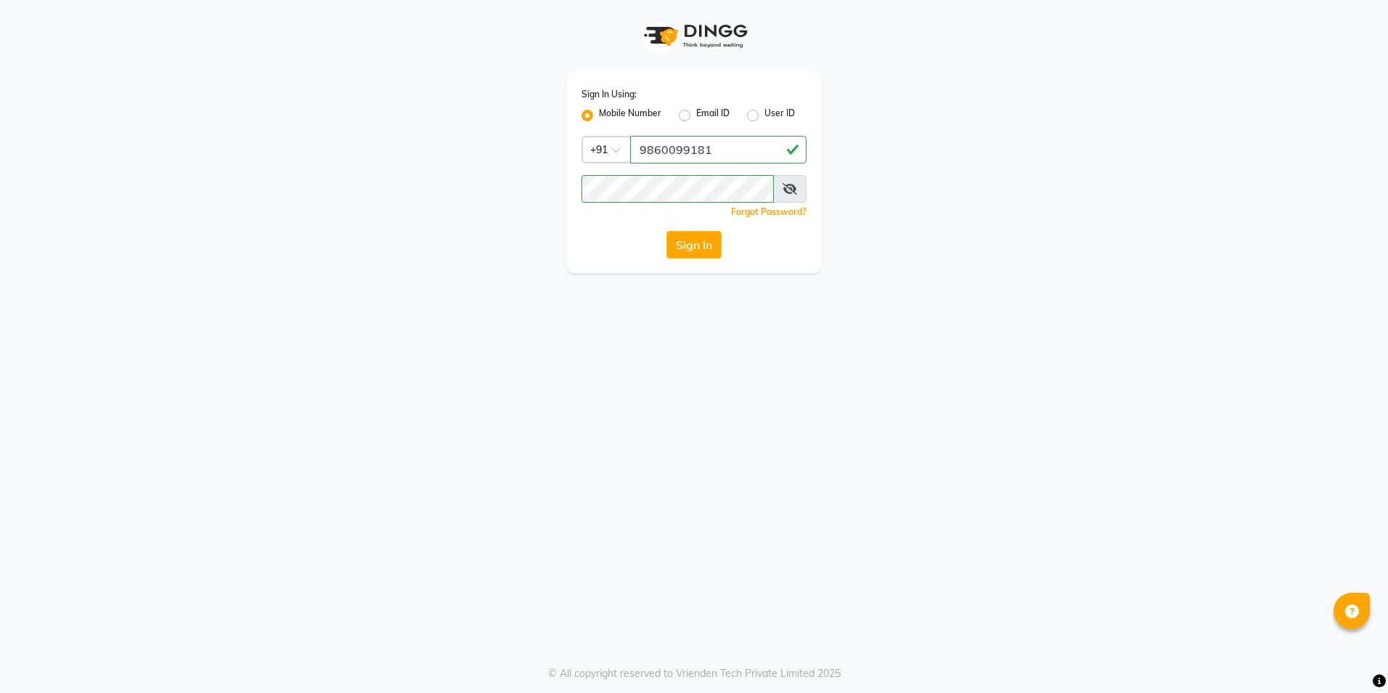
click at [711, 245] on button "Sign In" at bounding box center [693, 245] width 55 height 28
